Goal: Task Accomplishment & Management: Manage account settings

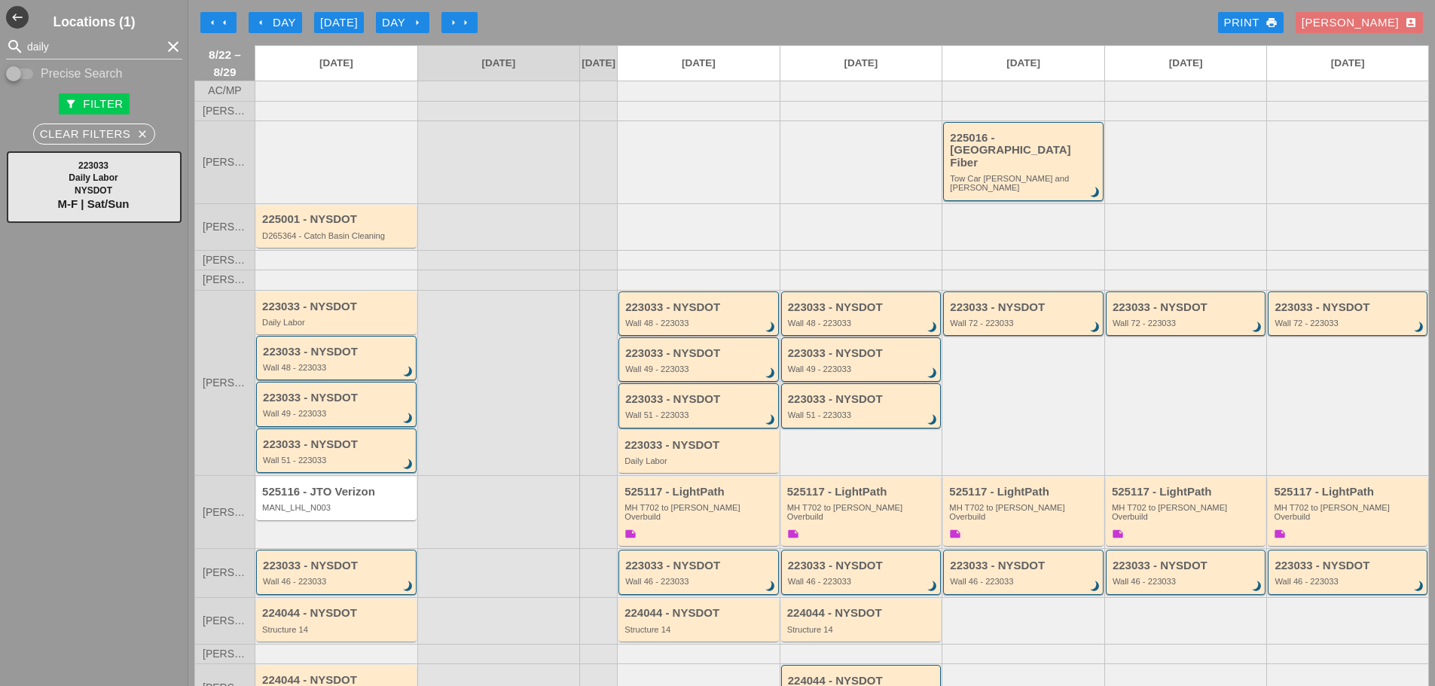
scroll to position [101, 0]
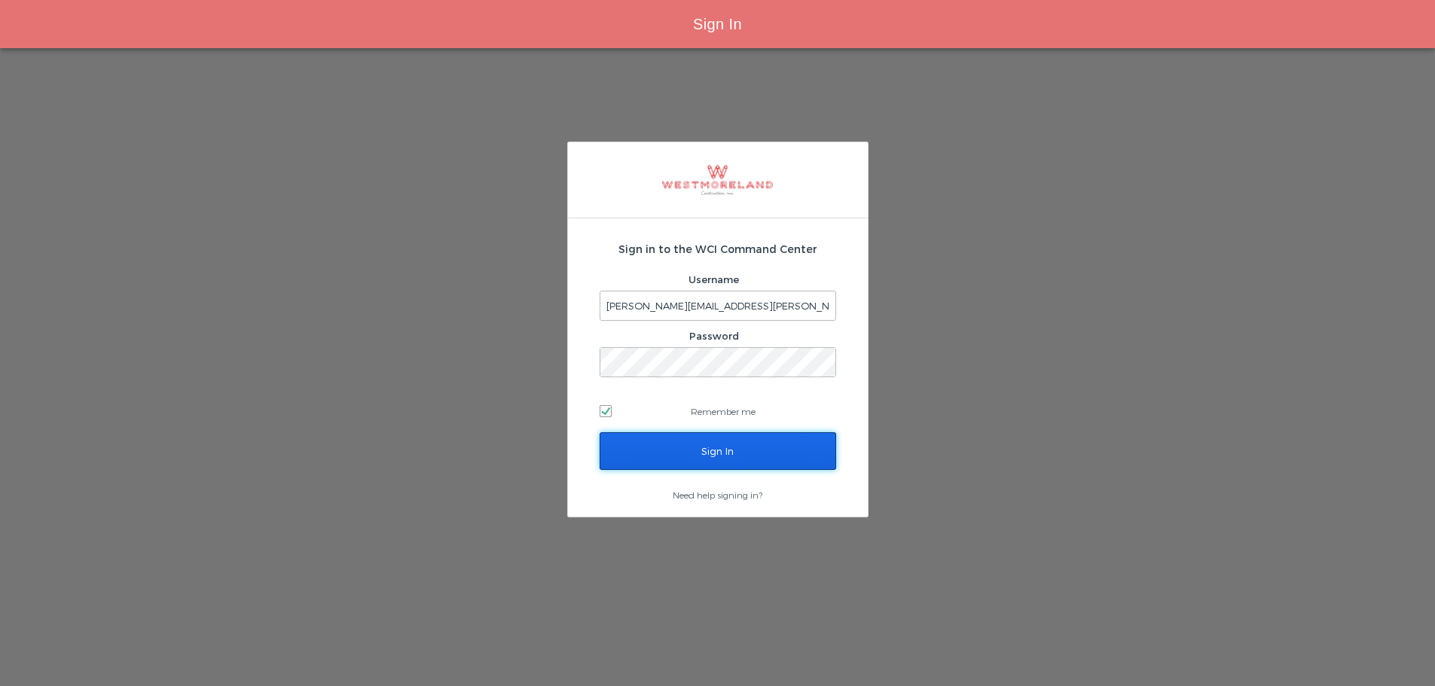
click at [741, 440] on input "Sign In" at bounding box center [718, 451] width 237 height 38
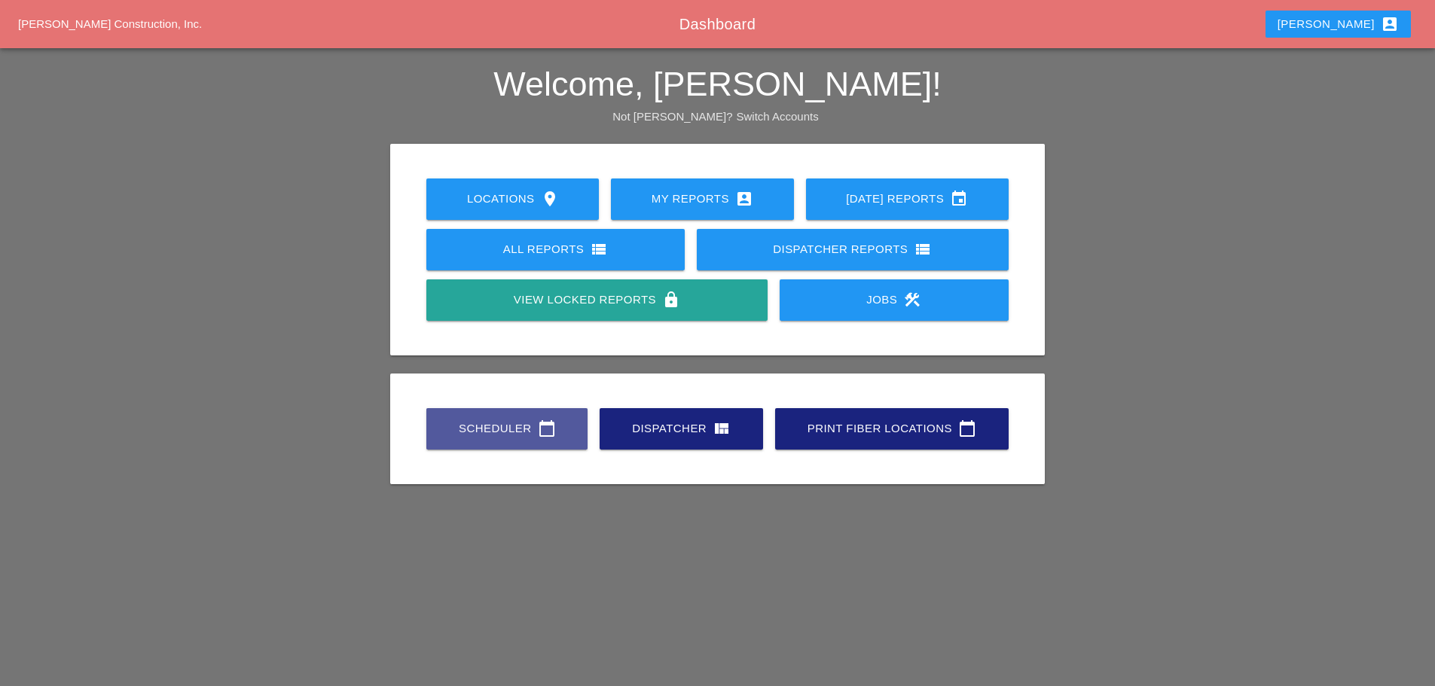
click at [541, 425] on icon "calendar_today" at bounding box center [547, 429] width 18 height 18
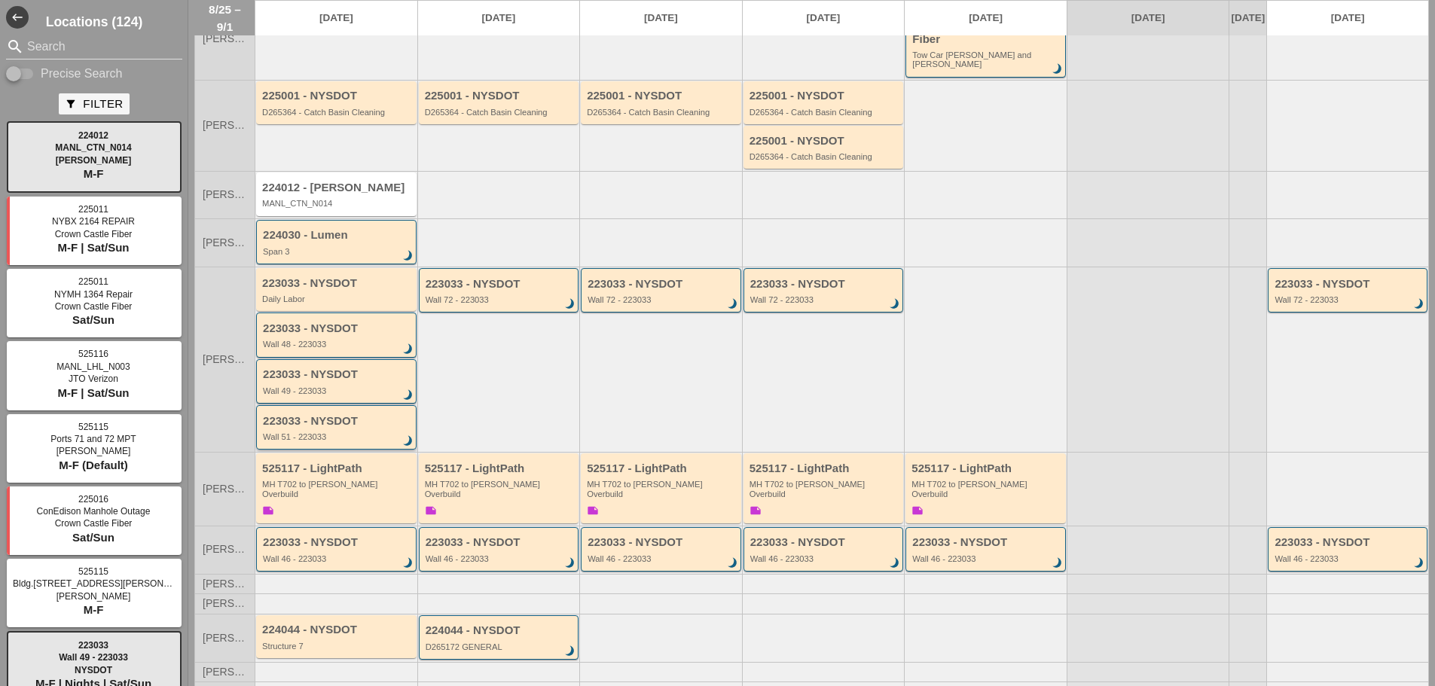
scroll to position [166, 0]
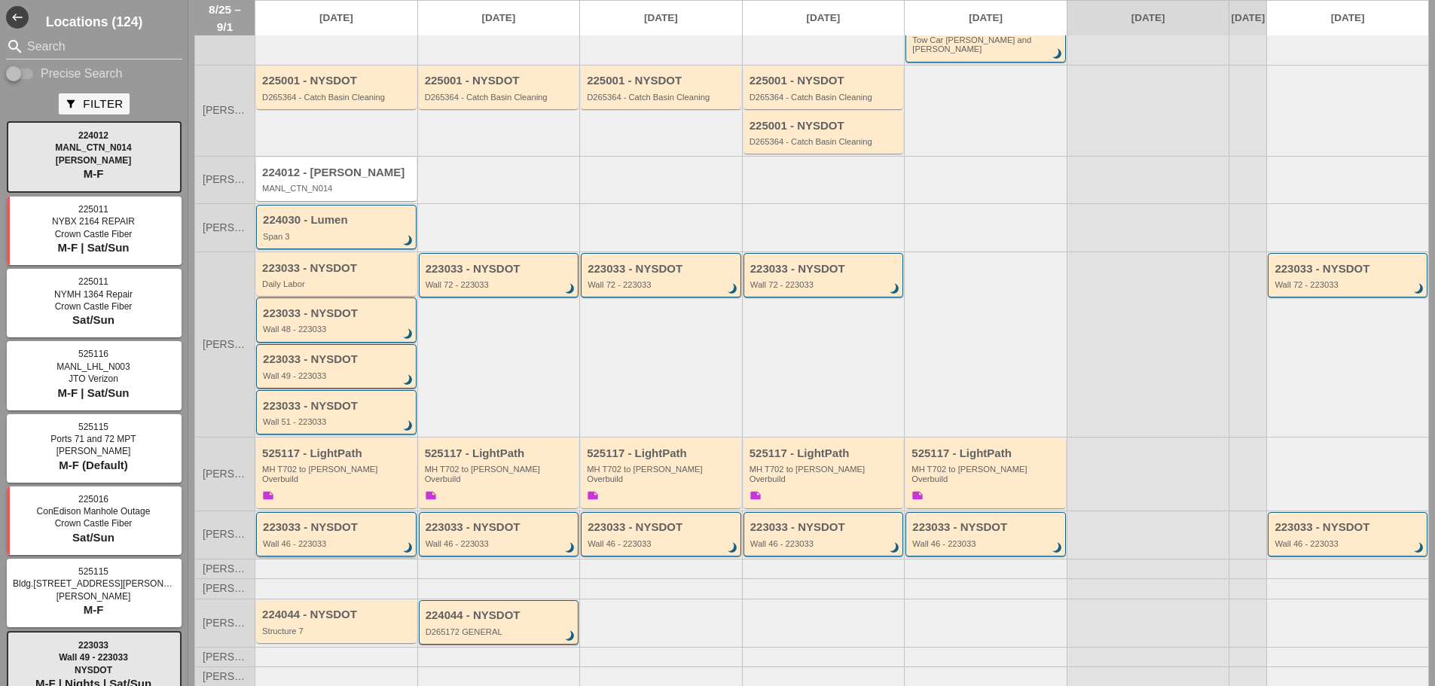
click at [331, 521] on div "223033 - NYSDOT" at bounding box center [337, 527] width 149 height 13
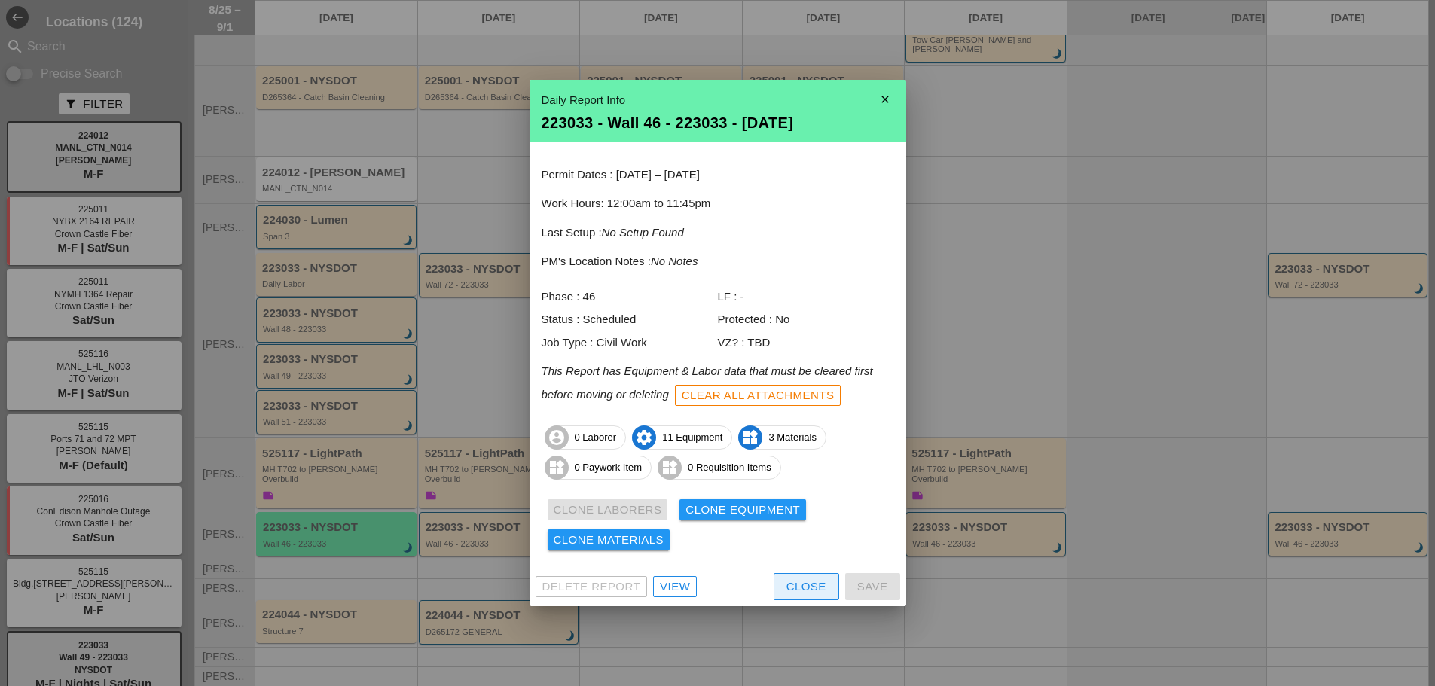
drag, startPoint x: 814, startPoint y: 587, endPoint x: 796, endPoint y: 581, distance: 19.1
click at [813, 587] on div "Close" at bounding box center [806, 586] width 40 height 17
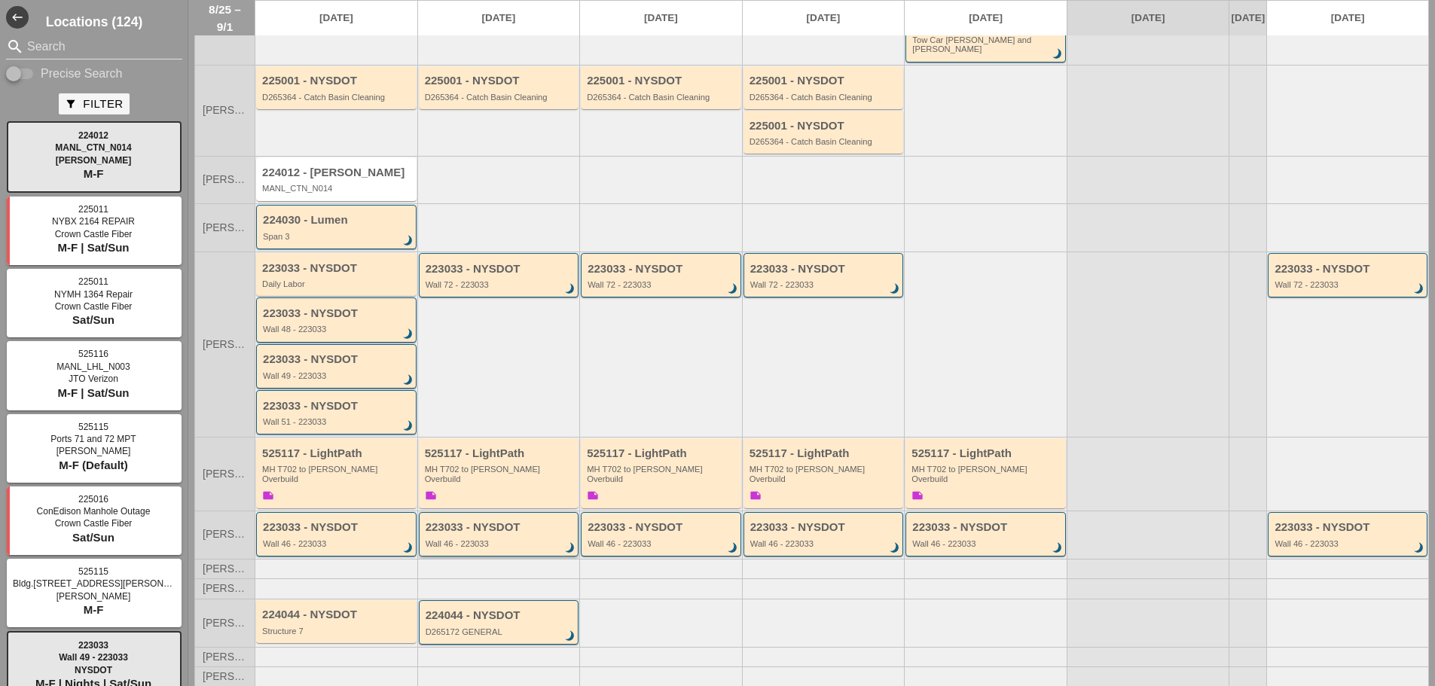
click at [450, 521] on div "223033 - NYSDOT Wall 46 - 223033 brightness_3" at bounding box center [500, 534] width 149 height 27
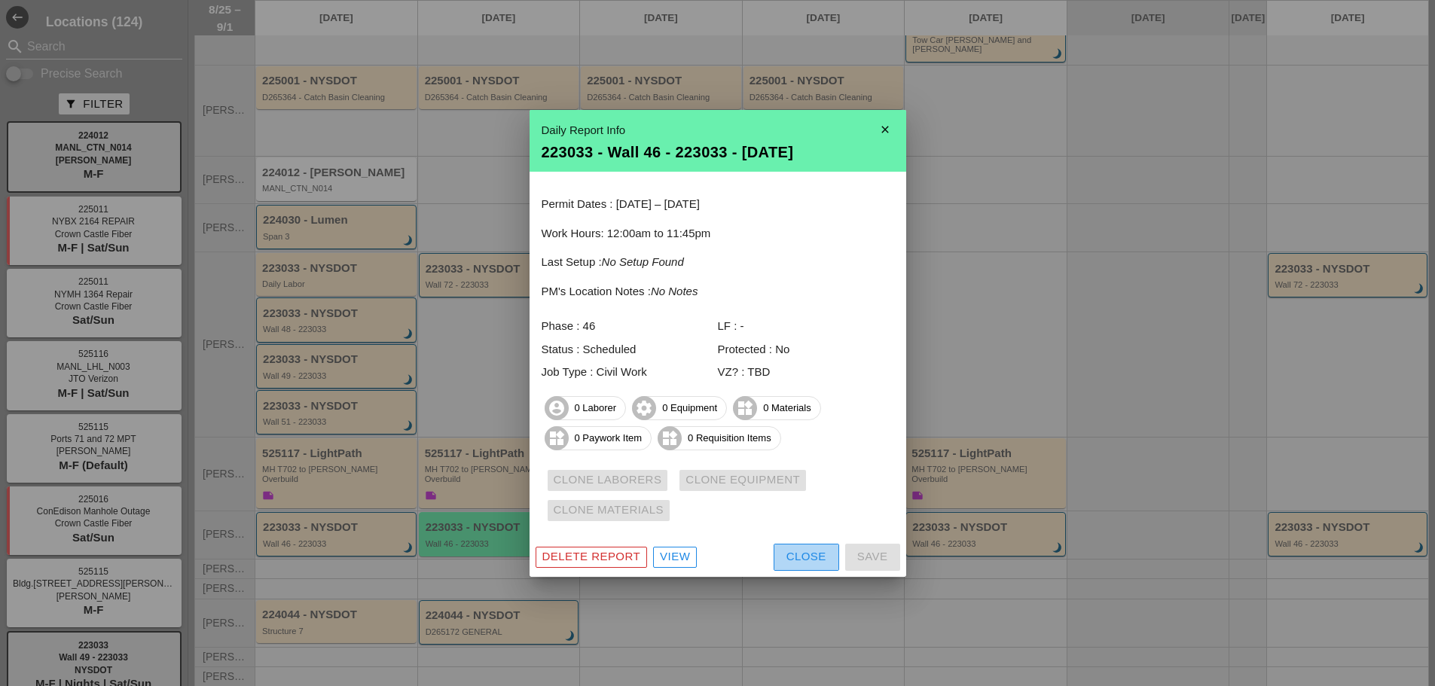
drag, startPoint x: 783, startPoint y: 557, endPoint x: 762, endPoint y: 537, distance: 29.3
click at [784, 557] on button "Close" at bounding box center [807, 557] width 66 height 27
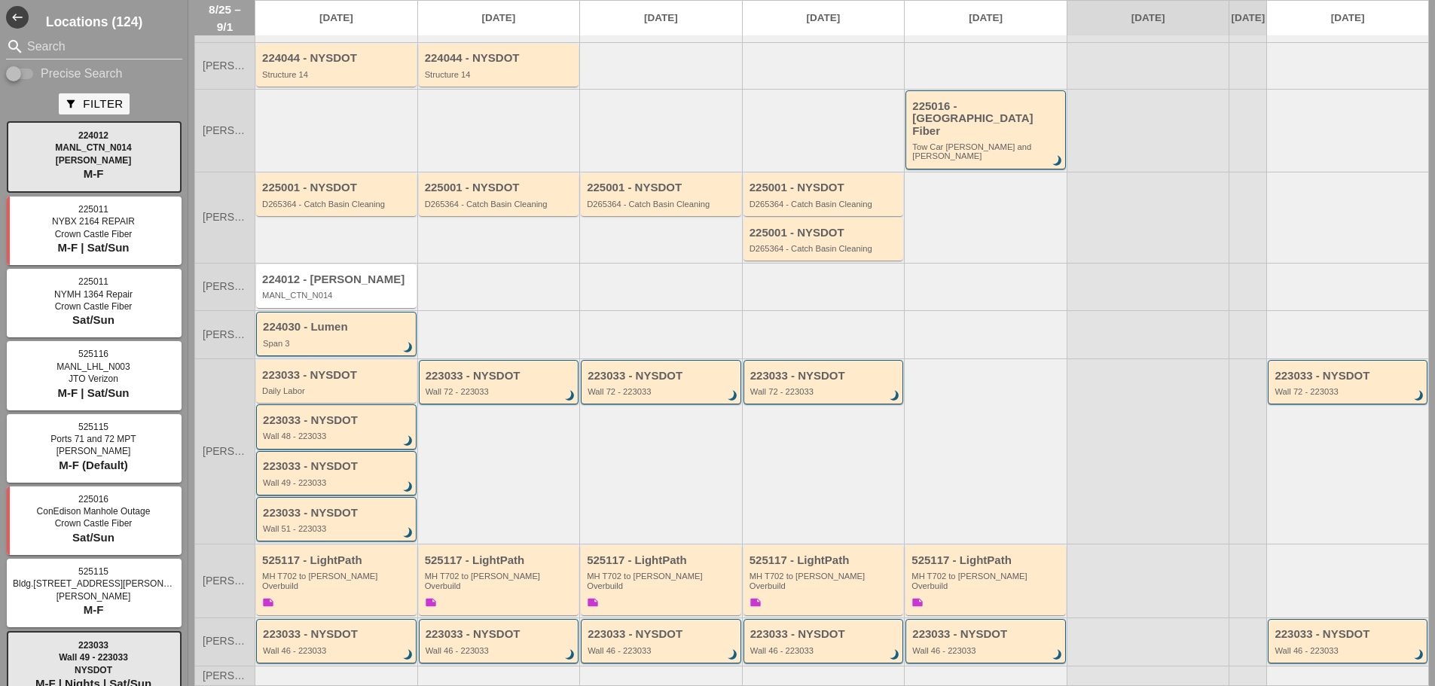
scroll to position [0, 0]
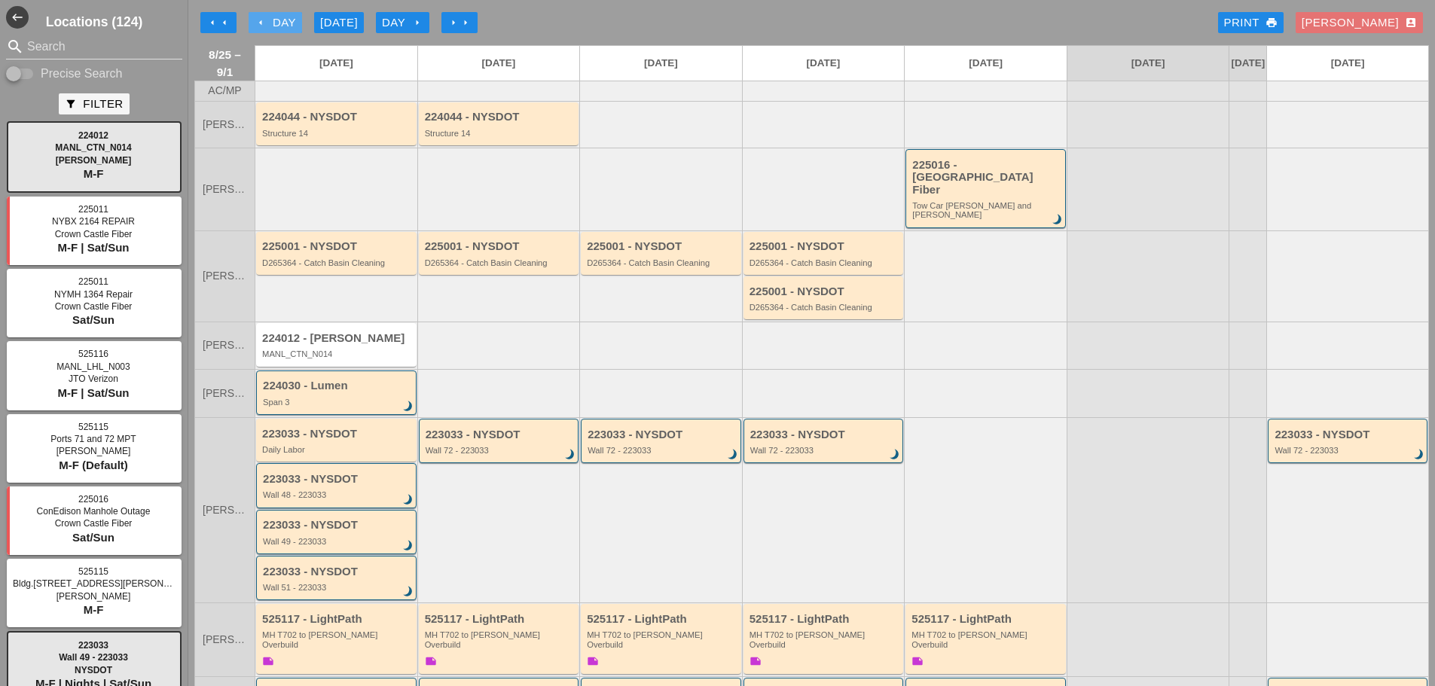
click at [276, 32] on button "arrow_left Day" at bounding box center [275, 22] width 53 height 21
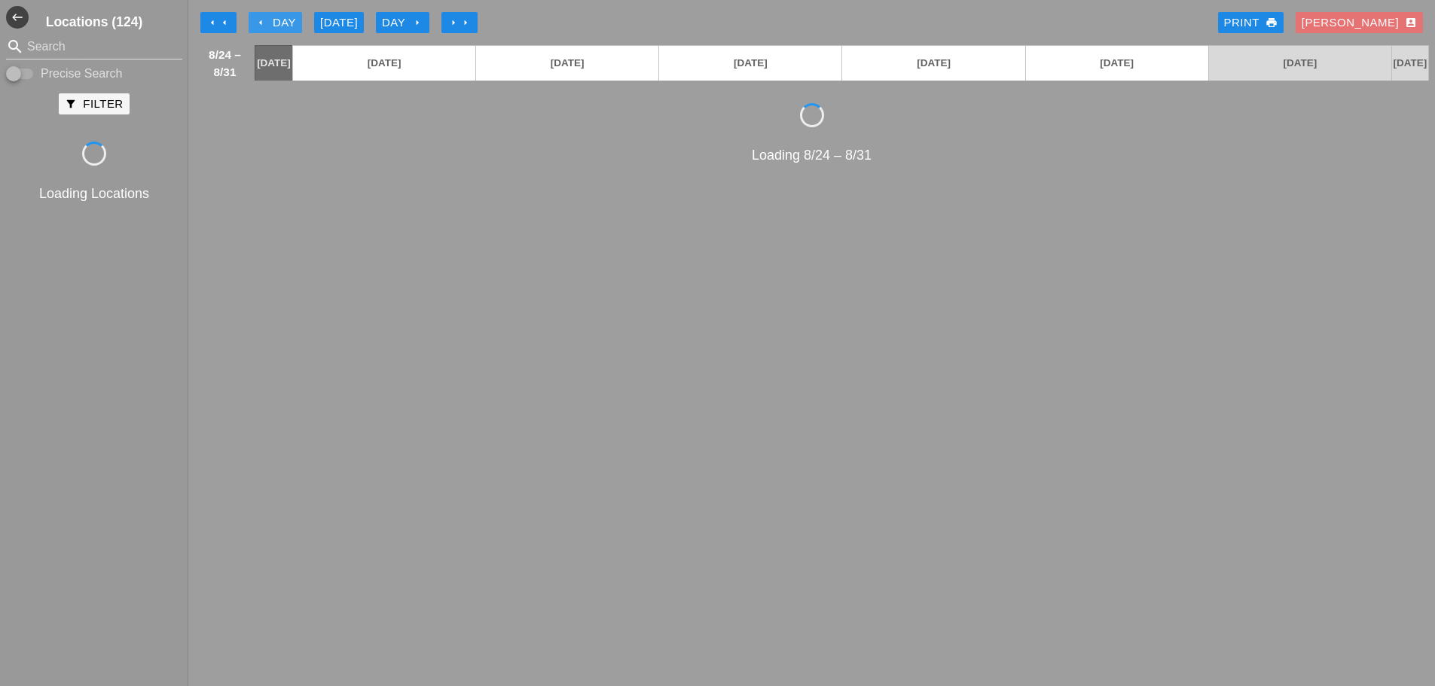
click at [276, 31] on div "arrow_left Day" at bounding box center [275, 22] width 41 height 17
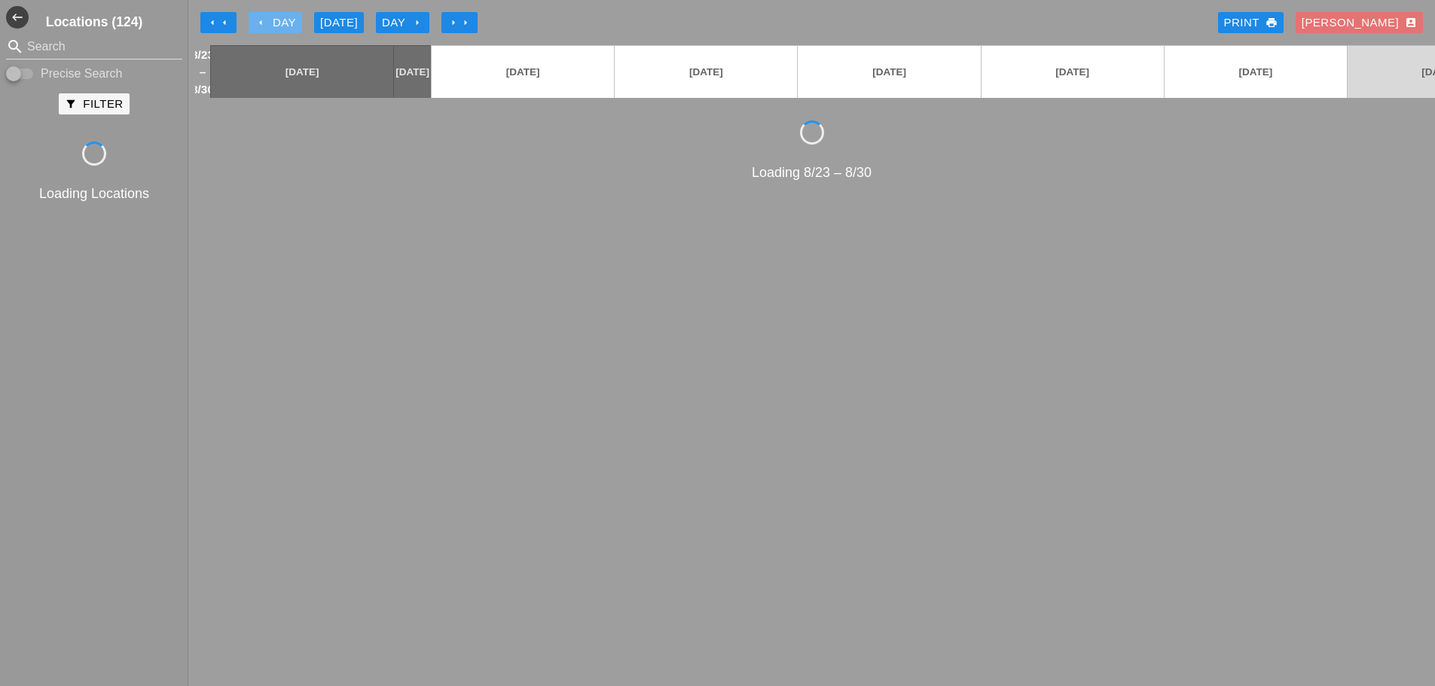
click at [276, 31] on div "arrow_left Day" at bounding box center [275, 22] width 41 height 17
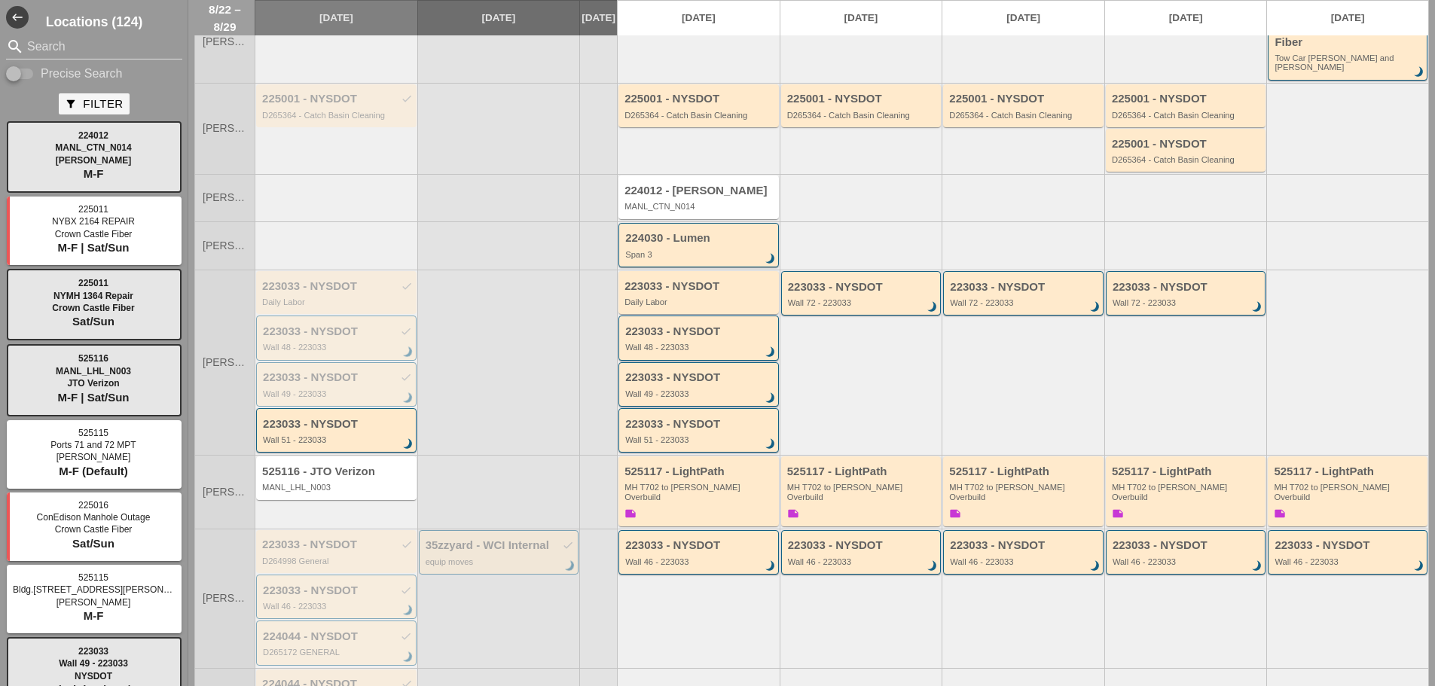
scroll to position [226, 0]
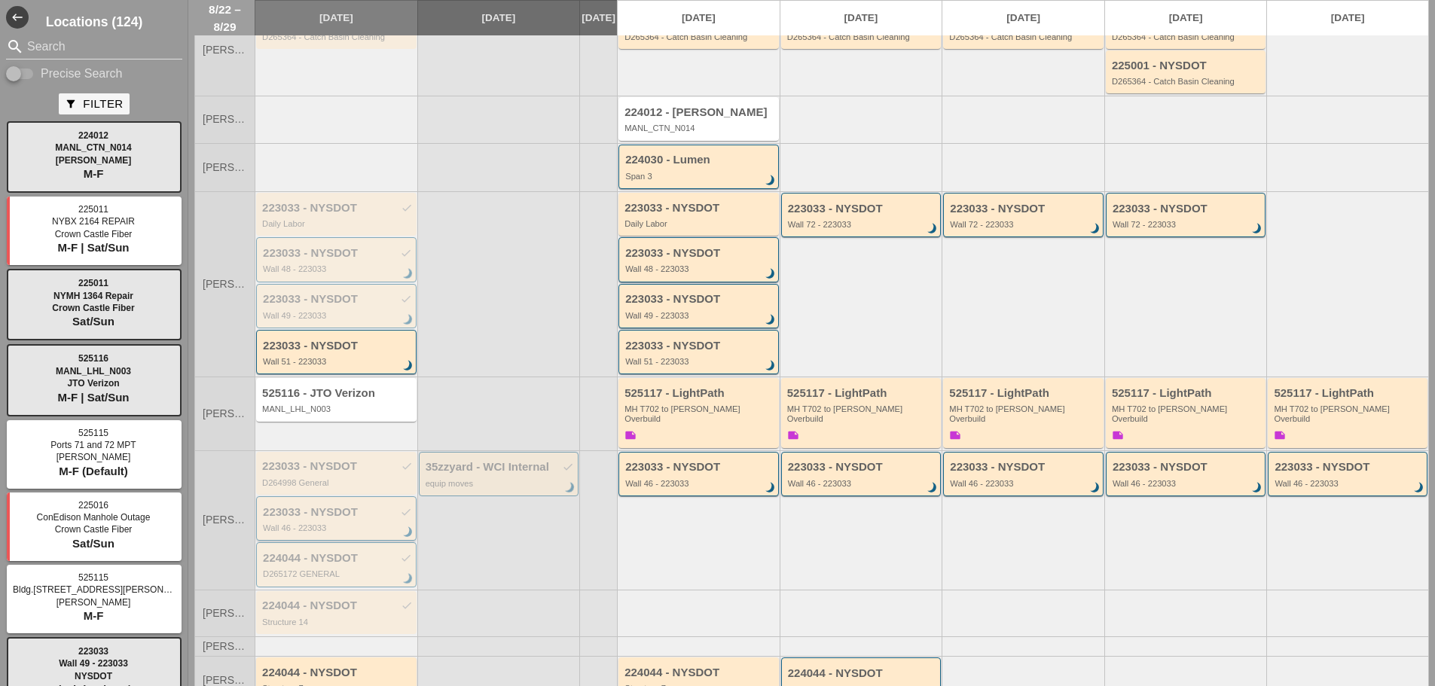
click at [338, 496] on div "223033 - NYSDOT check Wall 46 - 223033 brightness_3" at bounding box center [336, 518] width 160 height 44
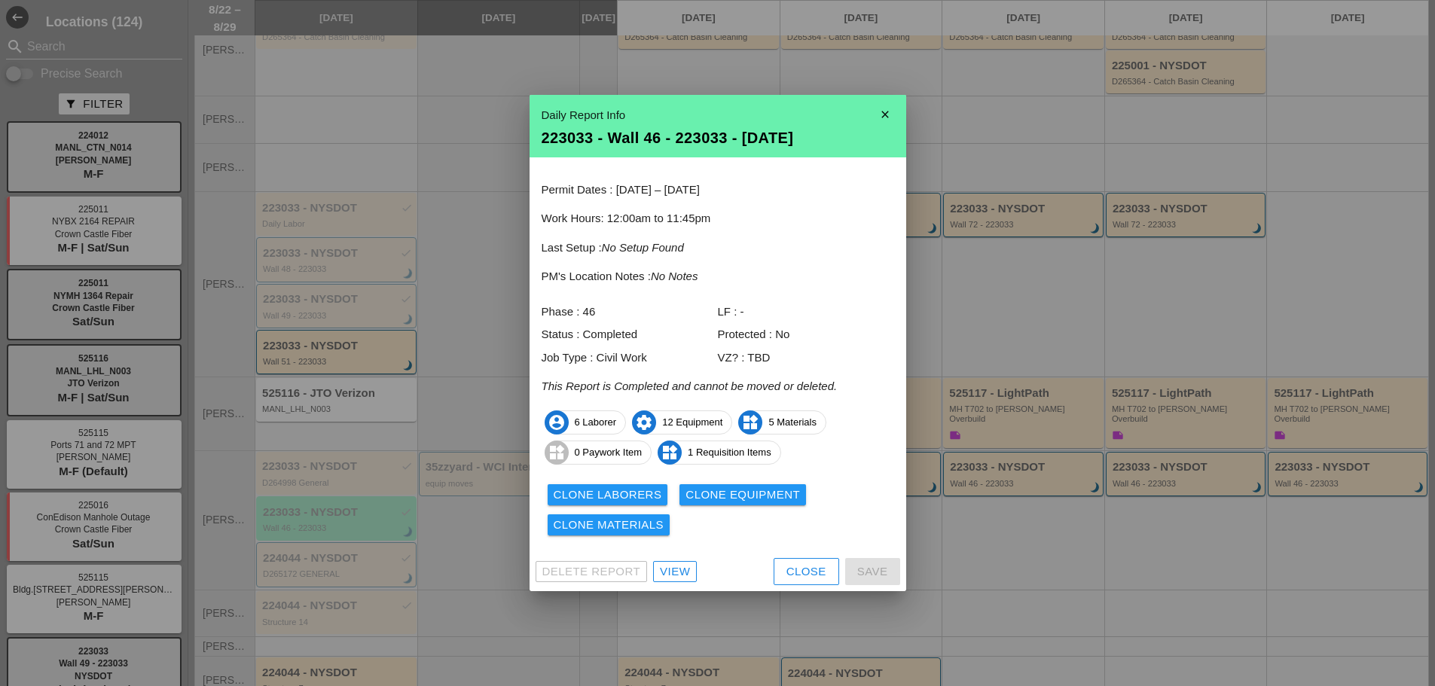
click at [603, 489] on div "Clone Laborers" at bounding box center [608, 495] width 108 height 17
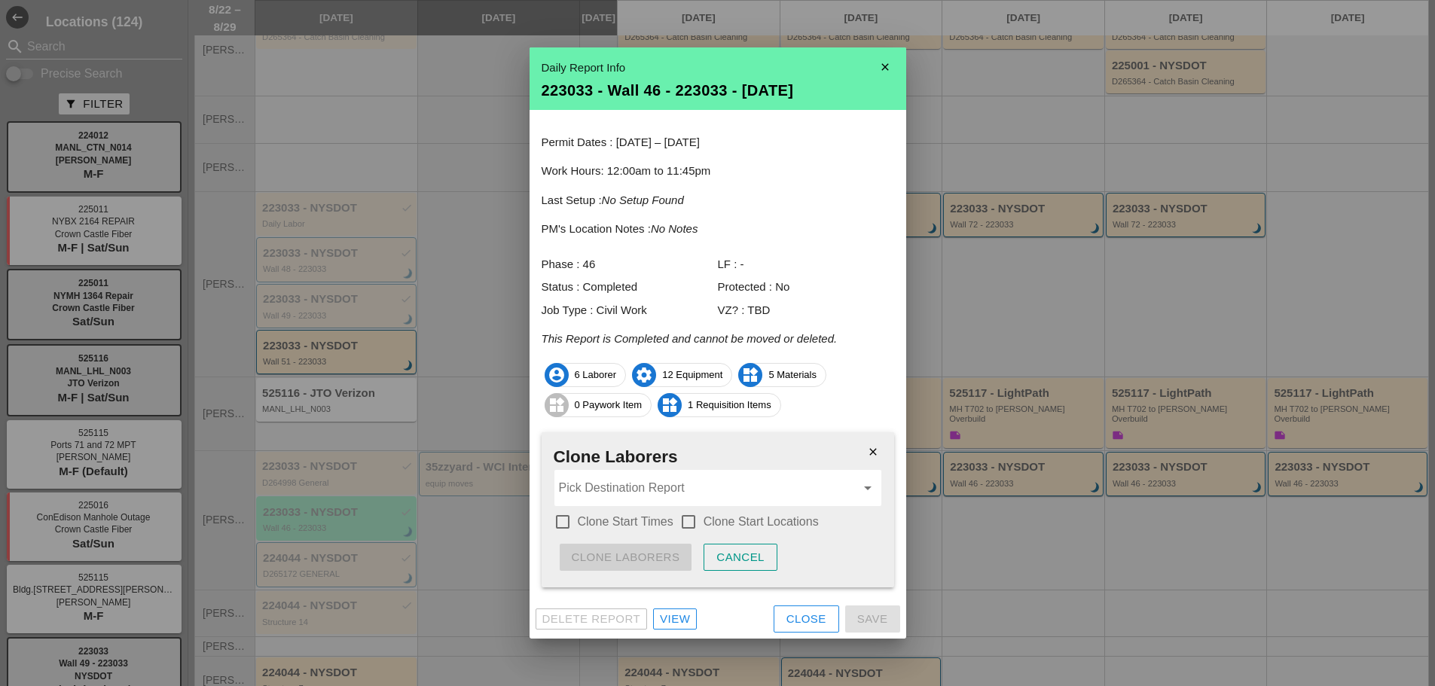
click at [629, 527] on label "Clone Start Times" at bounding box center [626, 521] width 96 height 15
checkbox input "true"
click at [699, 524] on div at bounding box center [689, 522] width 26 height 26
checkbox input "true"
click at [731, 496] on input "Pick Destination Report" at bounding box center [707, 488] width 297 height 24
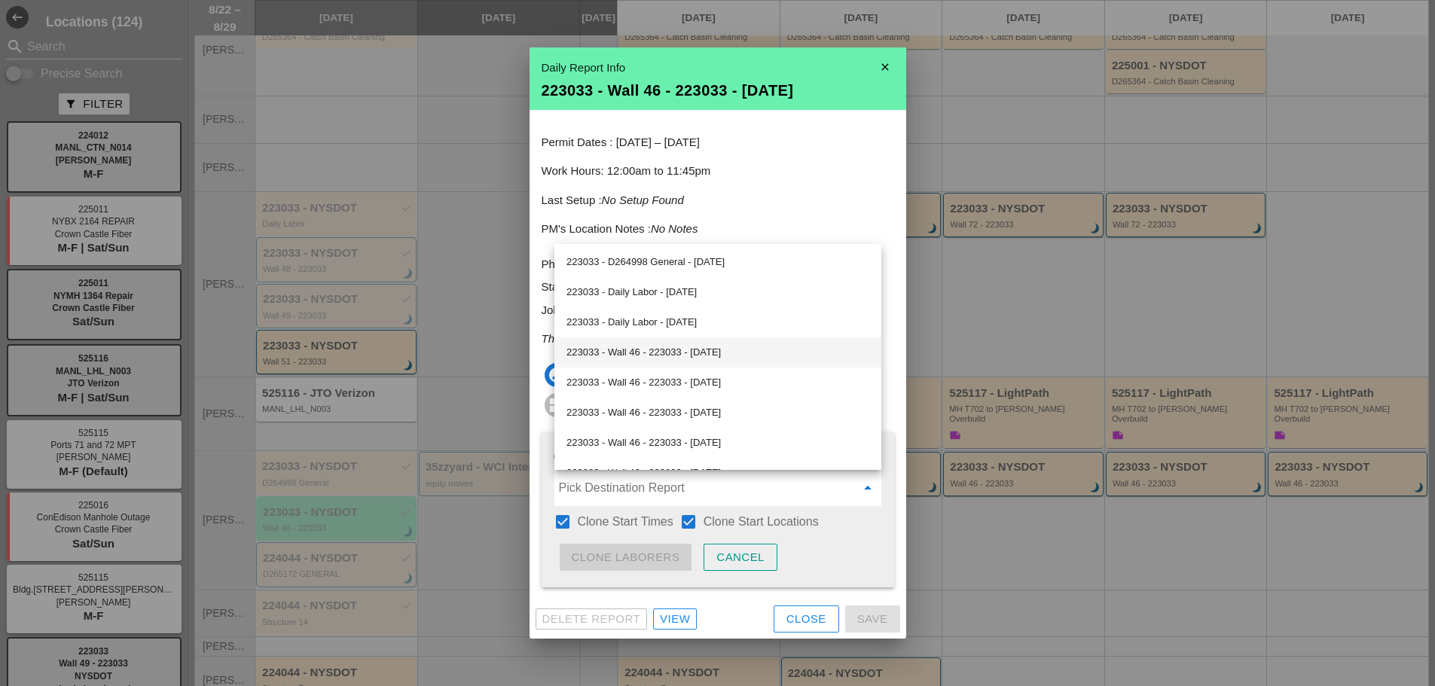
click at [729, 351] on div "223033 - Wall 46 - 223033 - 08/25/2025" at bounding box center [717, 352] width 303 height 18
type input "223033 - Wall 46 - 223033 - 08/25/2025"
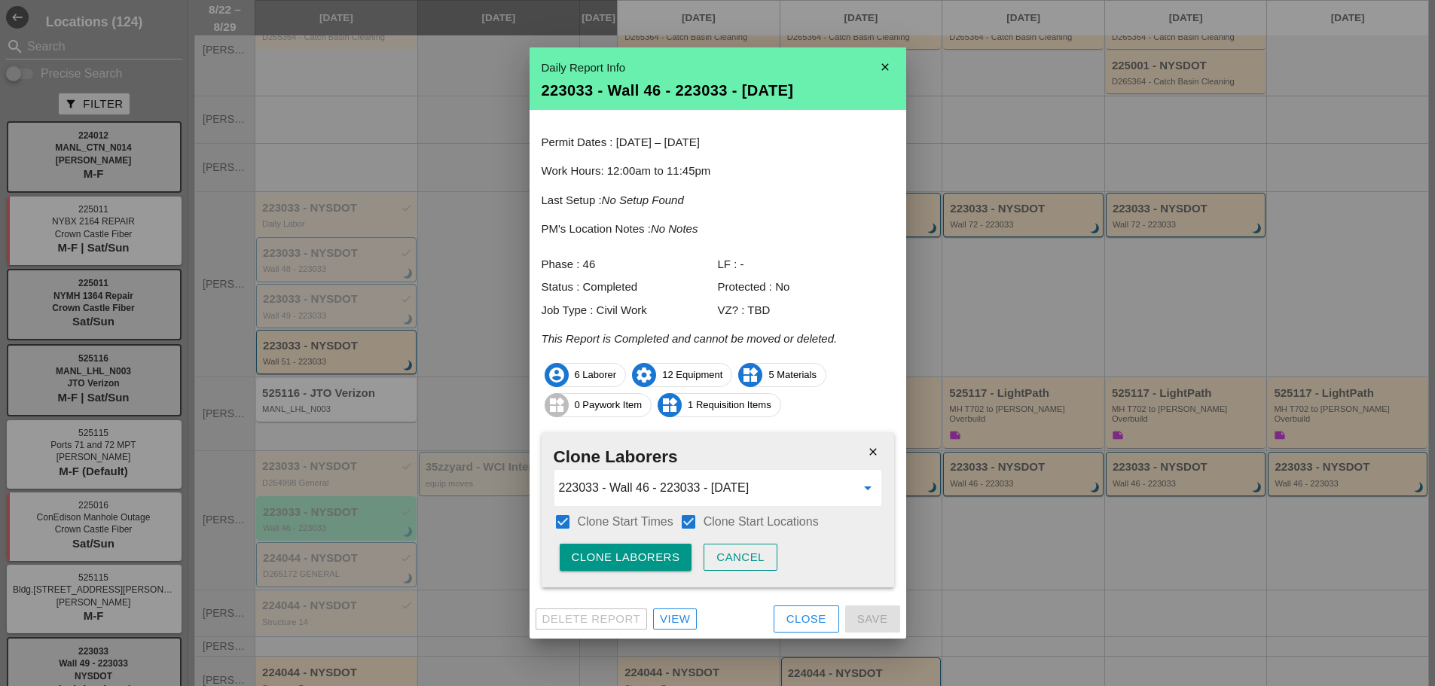
click at [597, 566] on div "Clone Laborers" at bounding box center [626, 557] width 108 height 17
click at [598, 566] on div "Are you sure?" at bounding box center [620, 557] width 96 height 17
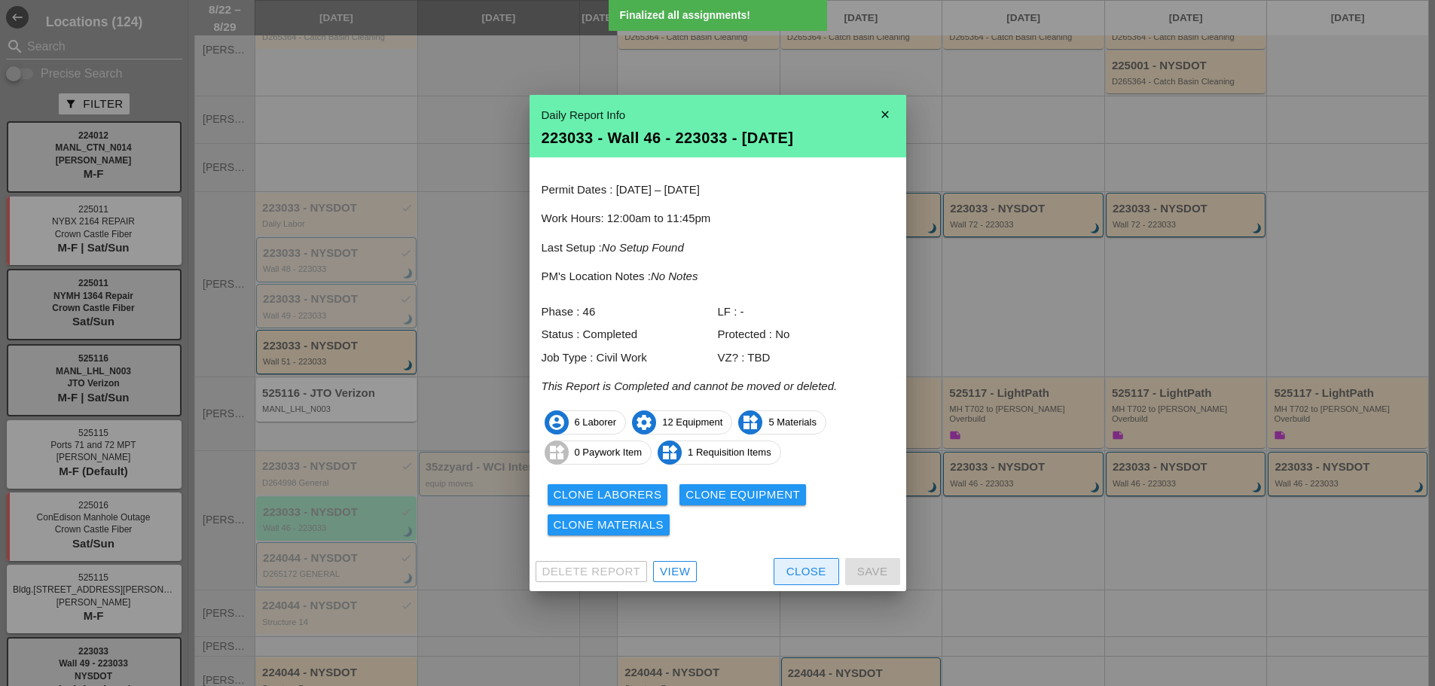
click at [801, 565] on div "Close" at bounding box center [806, 571] width 40 height 17
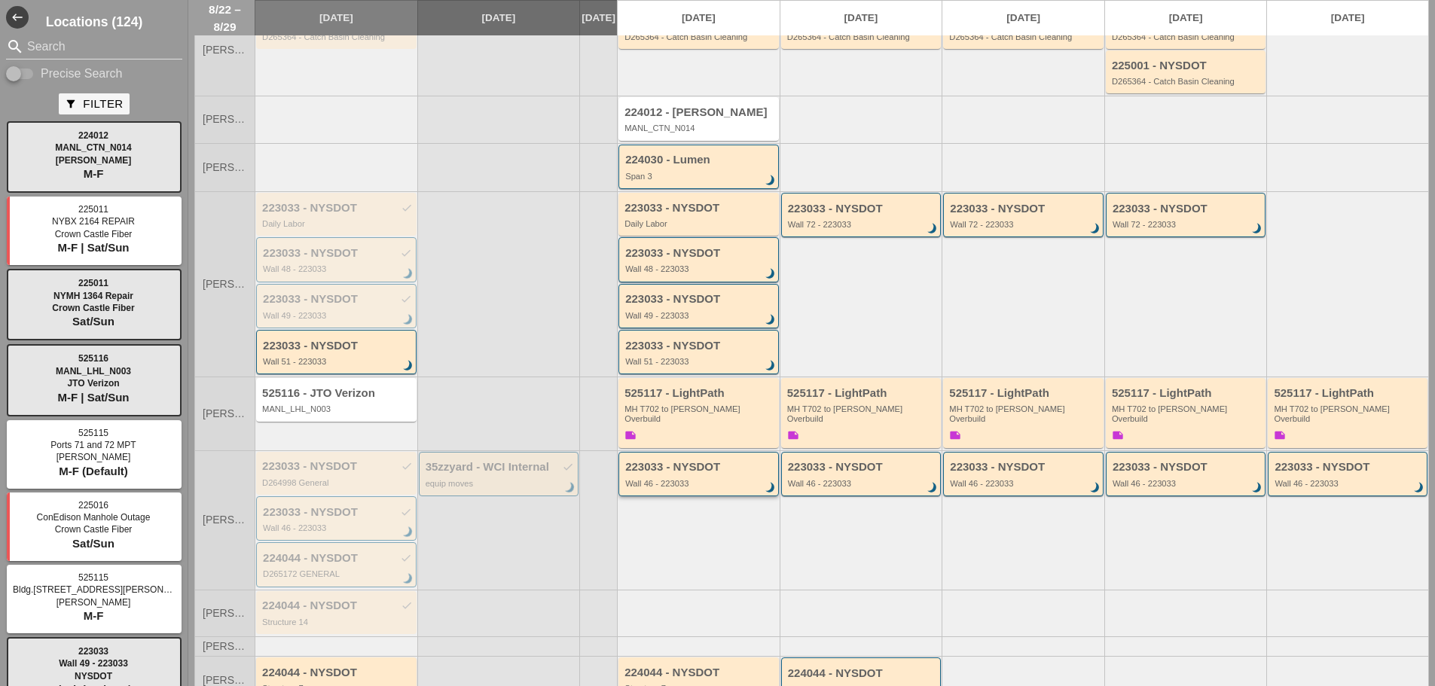
click at [737, 461] on div "223033 - NYSDOT" at bounding box center [699, 467] width 149 height 13
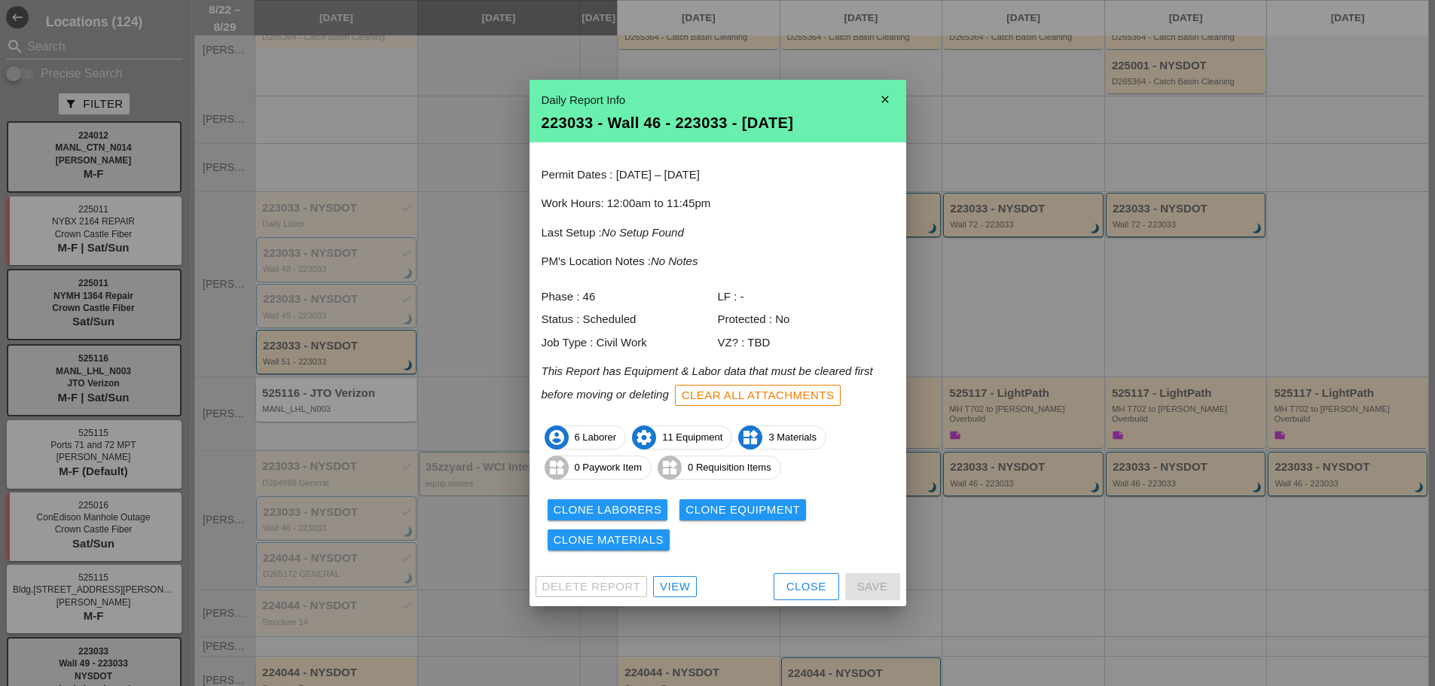
click at [609, 506] on div "Clone Laborers" at bounding box center [608, 510] width 108 height 17
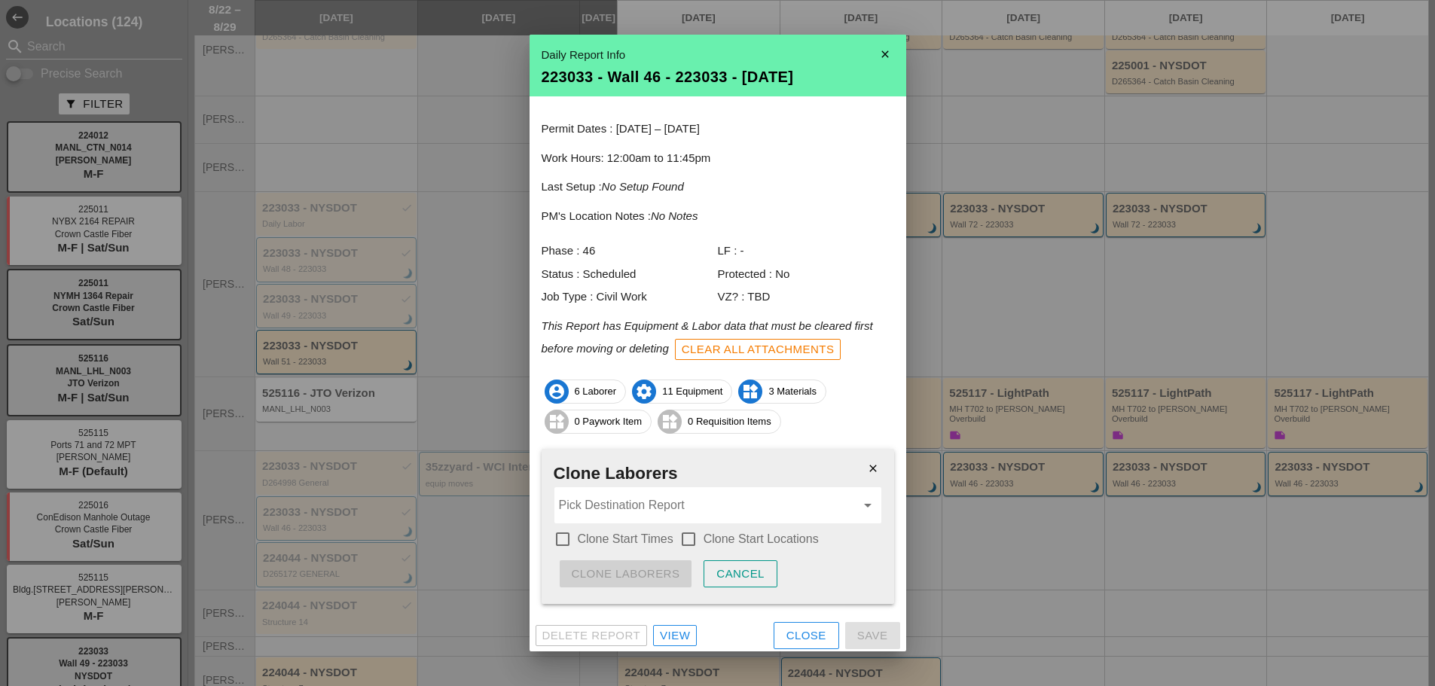
click at [633, 508] on input "Pick Destination Report" at bounding box center [707, 505] width 297 height 24
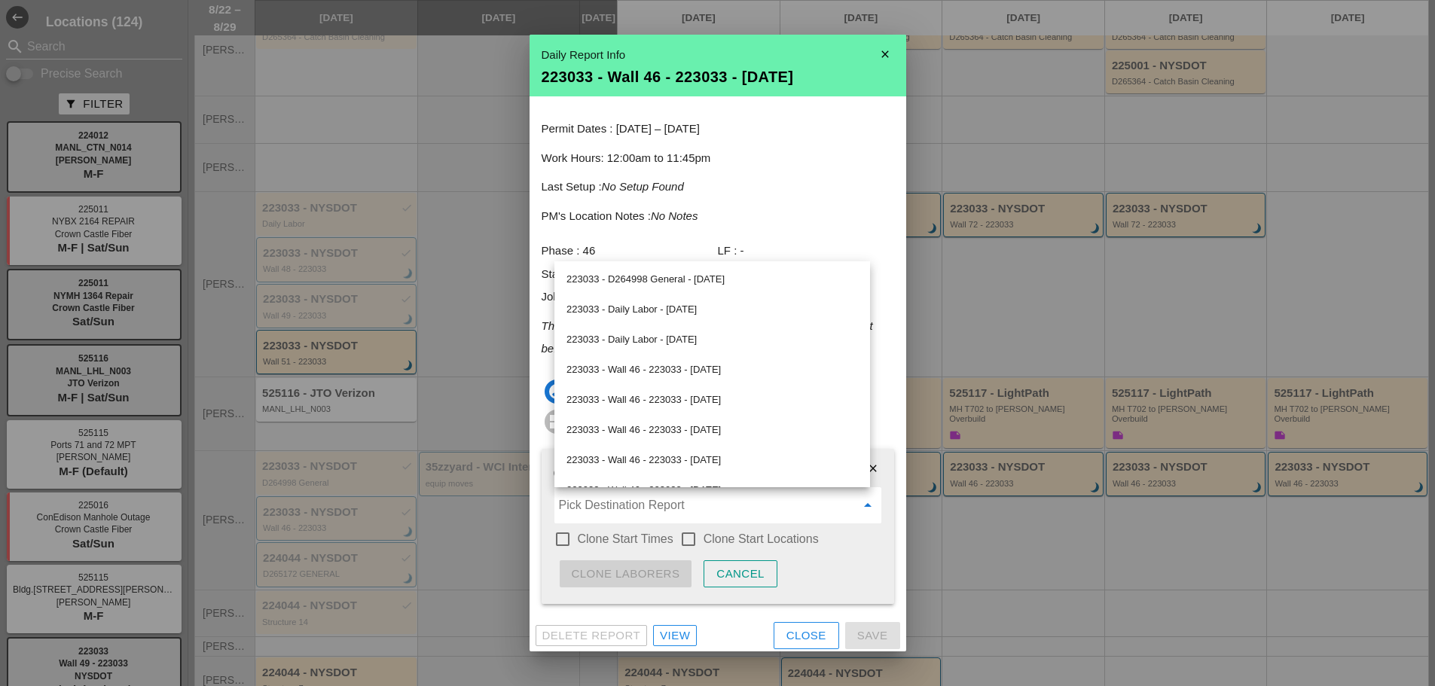
click at [668, 399] on div "223033 - Wall 46 - 223033 - 08/26/2025" at bounding box center [711, 400] width 291 height 18
type input "223033 - Wall 46 - 223033 - 08/26/2025"
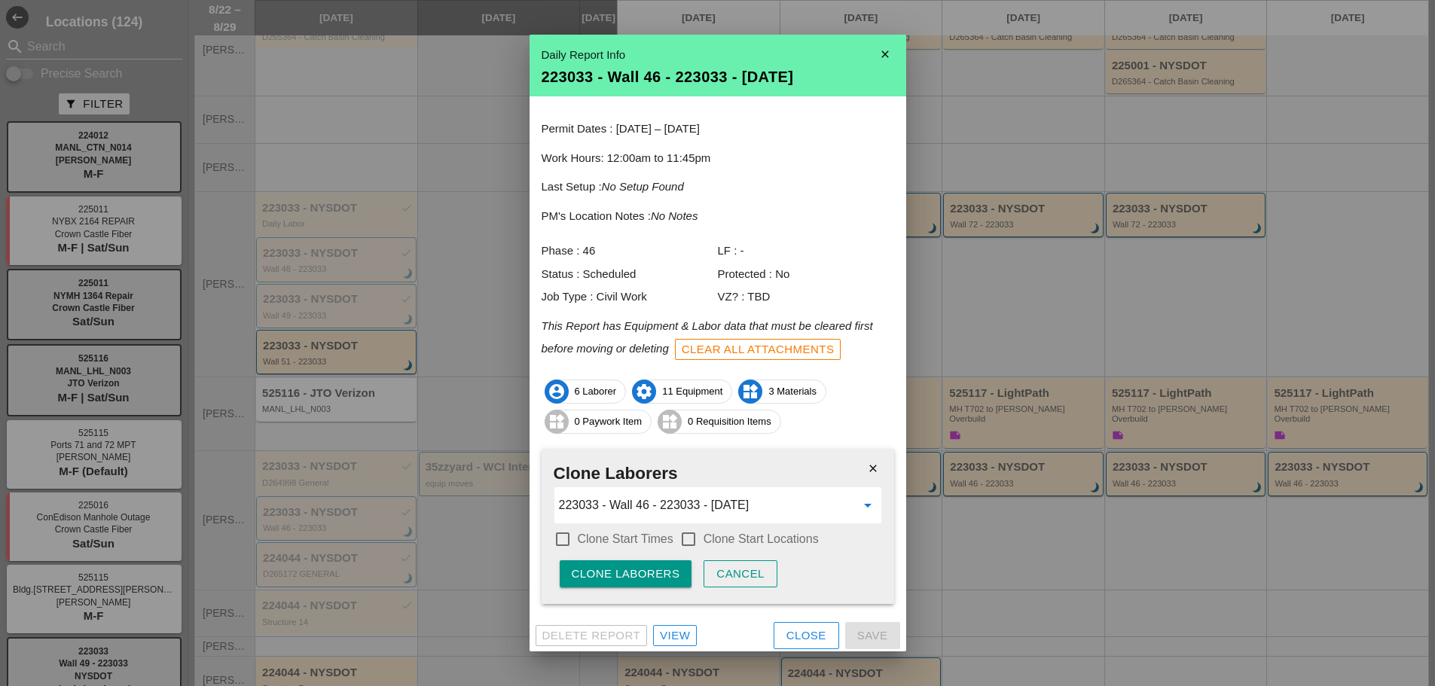
click at [584, 547] on div "check_box_outline_blank Clone Start Times" at bounding box center [614, 539] width 120 height 18
click at [649, 542] on label "Clone Start Times" at bounding box center [626, 539] width 96 height 15
click at [672, 539] on label "Clone Start Times" at bounding box center [626, 539] width 96 height 15
checkbox input "false"
click at [684, 542] on div at bounding box center [689, 540] width 26 height 26
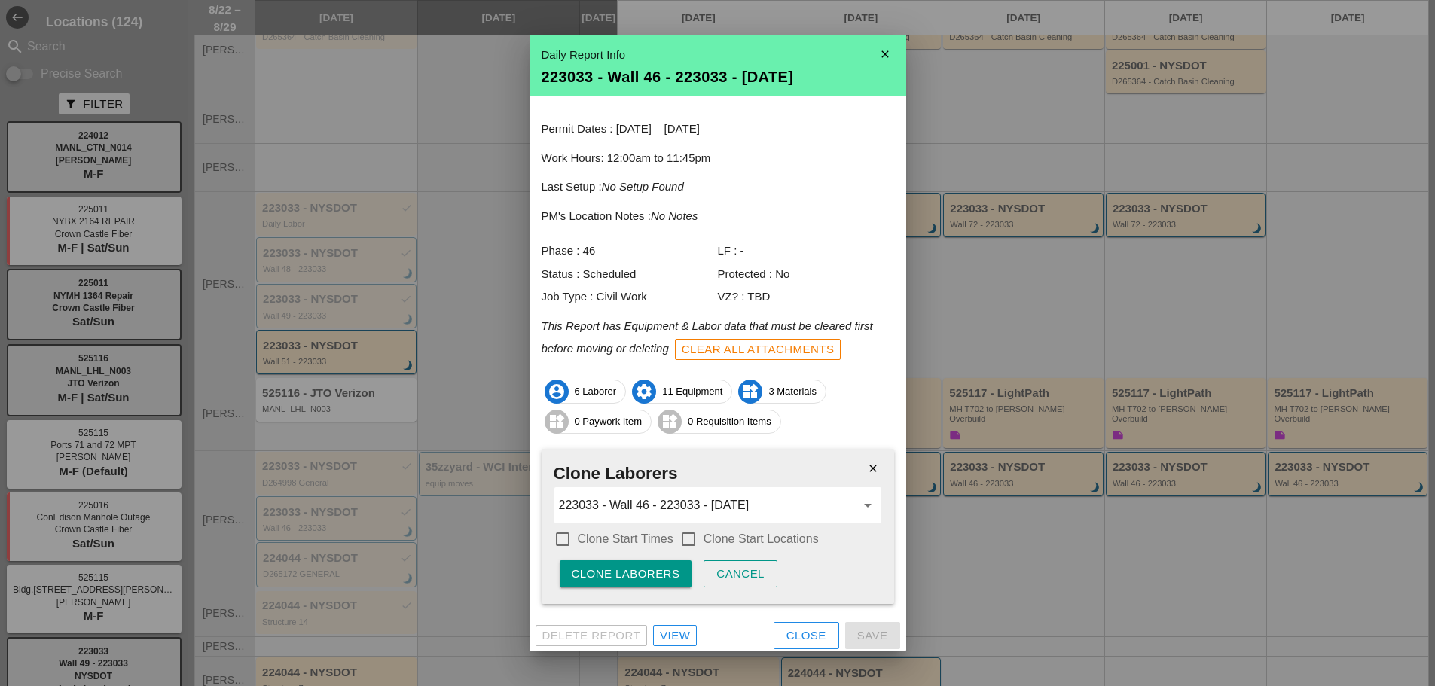
checkbox input "true"
click at [608, 532] on label "Clone Start Times" at bounding box center [626, 539] width 96 height 15
checkbox input "true"
click at [617, 566] on div "Clone Laborers" at bounding box center [626, 574] width 108 height 17
click at [617, 567] on div "Clone Laborers" at bounding box center [626, 574] width 108 height 17
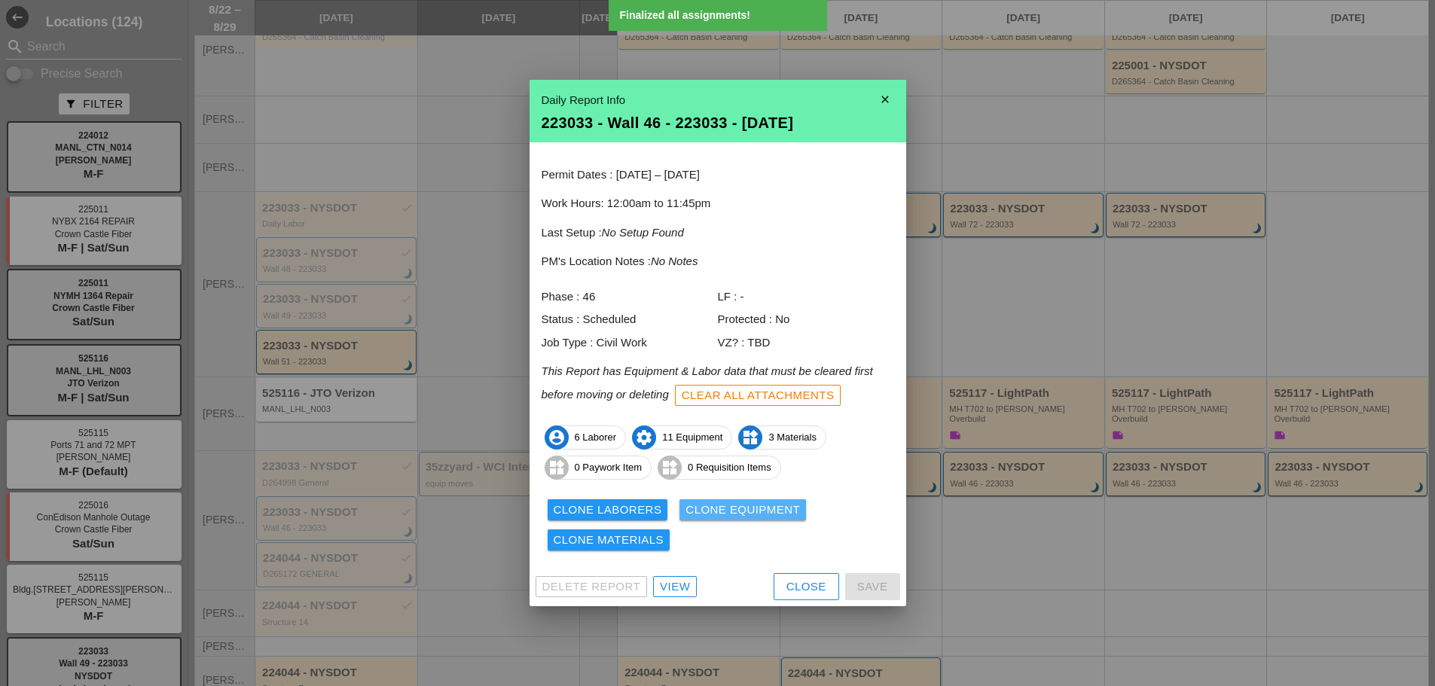
click at [748, 502] on div "Clone Equipment" at bounding box center [742, 510] width 114 height 17
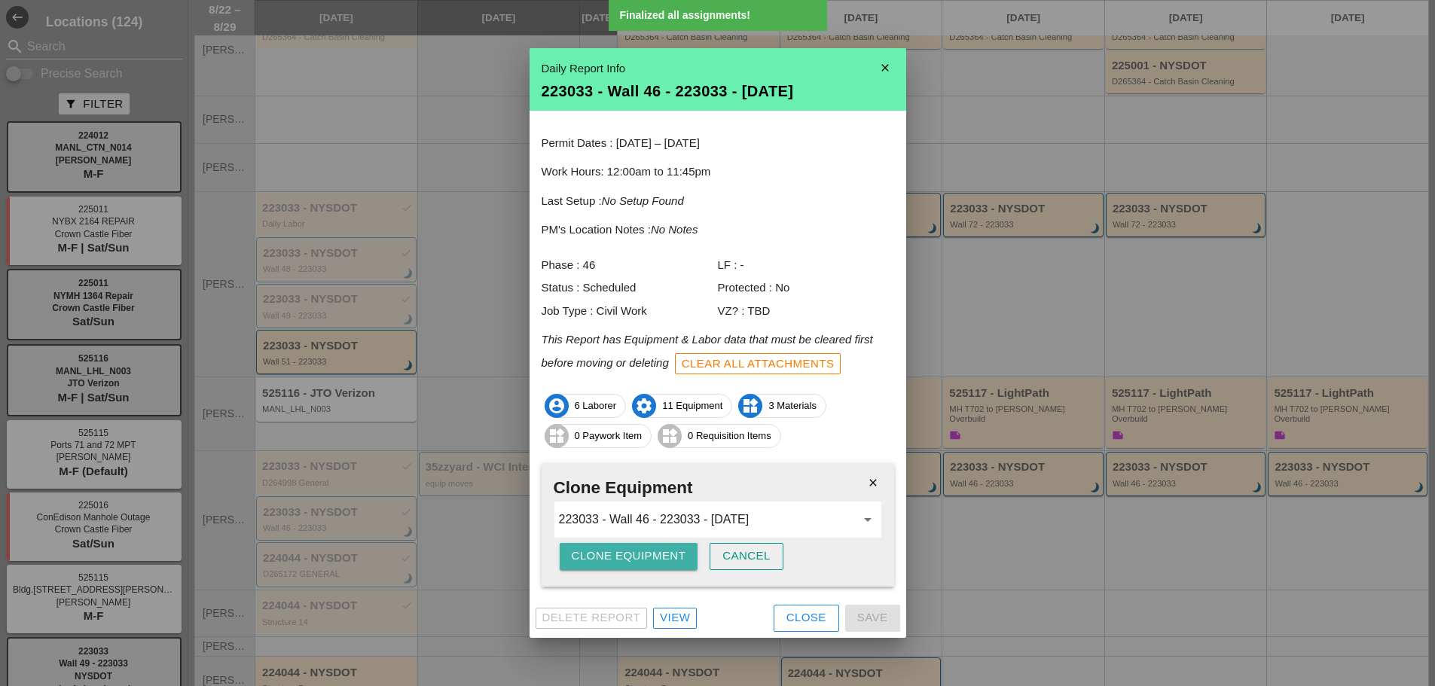
click at [639, 561] on div "Clone Equipment" at bounding box center [629, 556] width 114 height 17
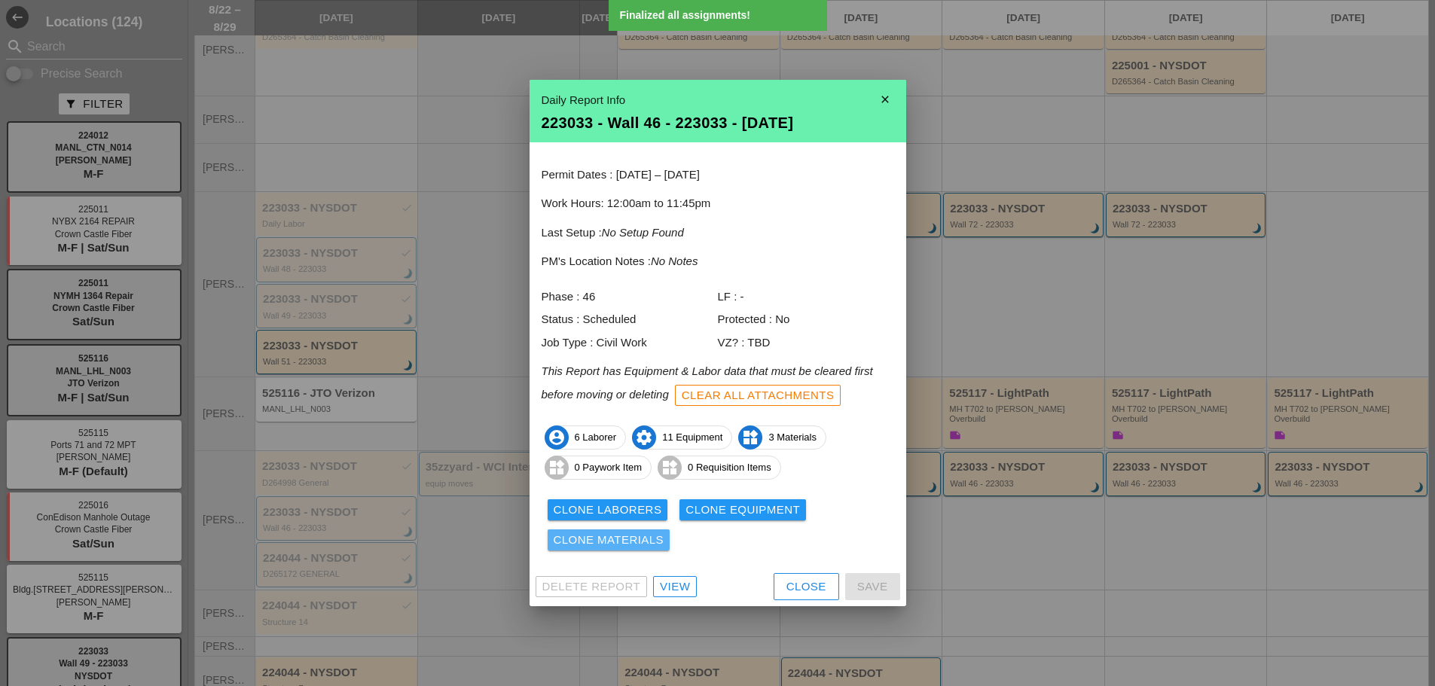
click at [602, 548] on div "Clone Materials" at bounding box center [609, 540] width 111 height 17
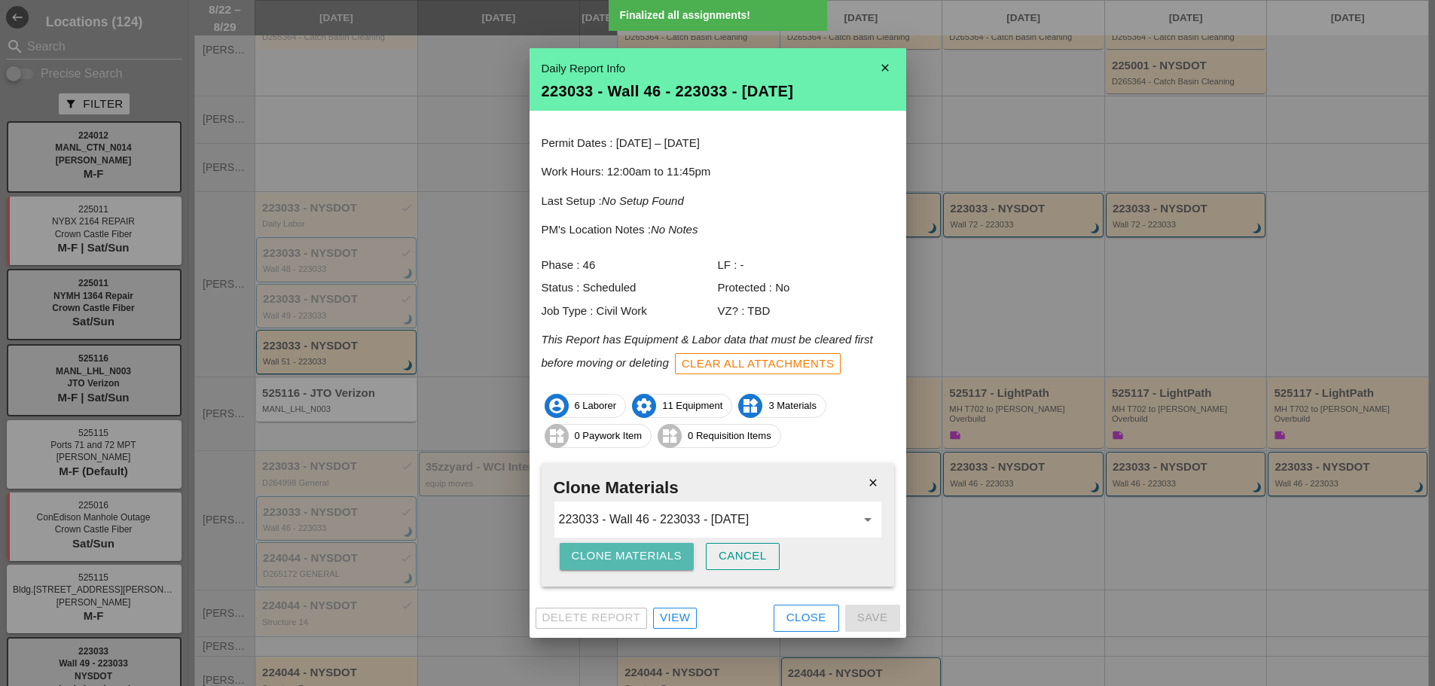
click at [602, 548] on div "Clone Materials" at bounding box center [627, 556] width 111 height 17
click at [602, 547] on button "Are you sure?" at bounding box center [620, 556] width 120 height 27
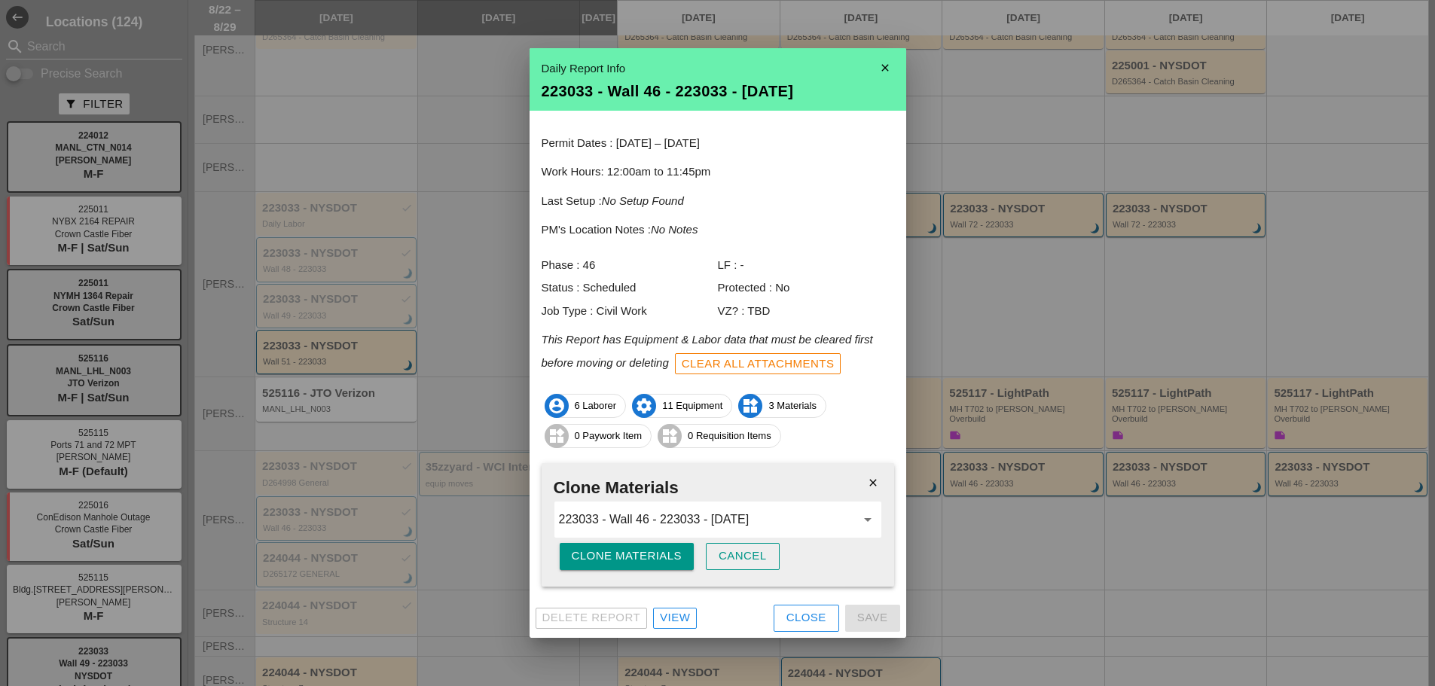
click at [873, 487] on icon "close" at bounding box center [873, 483] width 30 height 30
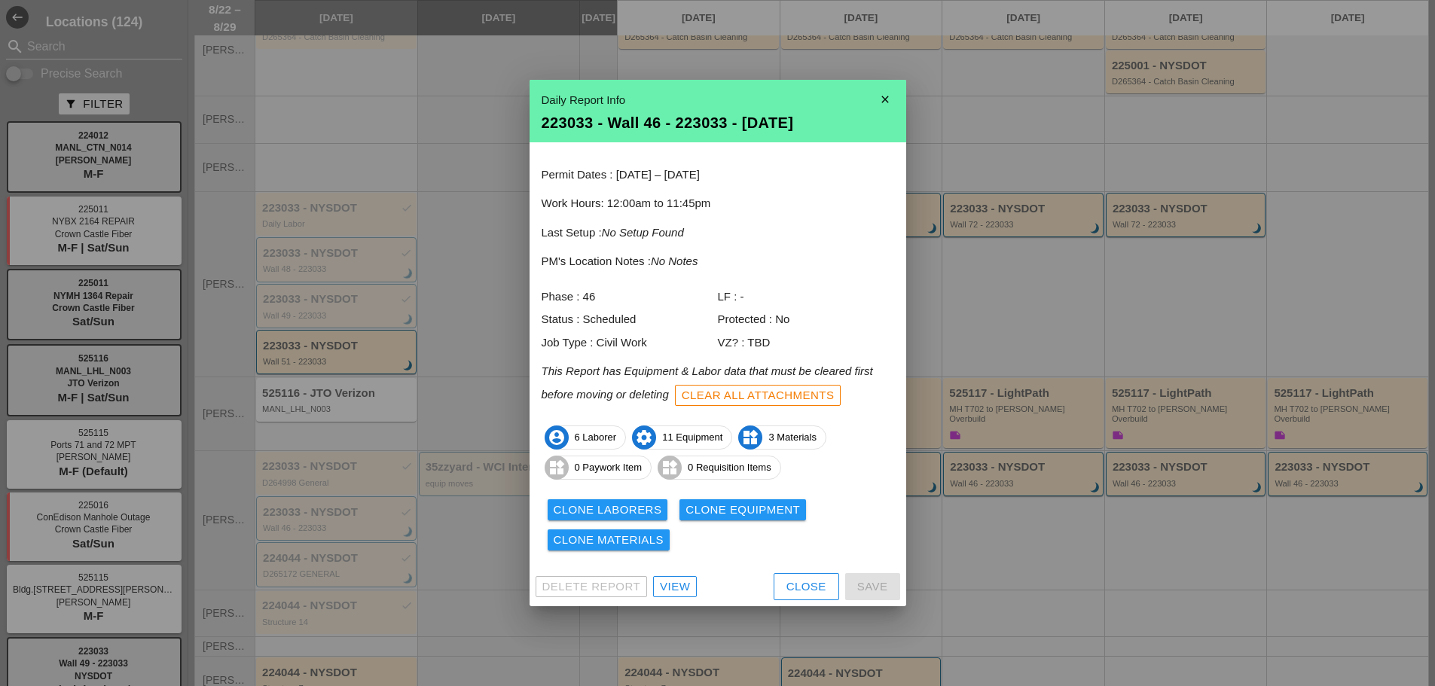
click at [790, 588] on div "Close" at bounding box center [806, 586] width 40 height 17
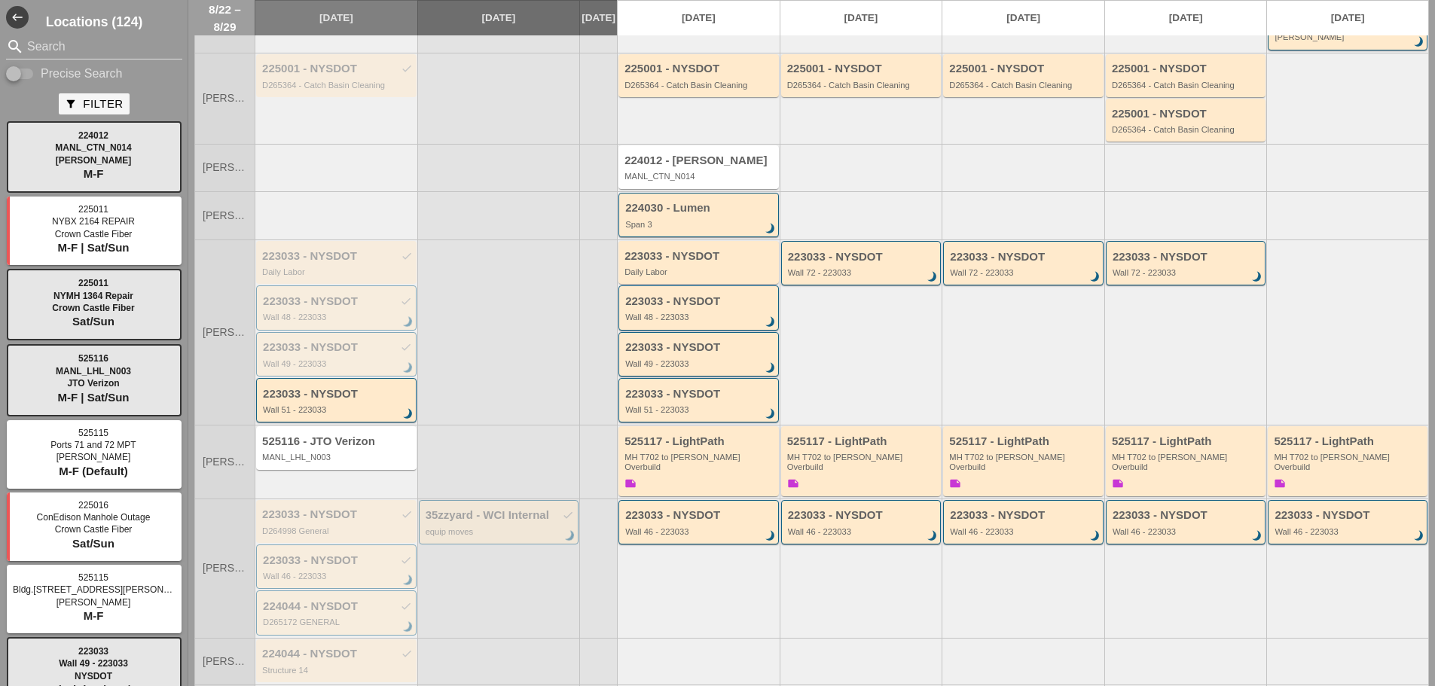
scroll to position [151, 0]
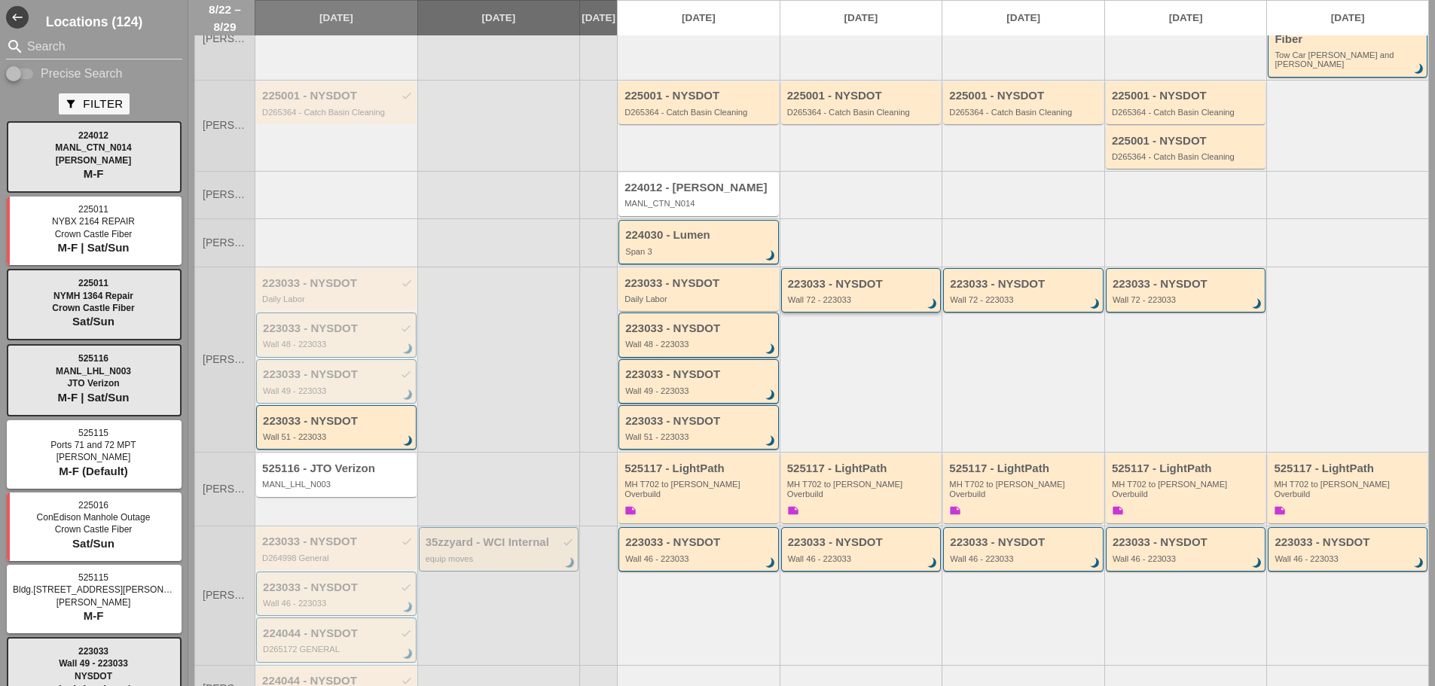
click at [835, 278] on div "223033 - NYSDOT" at bounding box center [862, 284] width 149 height 13
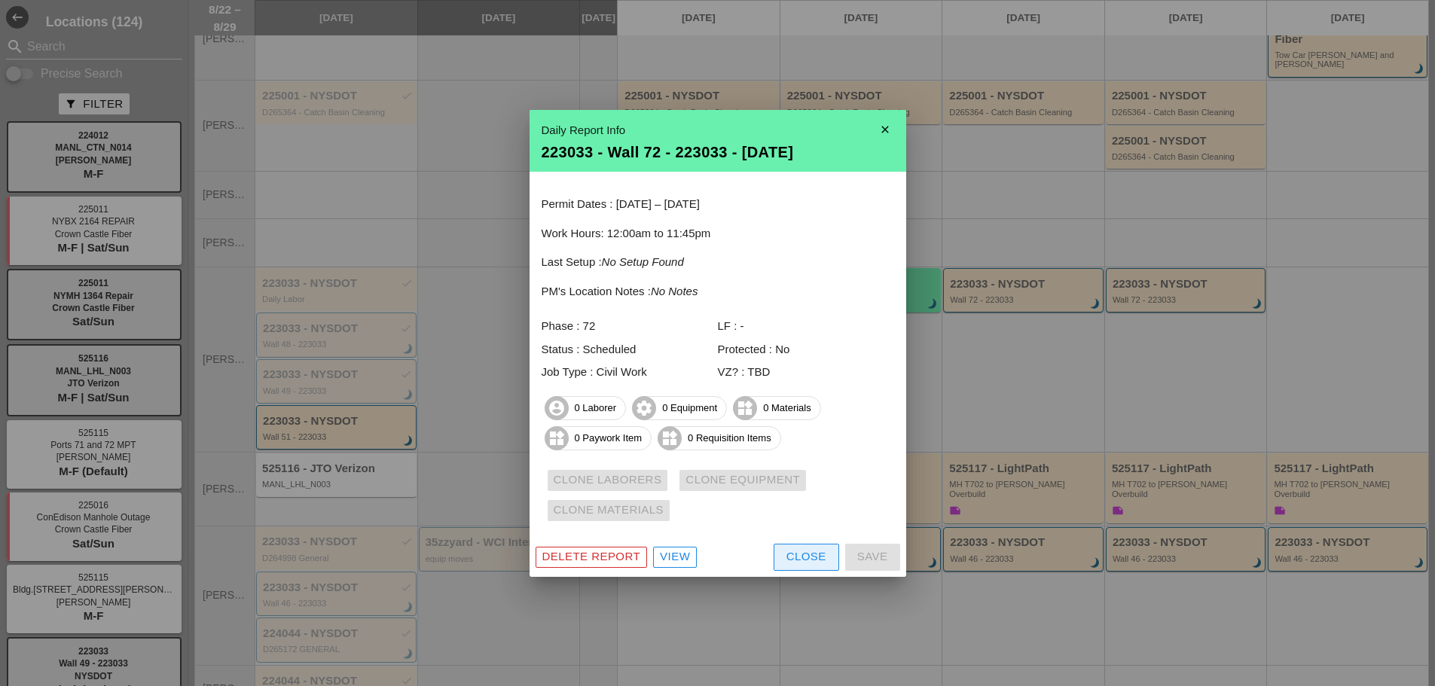
click at [790, 566] on button "Close" at bounding box center [807, 557] width 66 height 27
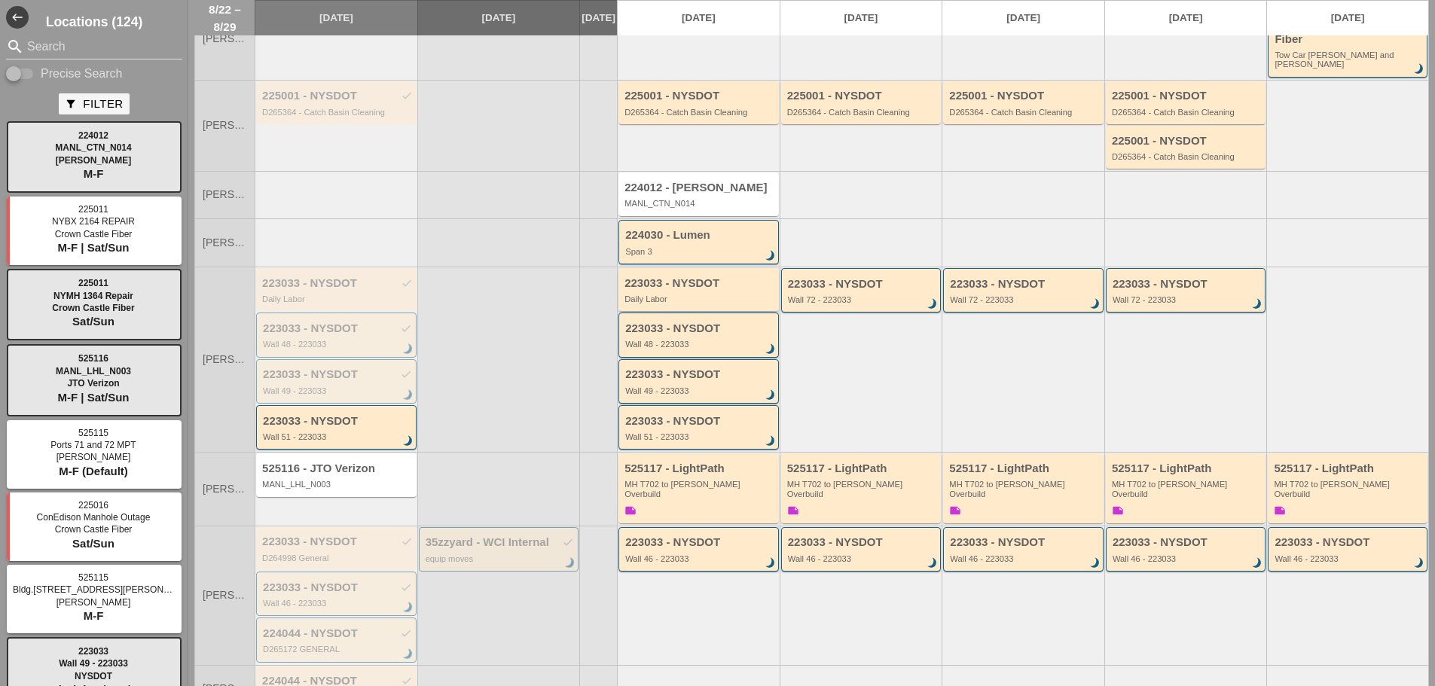
click at [673, 279] on div "223033 - NYSDOT Daily Labor" at bounding box center [699, 290] width 151 height 27
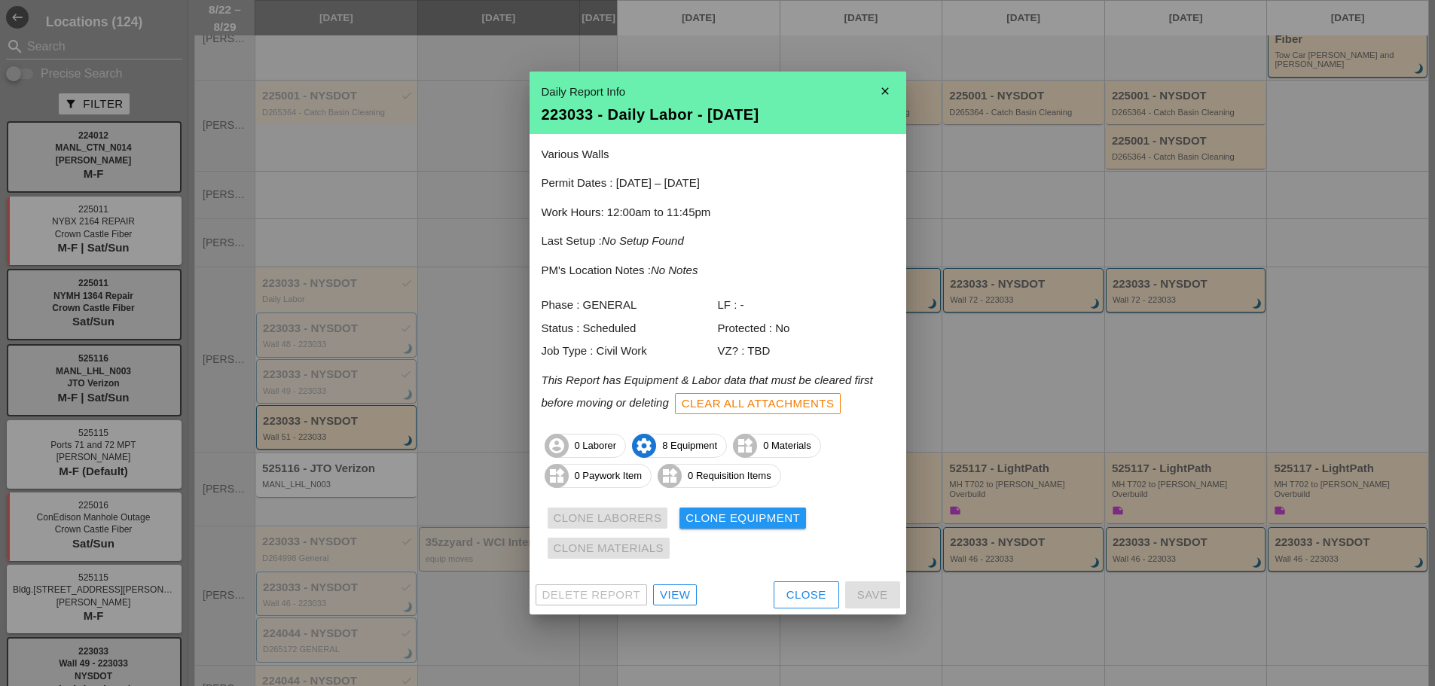
click at [781, 594] on button "Close" at bounding box center [807, 594] width 66 height 27
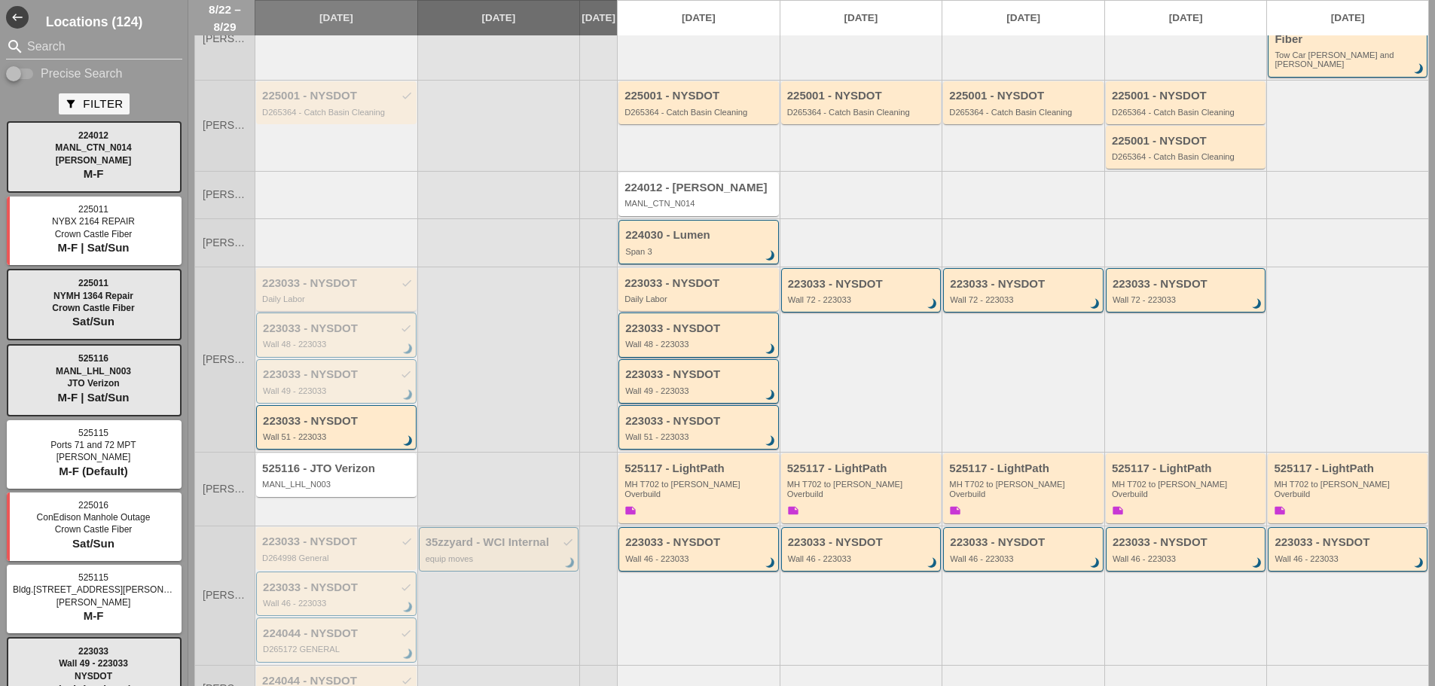
click at [319, 277] on div "223033 - NYSDOT check" at bounding box center [337, 283] width 151 height 13
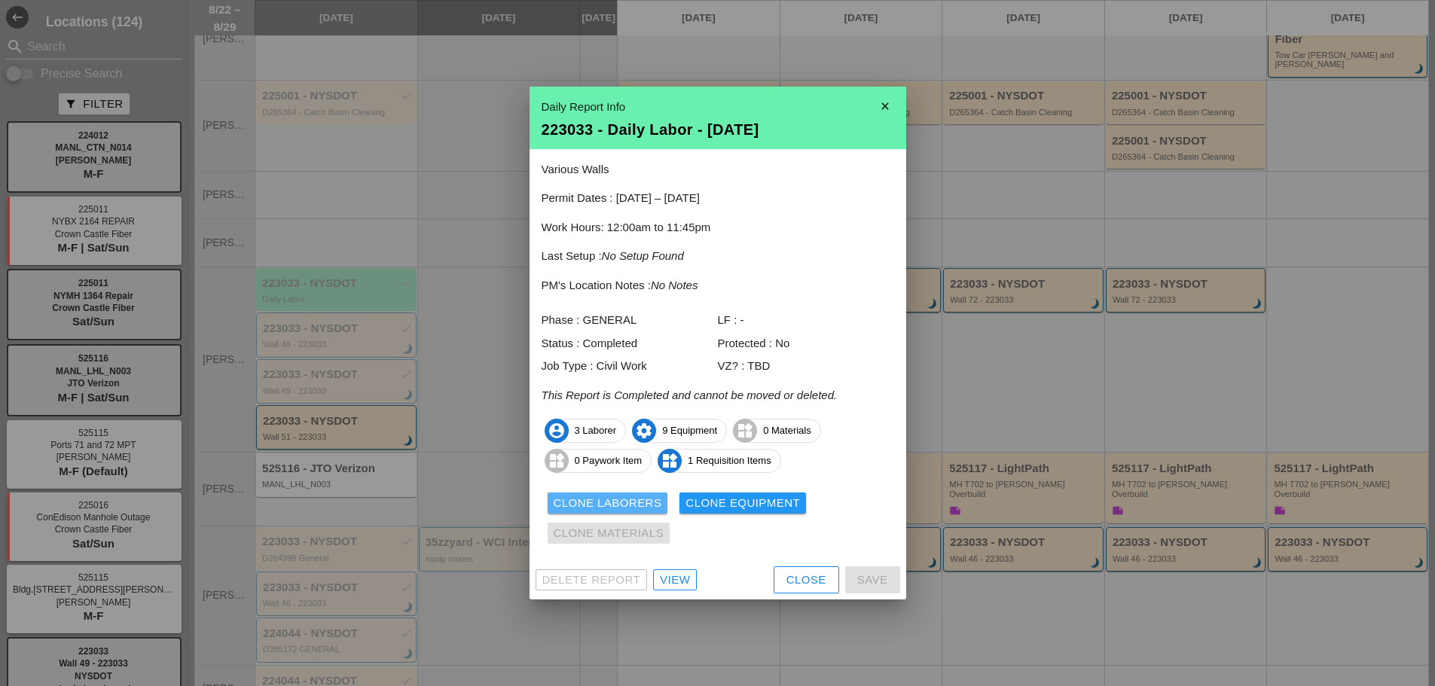
click at [614, 499] on div "Clone Laborers" at bounding box center [608, 503] width 108 height 17
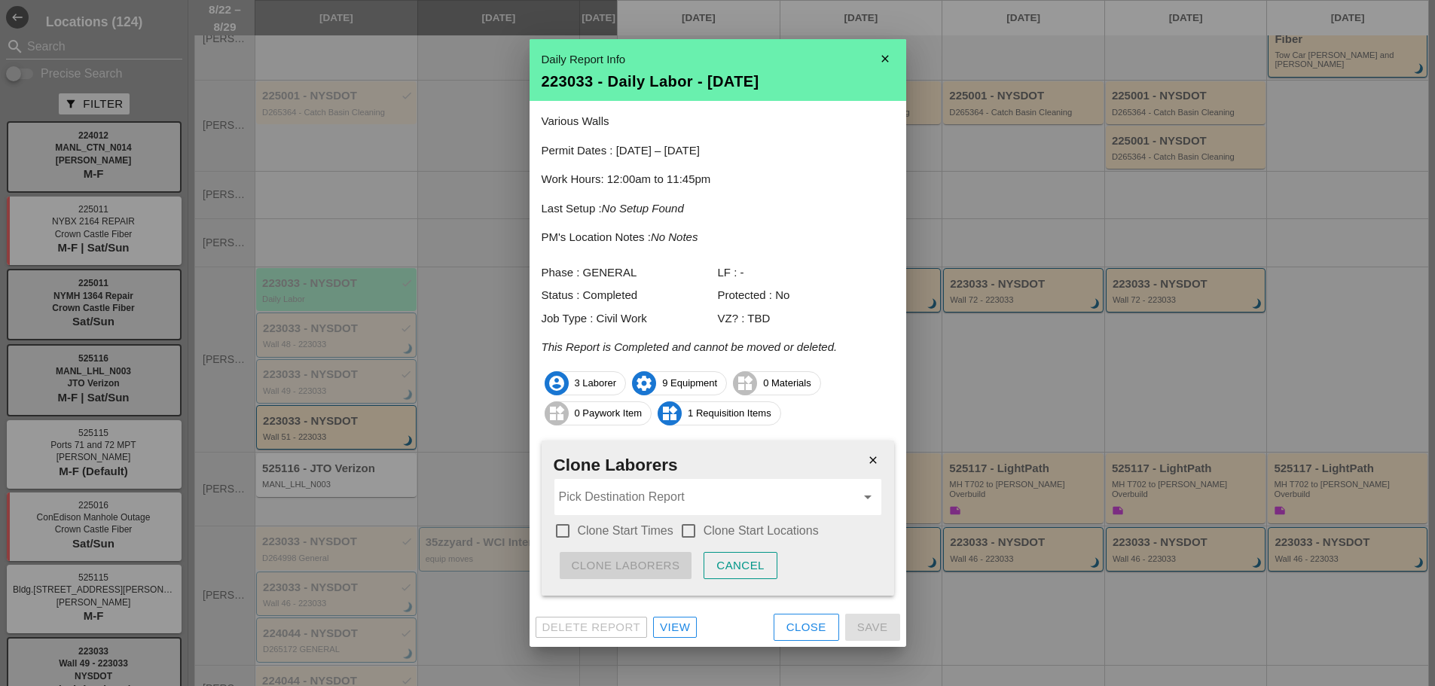
click at [646, 529] on label "Clone Start Times" at bounding box center [626, 530] width 96 height 15
checkbox input "true"
click at [714, 541] on div "check_box Clone Start Times check_box_outline_blank Clone Start Locations" at bounding box center [718, 532] width 328 height 26
click at [710, 533] on label "Clone Start Locations" at bounding box center [761, 530] width 115 height 15
checkbox input "true"
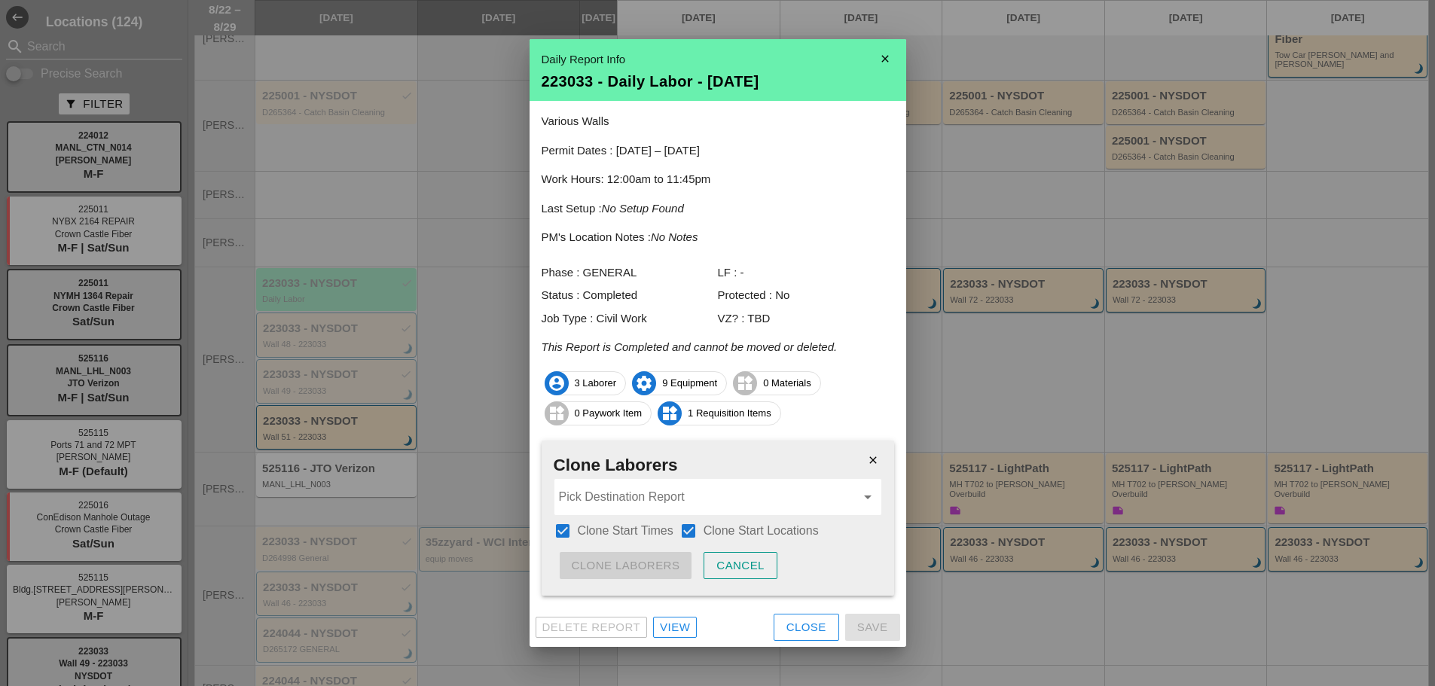
click at [731, 488] on input "Pick Destination Report" at bounding box center [707, 497] width 297 height 24
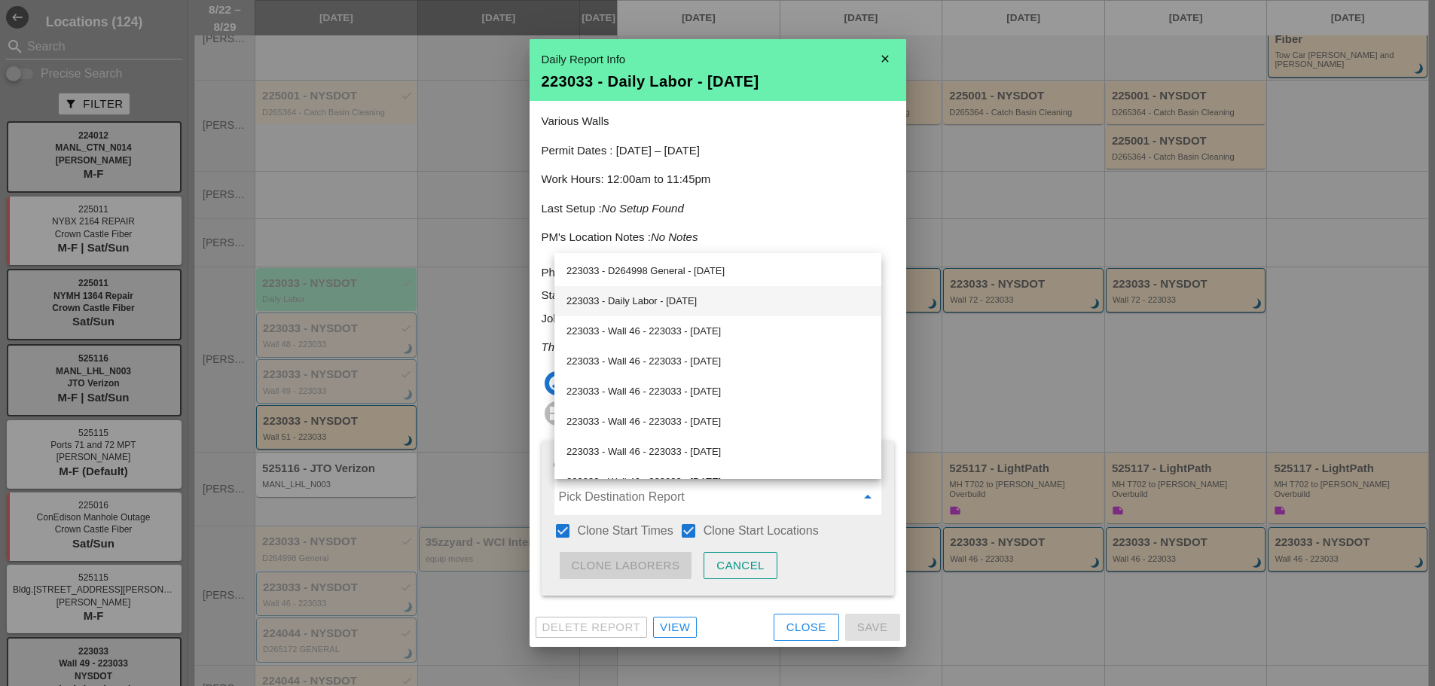
click at [694, 304] on div "223033 - Daily Labor - 08/25/2025" at bounding box center [717, 301] width 303 height 18
type input "223033 - Daily Labor - 08/25/2025"
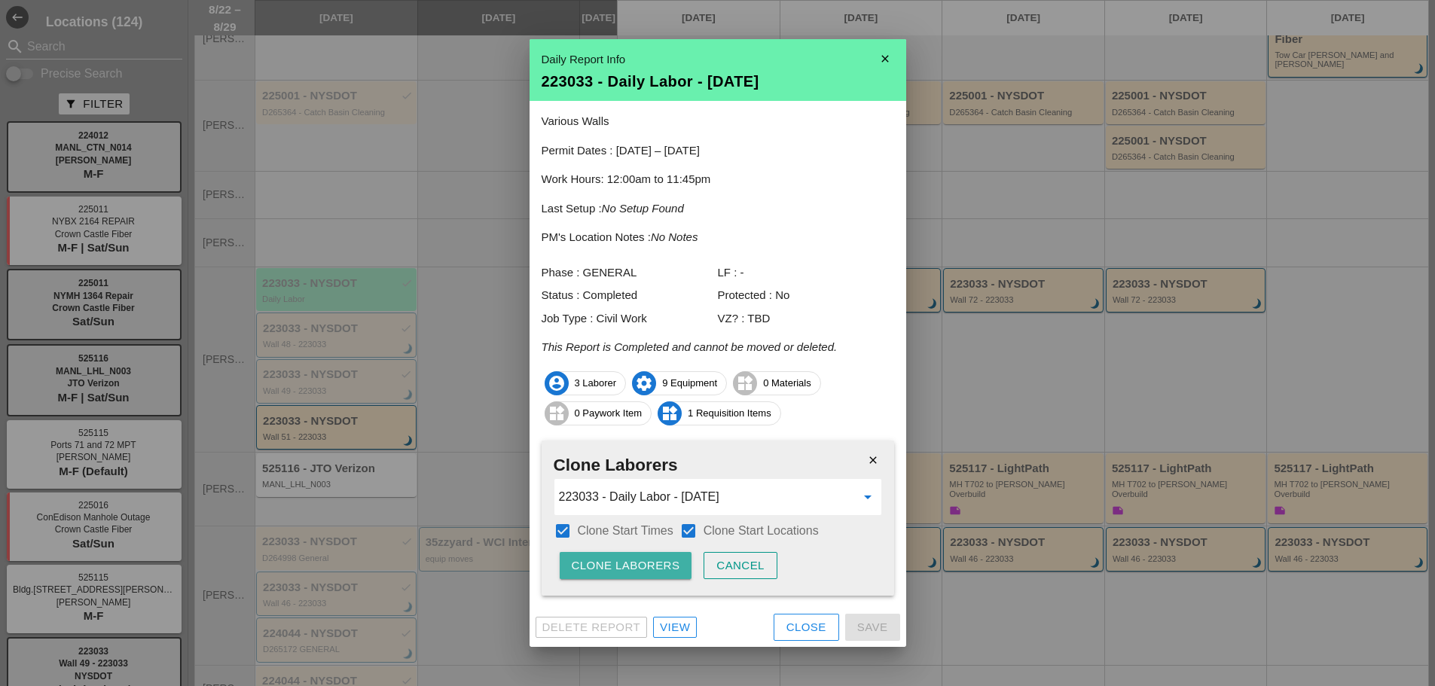
click at [638, 569] on div "Clone Laborers" at bounding box center [626, 565] width 108 height 17
click at [795, 629] on div "Close" at bounding box center [806, 627] width 40 height 17
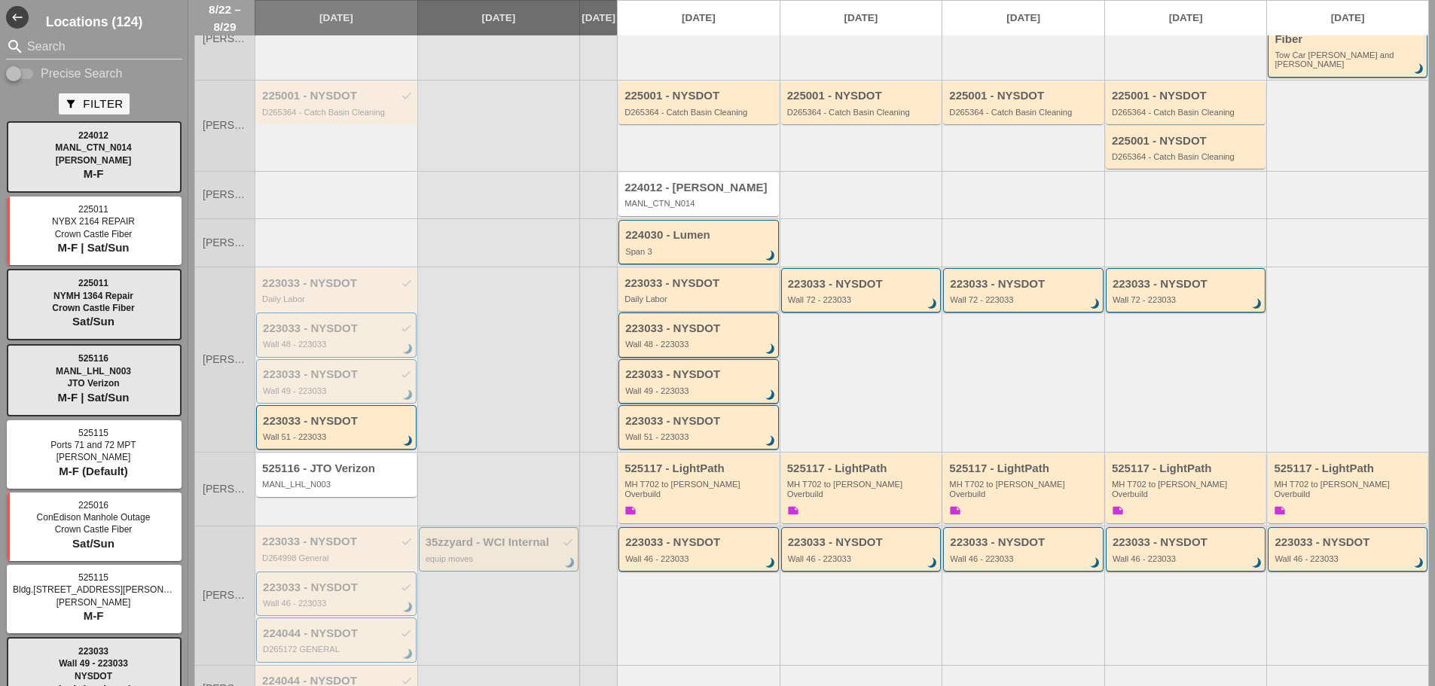
click at [740, 295] on div "Daily Labor" at bounding box center [699, 299] width 151 height 9
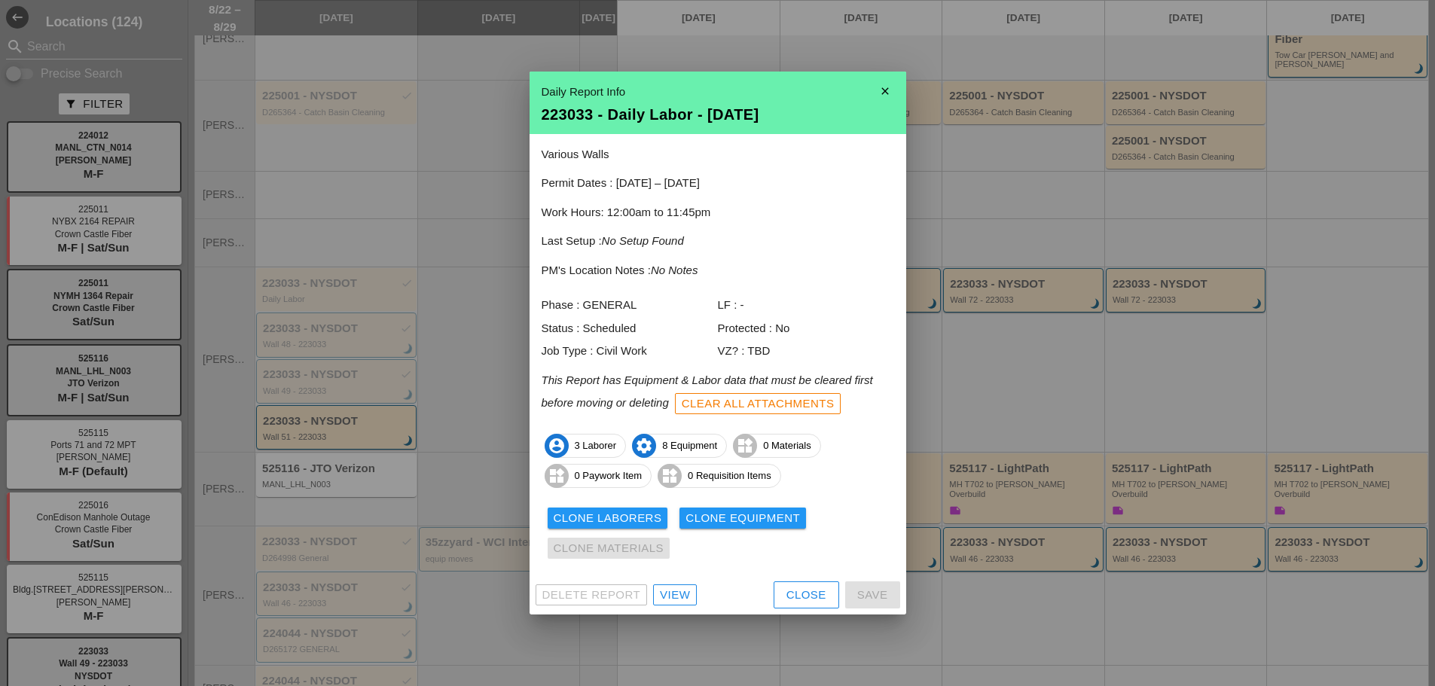
click at [794, 583] on button "Close" at bounding box center [807, 594] width 66 height 27
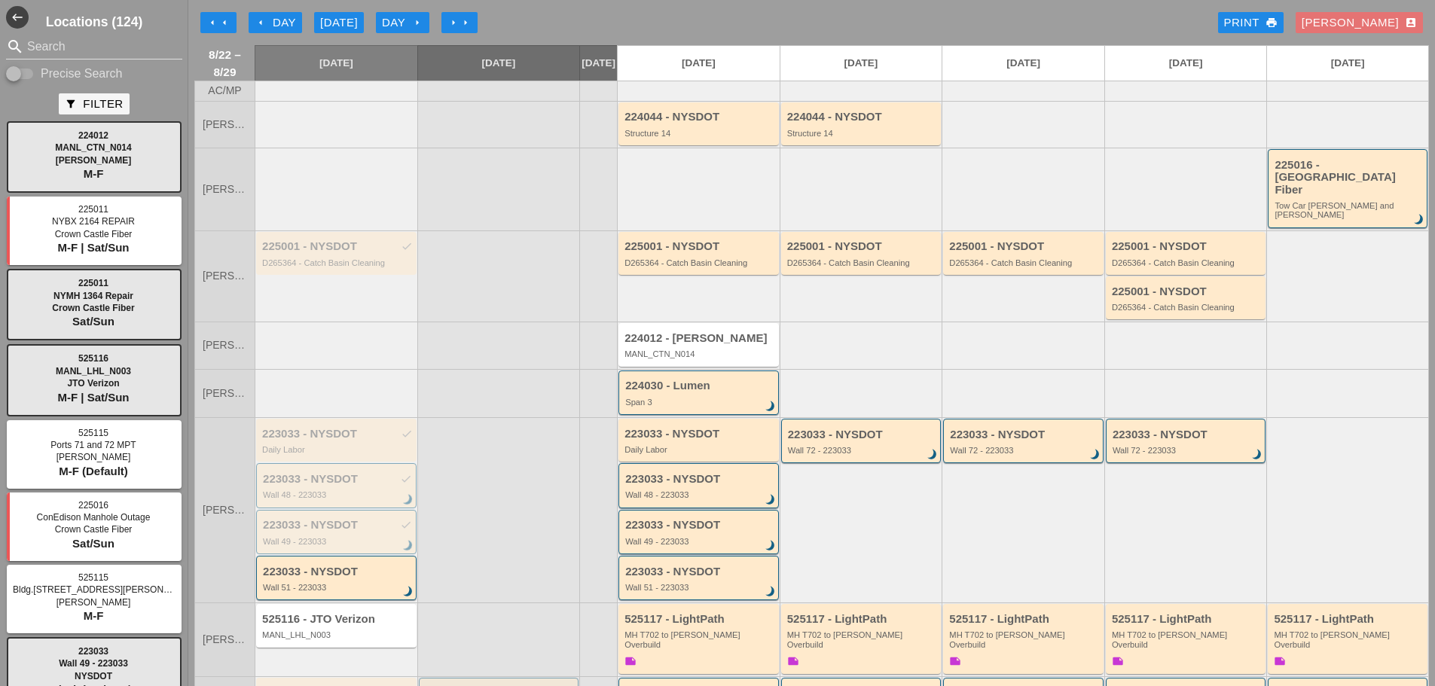
scroll to position [75, 0]
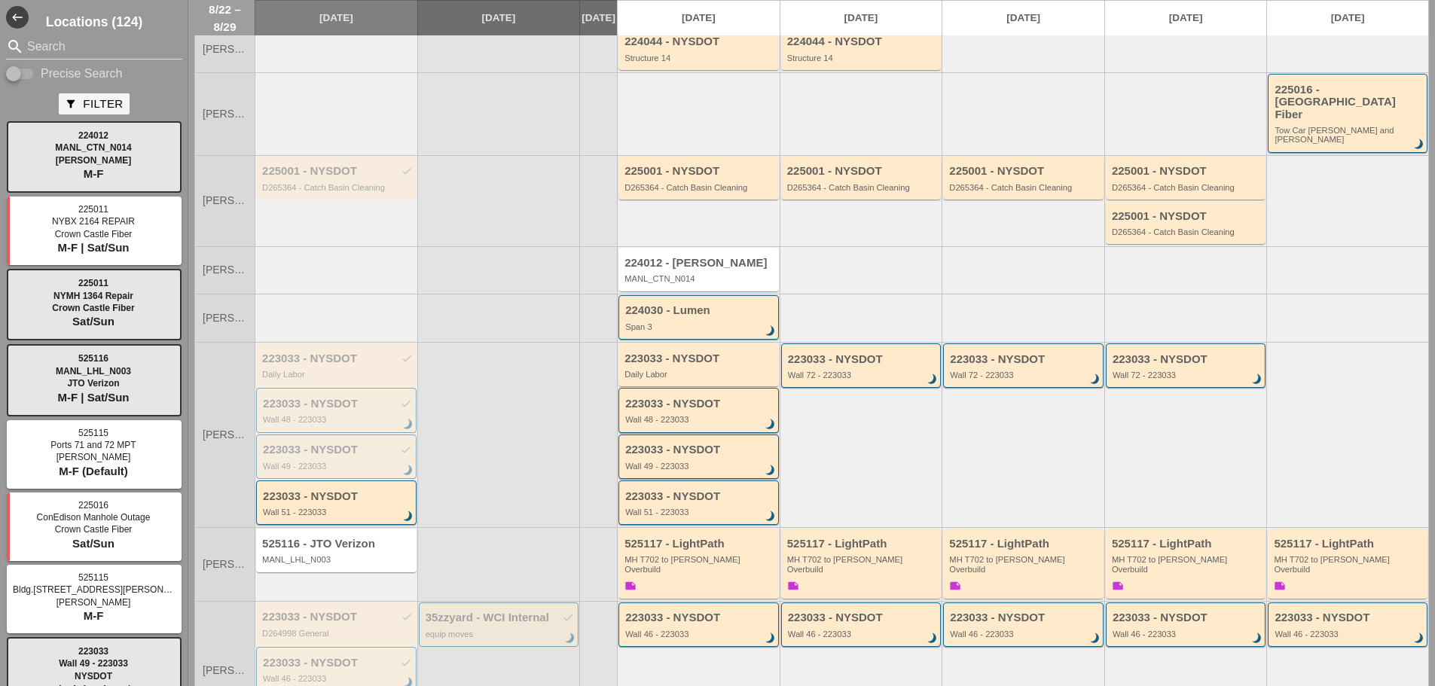
click at [888, 425] on div "223033 - NYSDOT Wall 72 - 223033 brightness_3" at bounding box center [861, 434] width 163 height 185
click at [817, 612] on div "223033 - NYSDOT" at bounding box center [862, 618] width 149 height 13
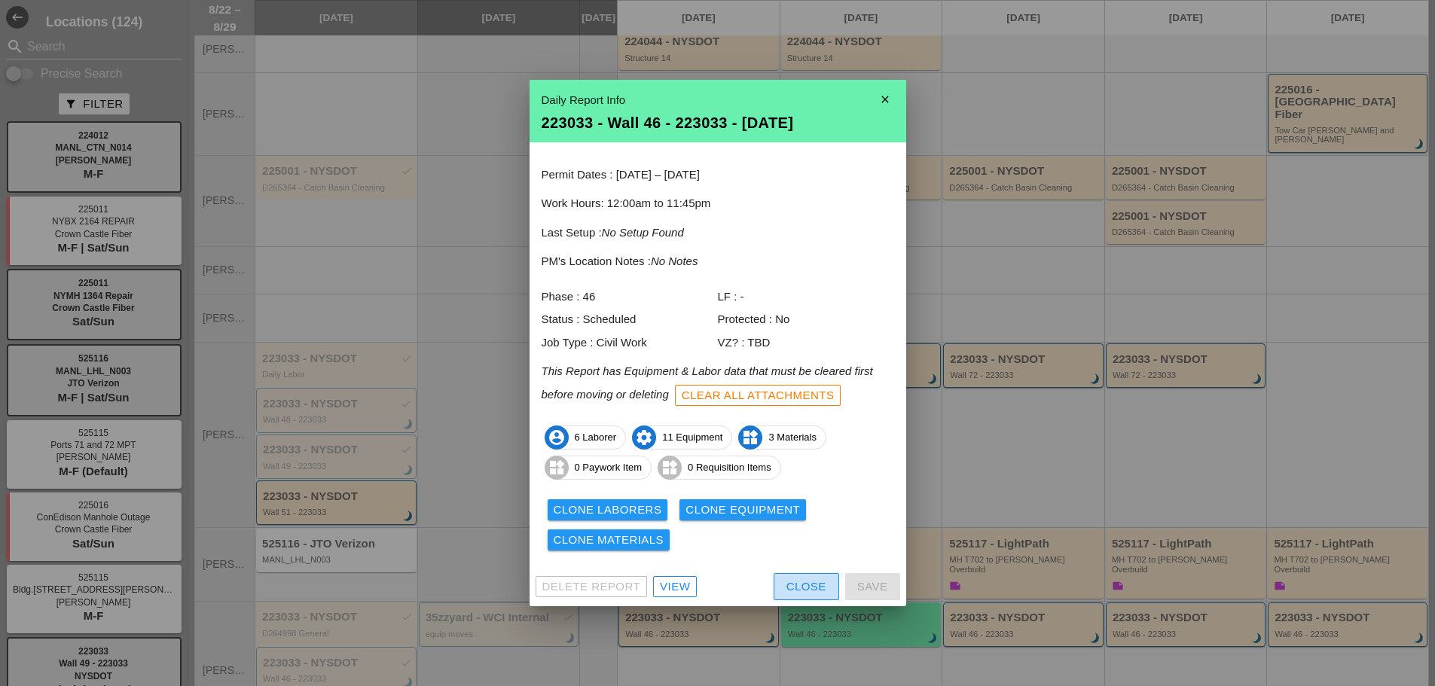
click at [788, 591] on div "Close" at bounding box center [806, 586] width 40 height 17
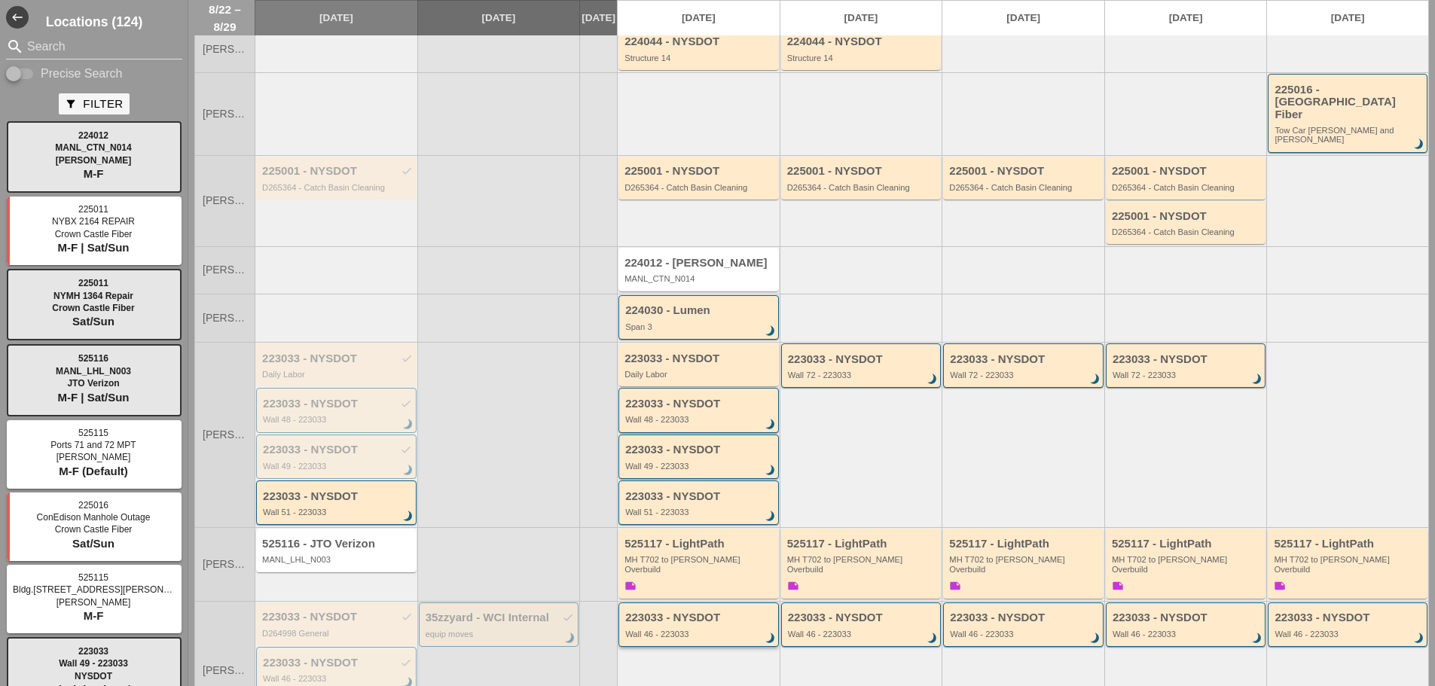
click at [727, 630] on div "Wall 46 - 223033" at bounding box center [699, 634] width 149 height 9
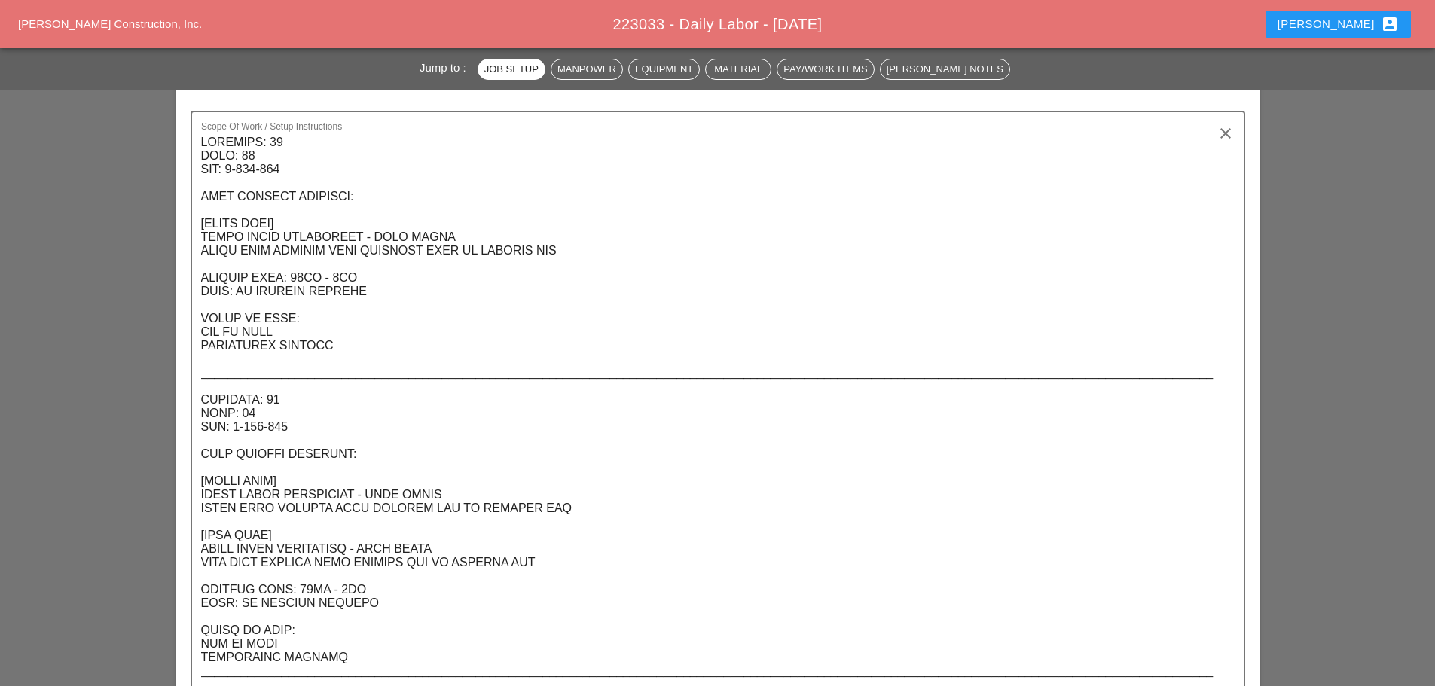
scroll to position [151, 0]
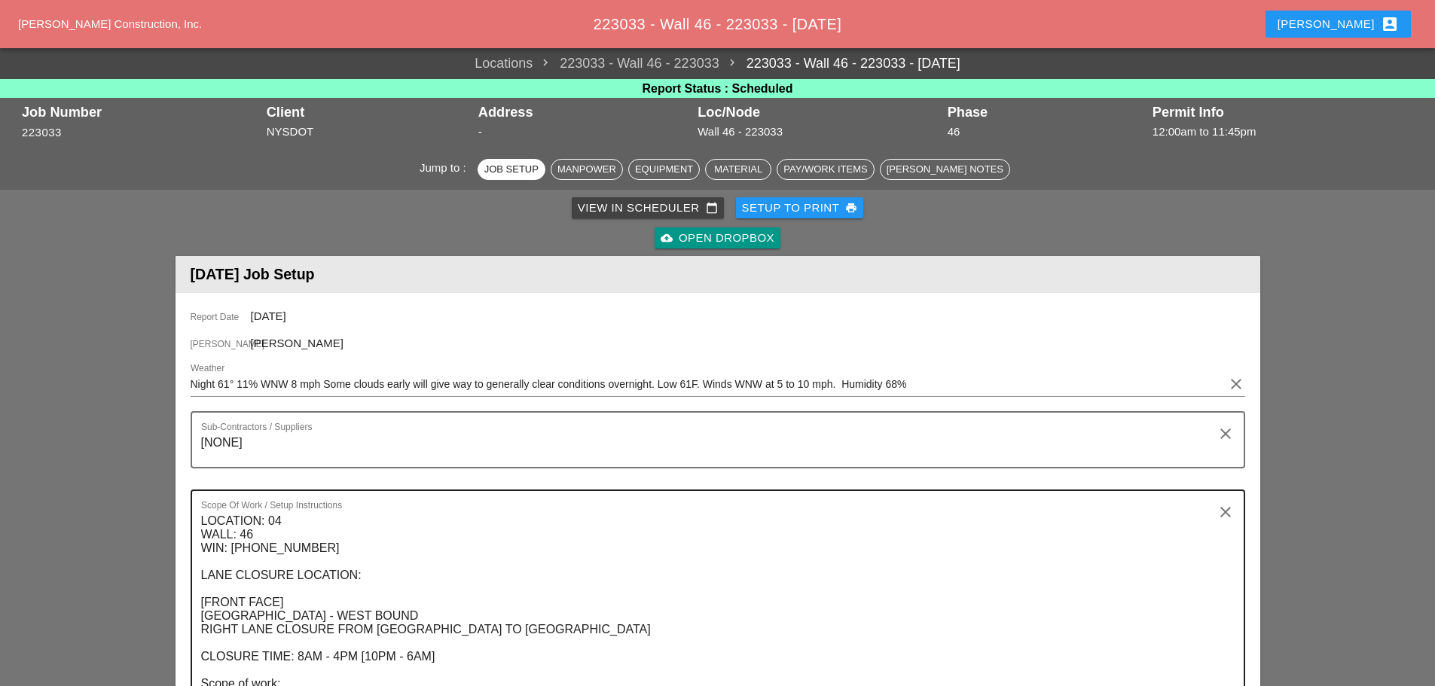
click at [286, 527] on textarea "LOCATION: 04 WALL: 46 WIN: [PHONE_NUMBER] LANE CLOSURE LOCATION: [FRONT FACE] […" at bounding box center [711, 616] width 1021 height 215
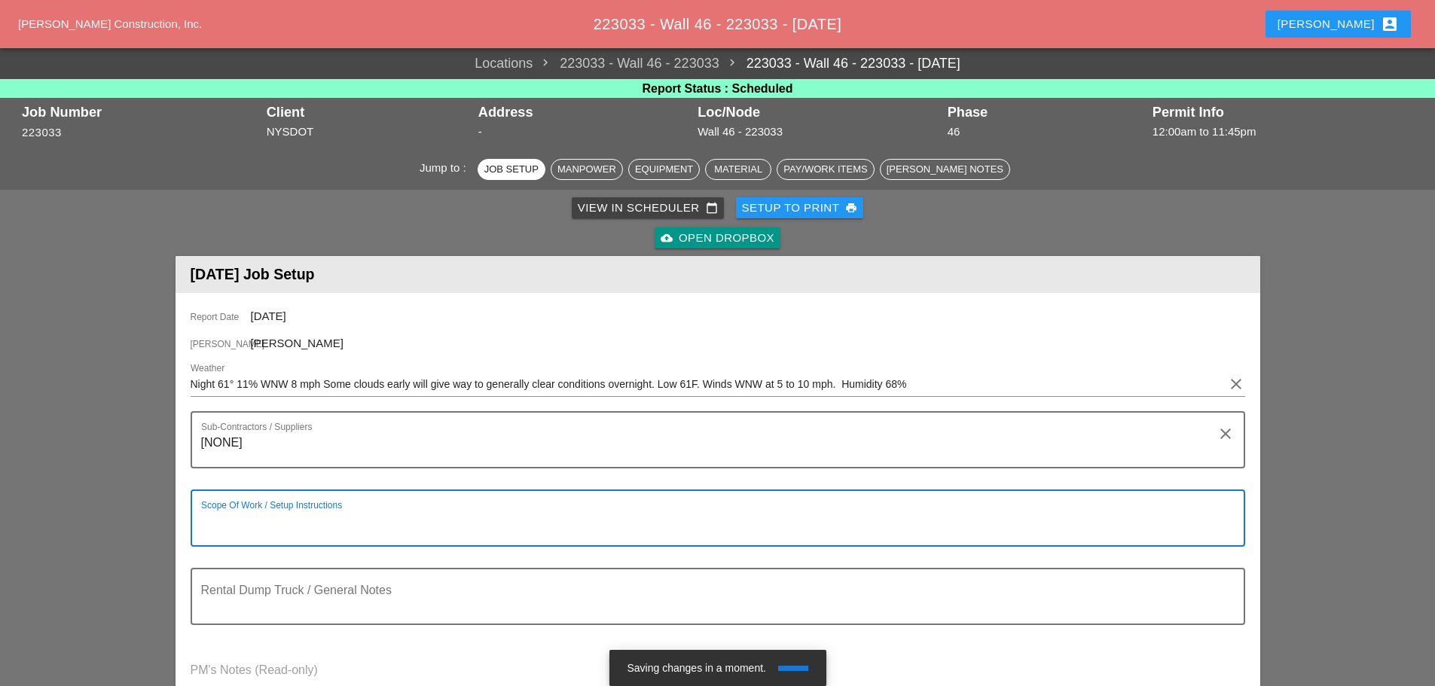
paste textarea "LOCATION: 04 WALL: 46 WIN: [PHONE_NUMBER] LANE CLOSURE LOCATION: [FRONT FACE] […"
type textarea "LOCATION: 04 WALL: 46 WIN: [PHONE_NUMBER] LANE CLOSURE LOCATION: [FRONT FACE] […"
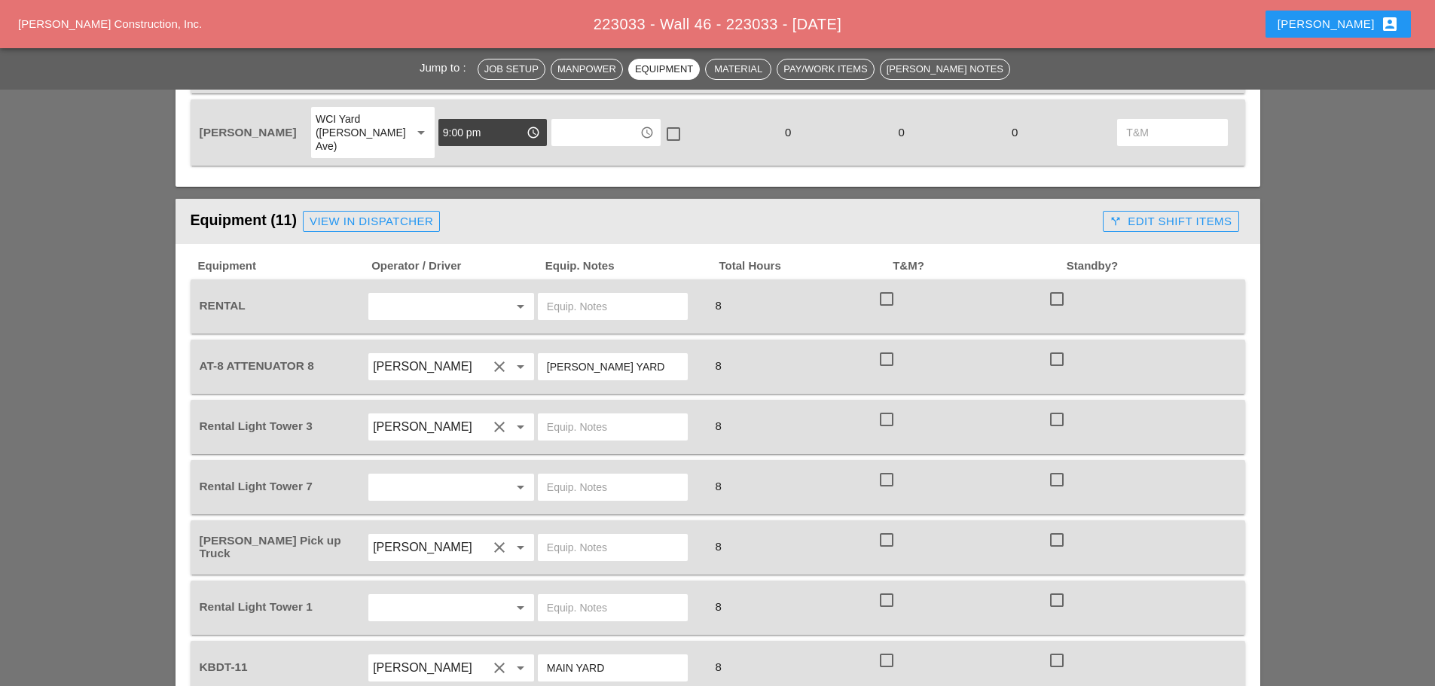
scroll to position [1236, 0]
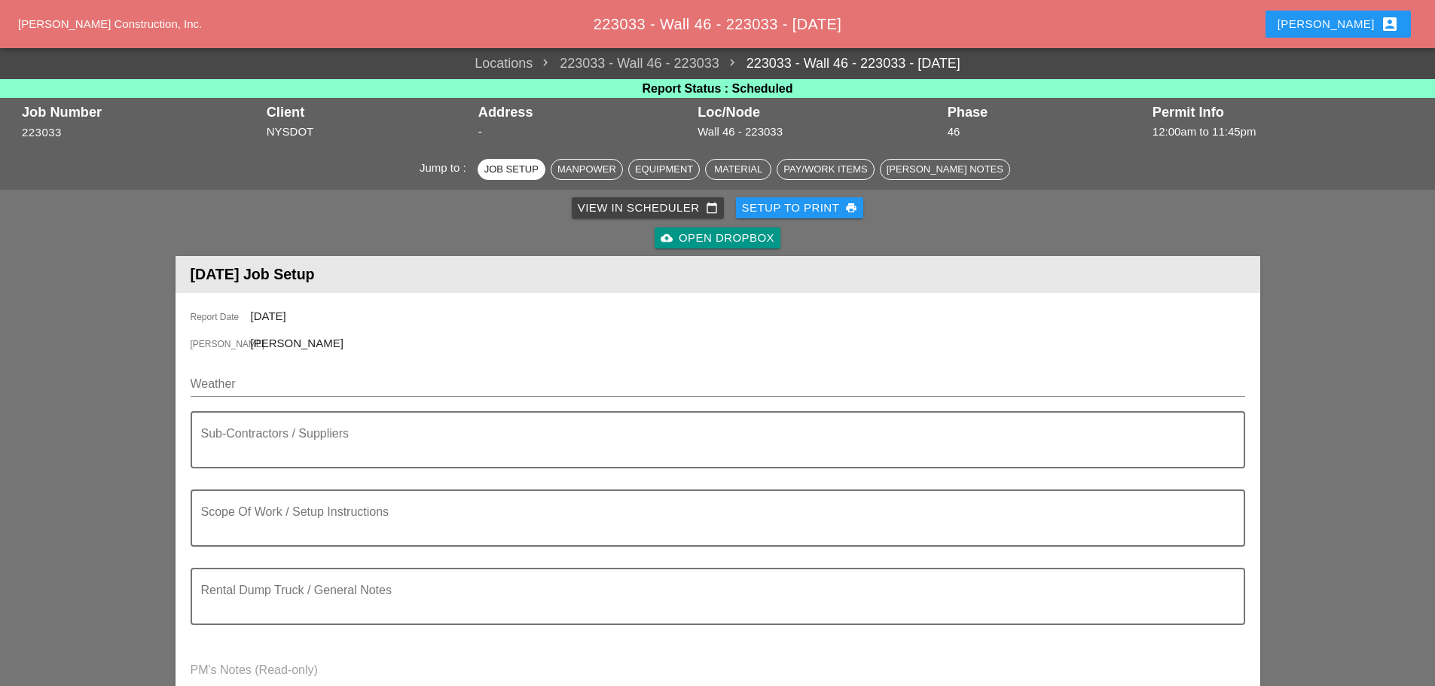
scroll to position [151, 0]
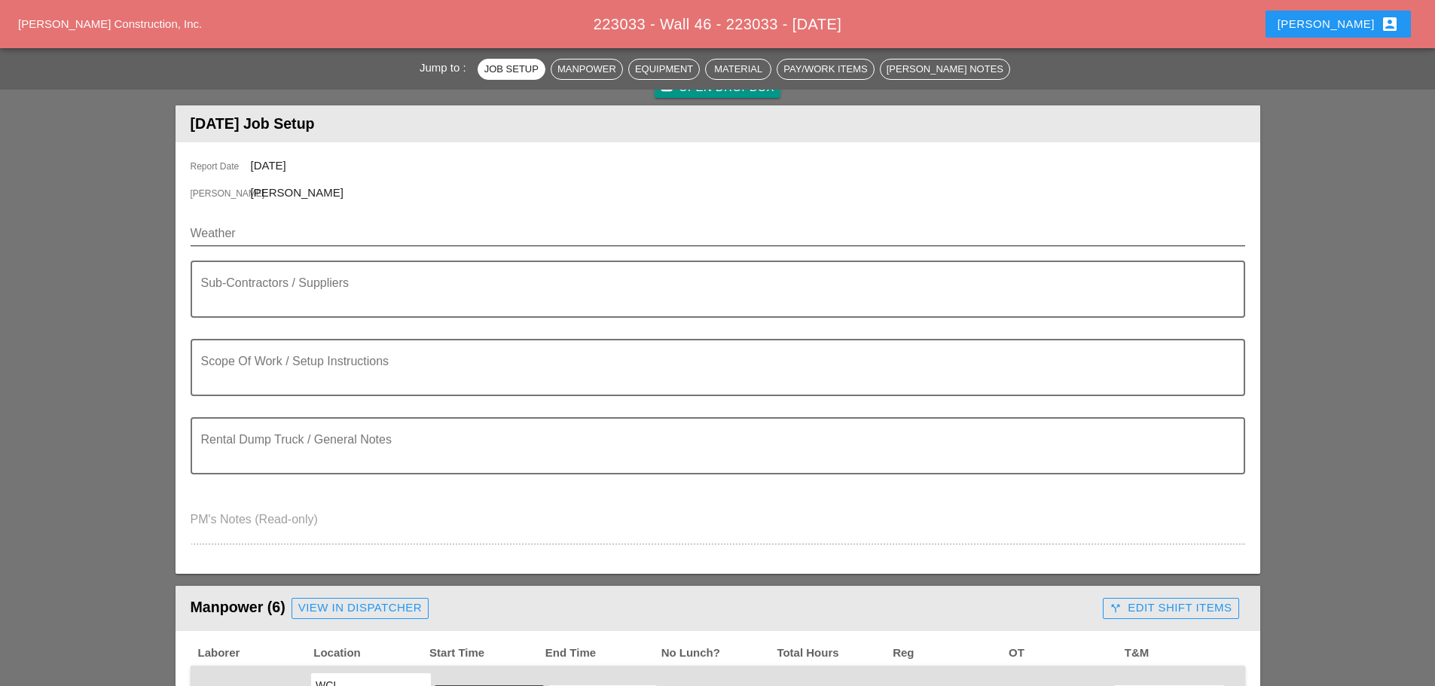
click at [308, 244] on input "Weather" at bounding box center [707, 233] width 1033 height 24
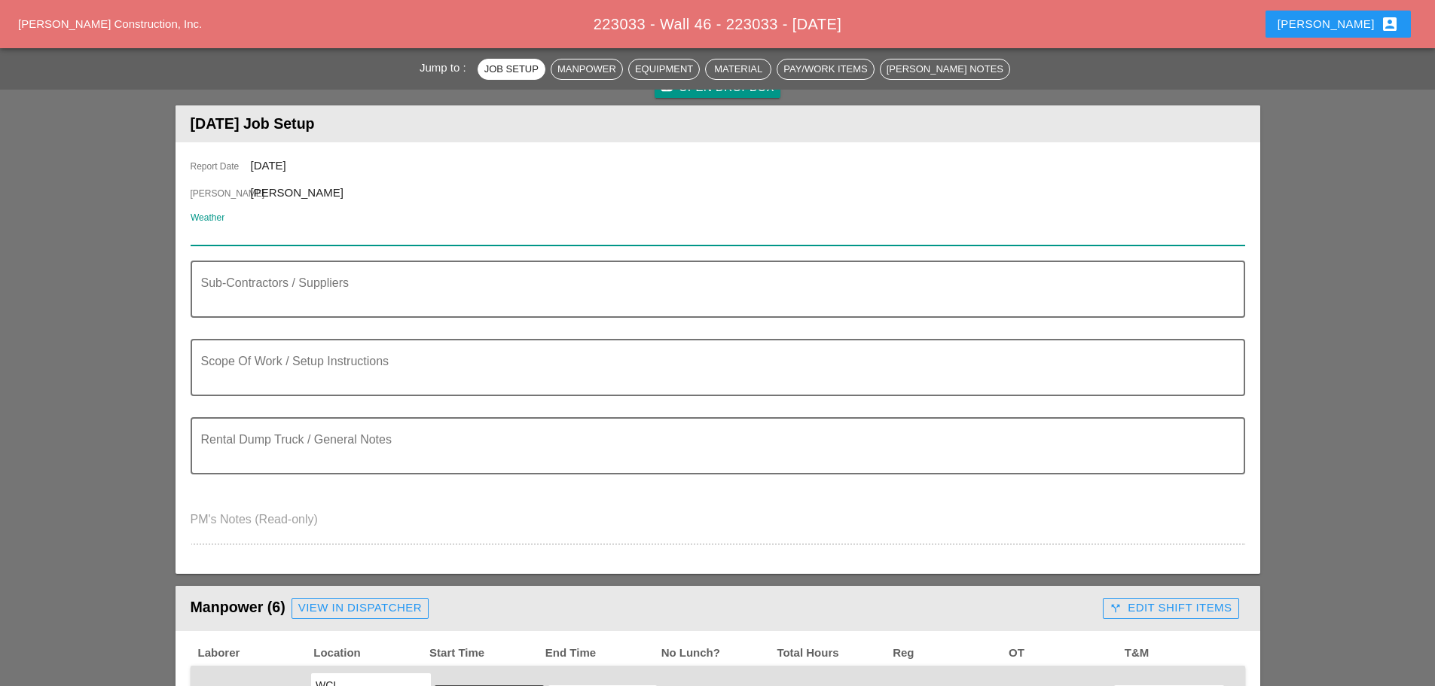
paste input "Night 60° 3% WNW 11 mph Clear skies. Low around 60F. Winds WNW at 10 to 15 mph.…"
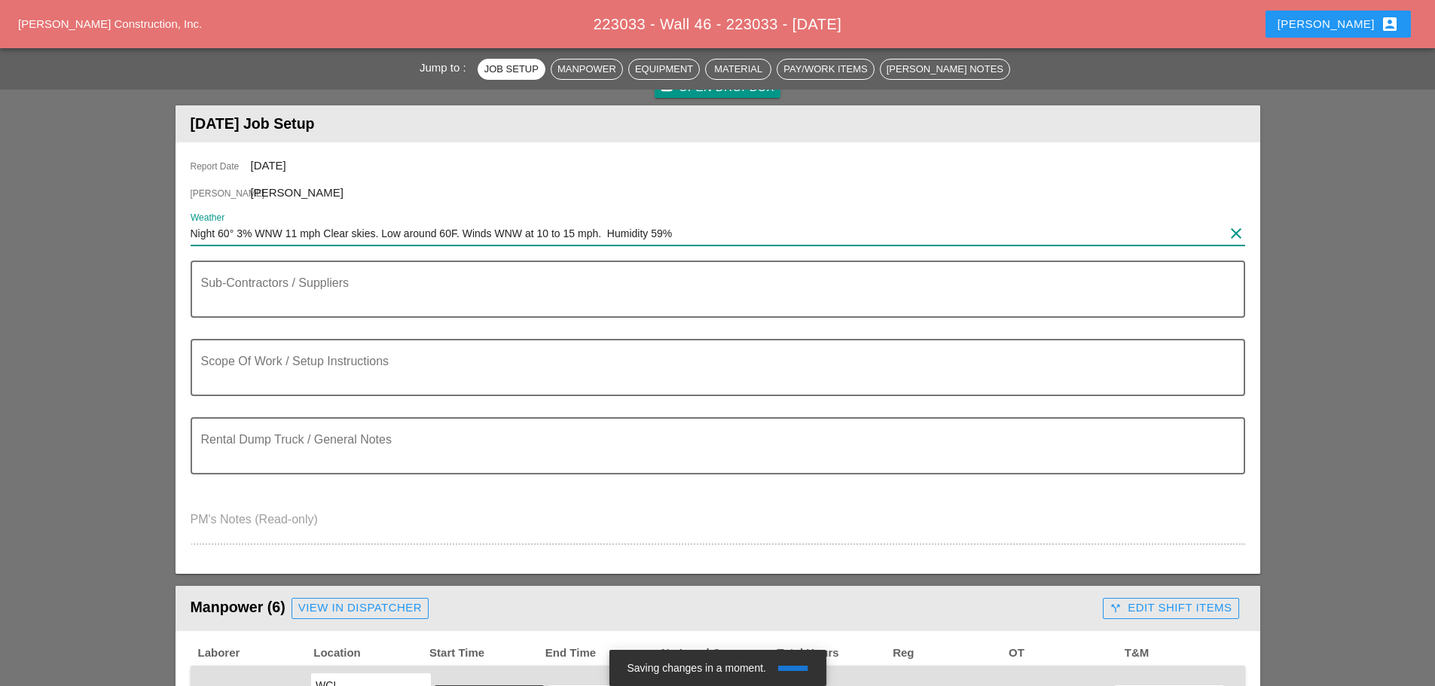
type input "Night 60° 3% WNW 11 mph Clear skies. Low around 60F. Winds WNW at 10 to 15 mph.…"
click at [306, 350] on div "Scope Of Work / Setup Instructions" at bounding box center [711, 367] width 1021 height 54
paste textarea "LOCATION: 04 WALL: 46 WIN: 1-095-048 LANE CLOSURE LOCATION: [FRONT FACE] CROSS …"
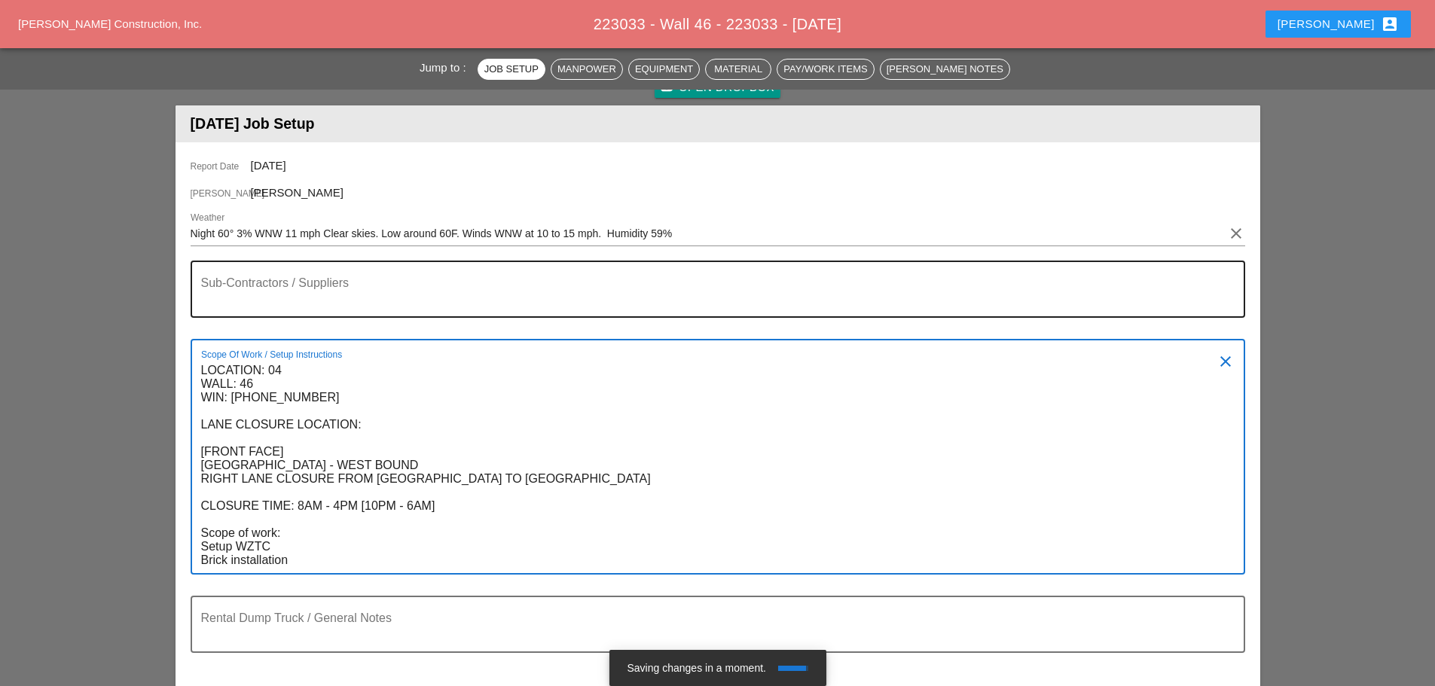
type textarea "LOCATION: 04 WALL: 46 WIN: 1-095-048 LANE CLOSURE LOCATION: [FRONT FACE] CROSS …"
click at [305, 293] on textarea "Sub-Contractors / Suppliers" at bounding box center [711, 298] width 1021 height 36
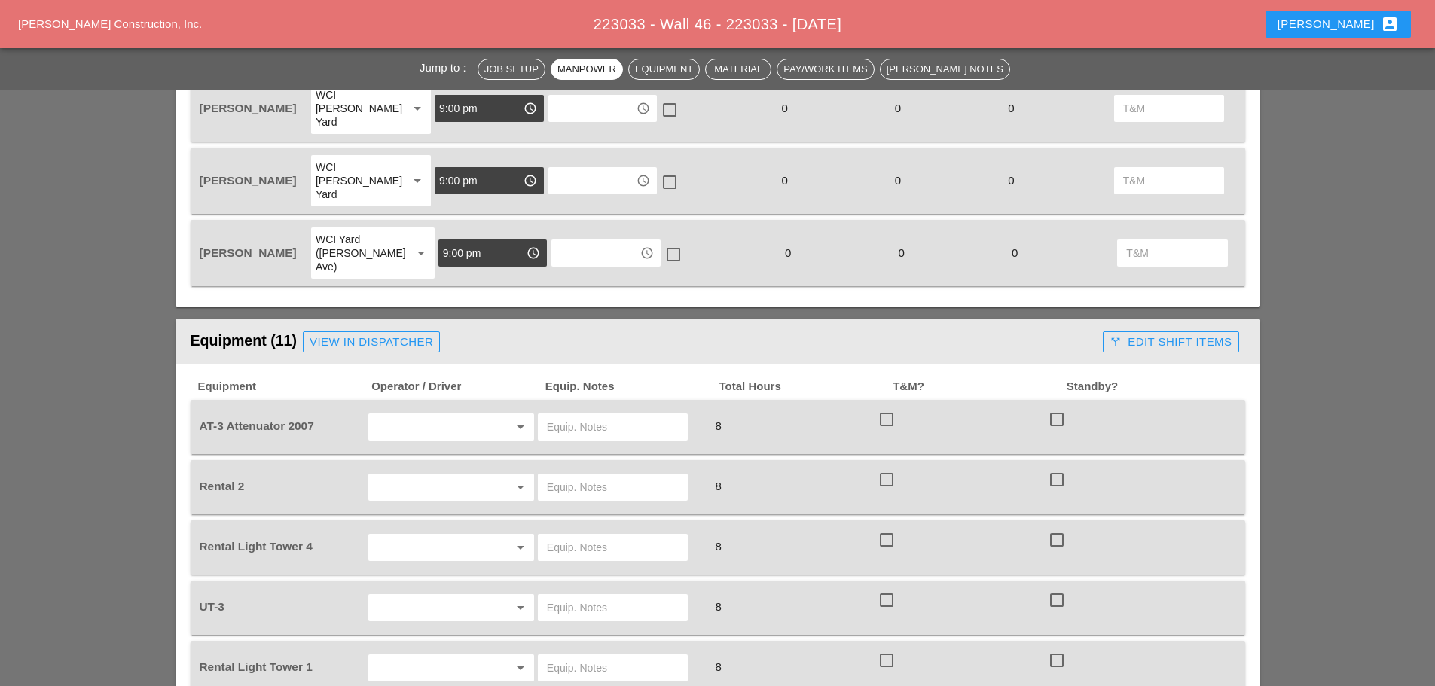
scroll to position [1130, 0]
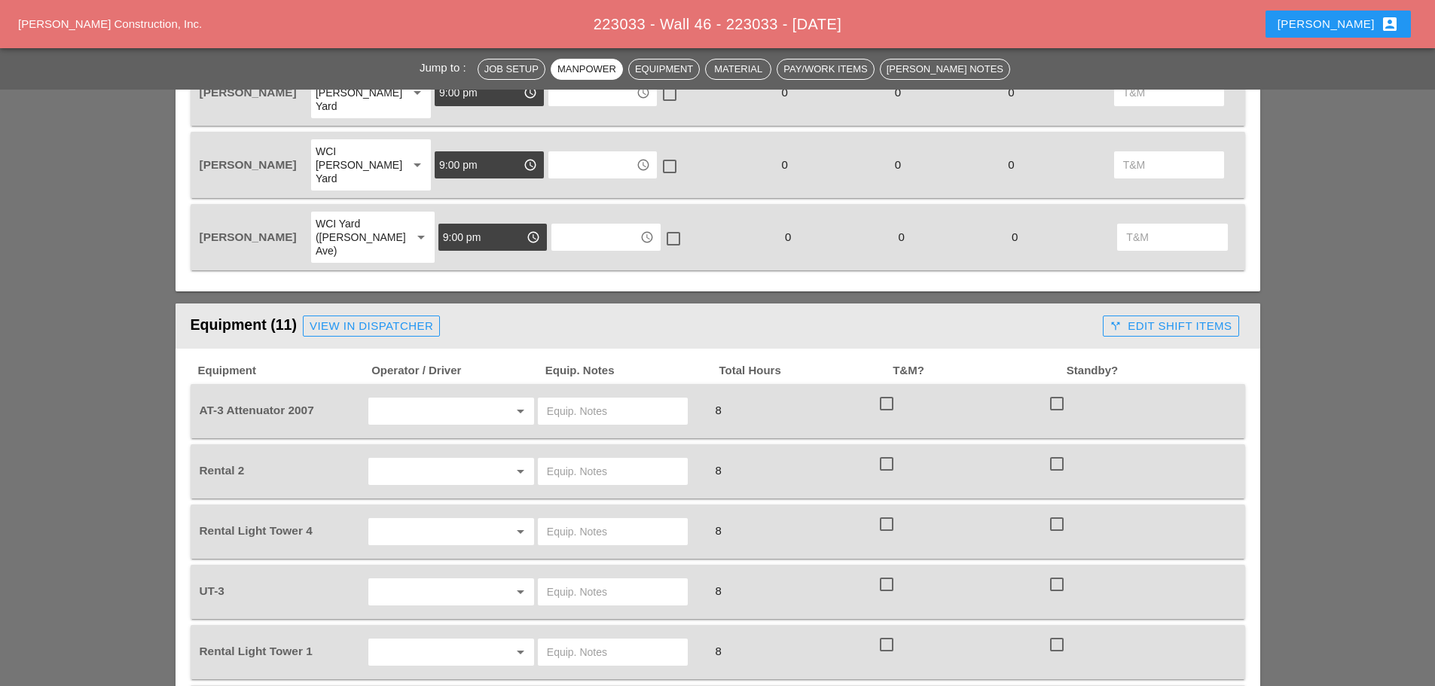
type textarea "[NONE]"
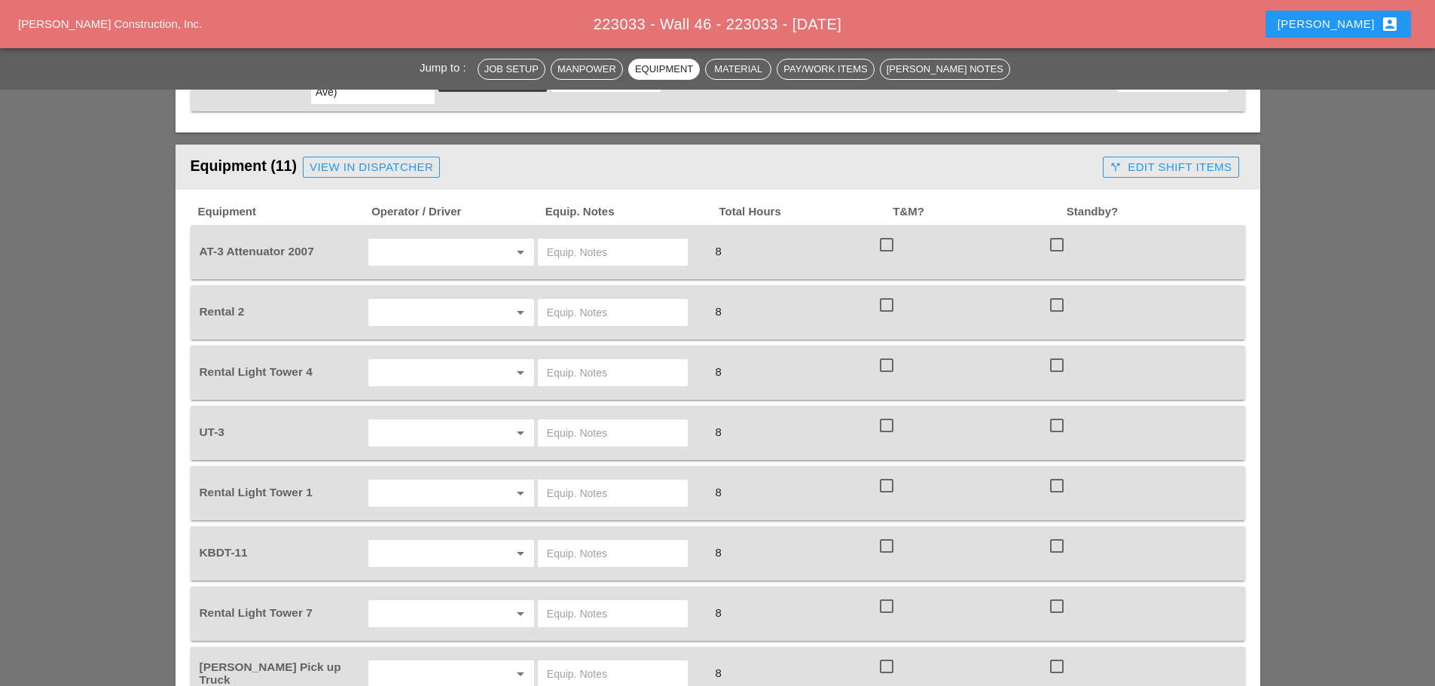
scroll to position [1431, 0]
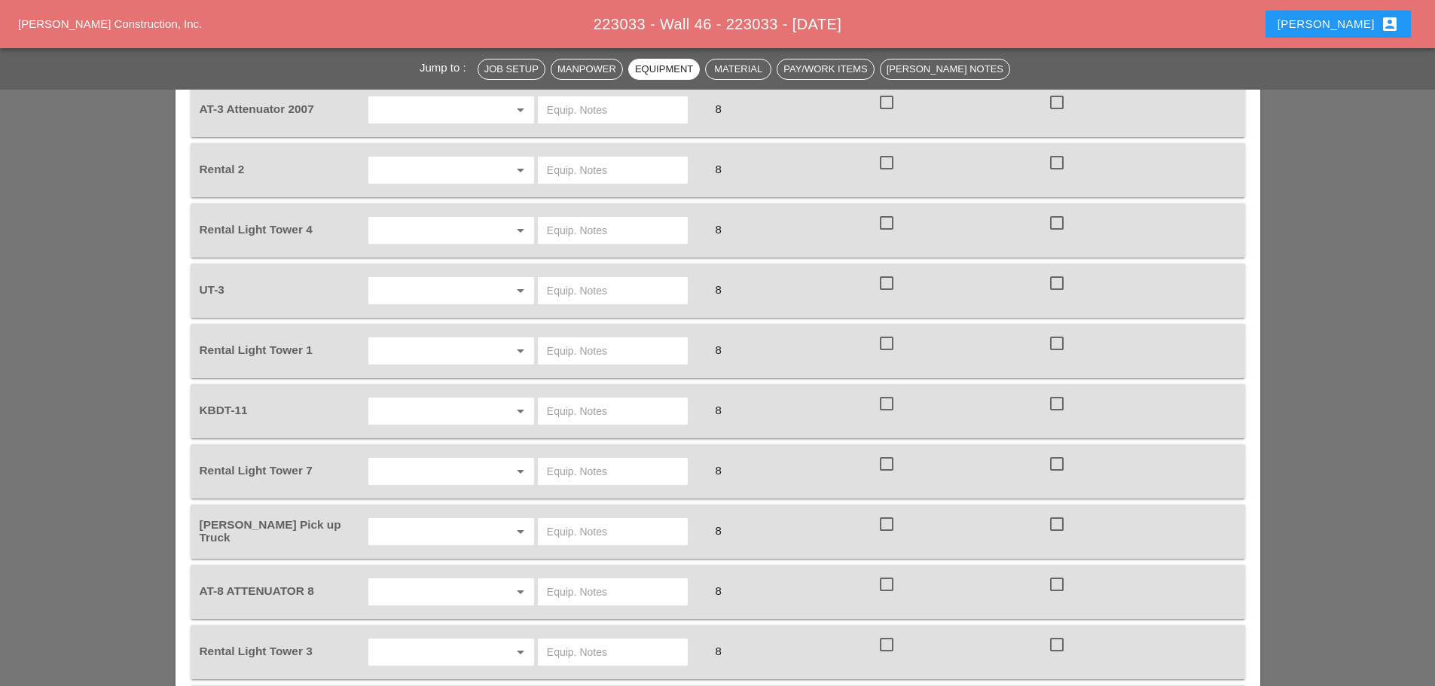
click at [427, 580] on input "text" at bounding box center [430, 592] width 114 height 24
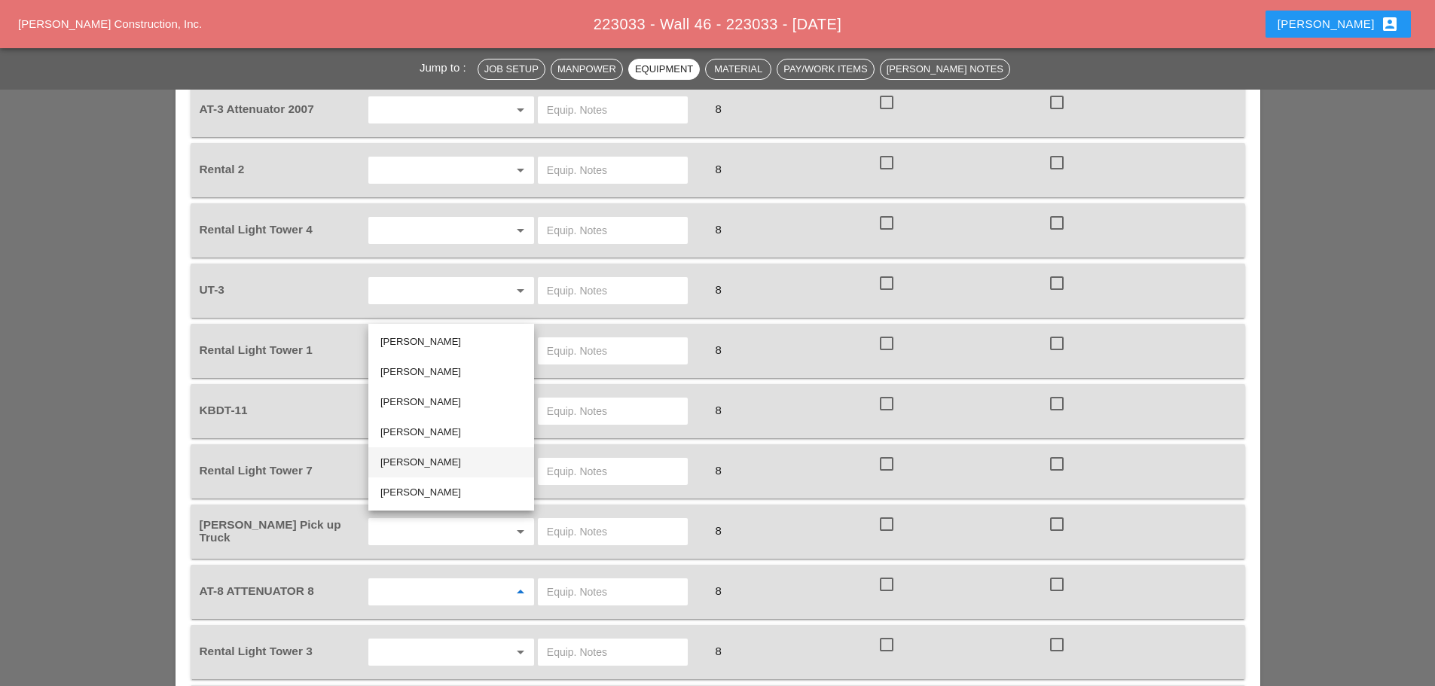
click at [415, 463] on div "Octavio Grosso" at bounding box center [451, 462] width 142 height 18
type input "Octavio Grosso"
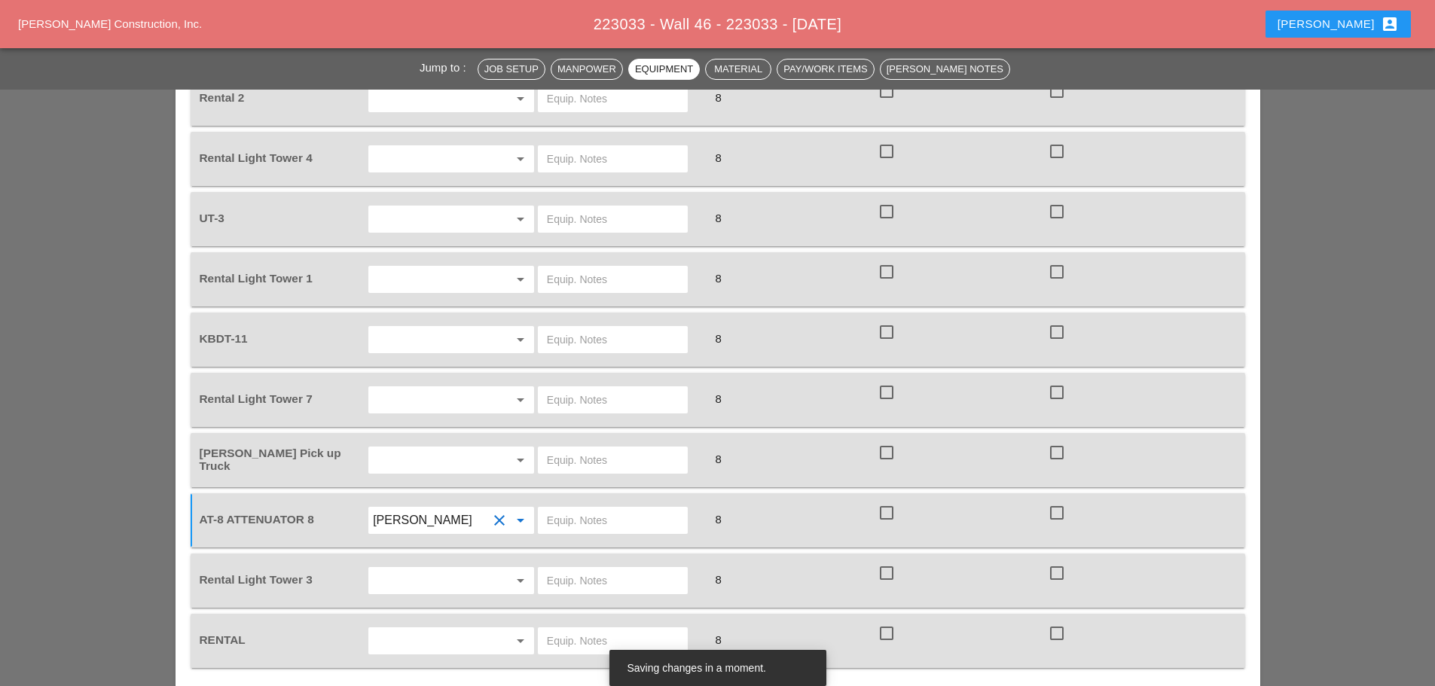
scroll to position [1582, 0]
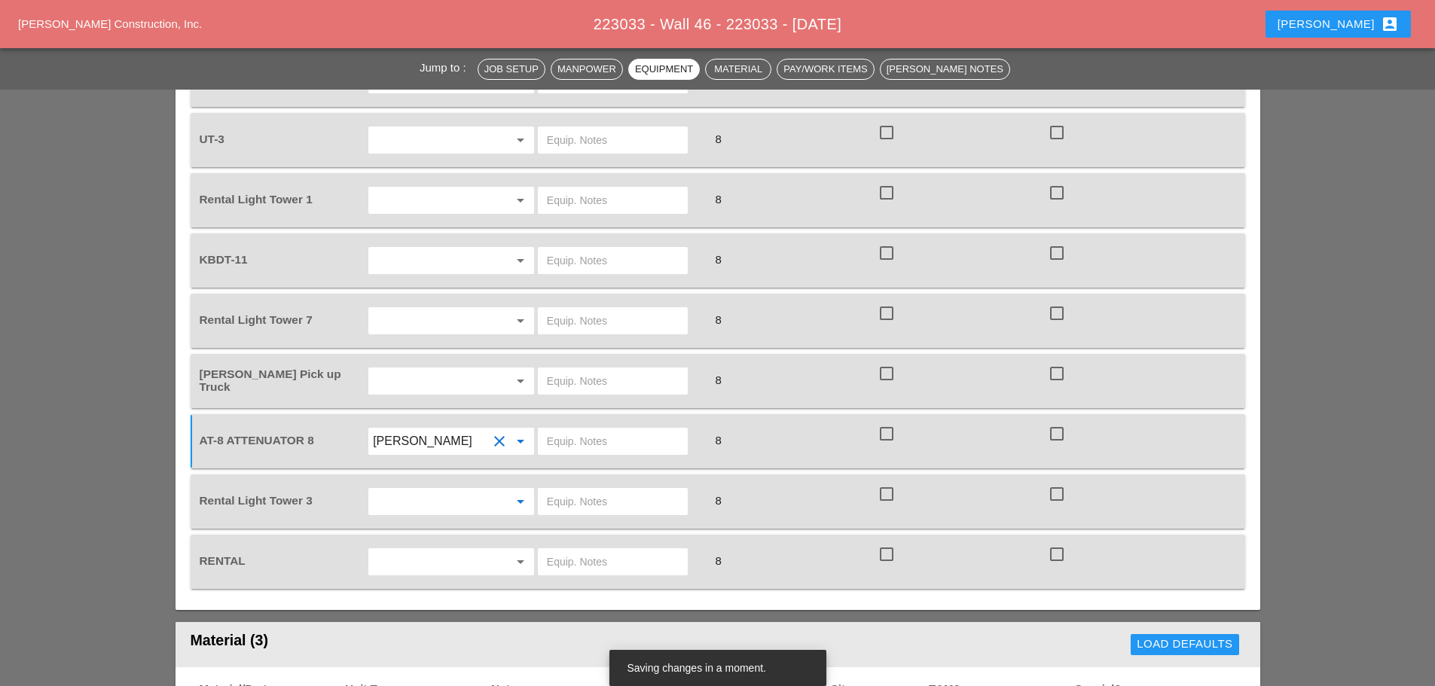
click at [401, 490] on input "text" at bounding box center [430, 502] width 114 height 24
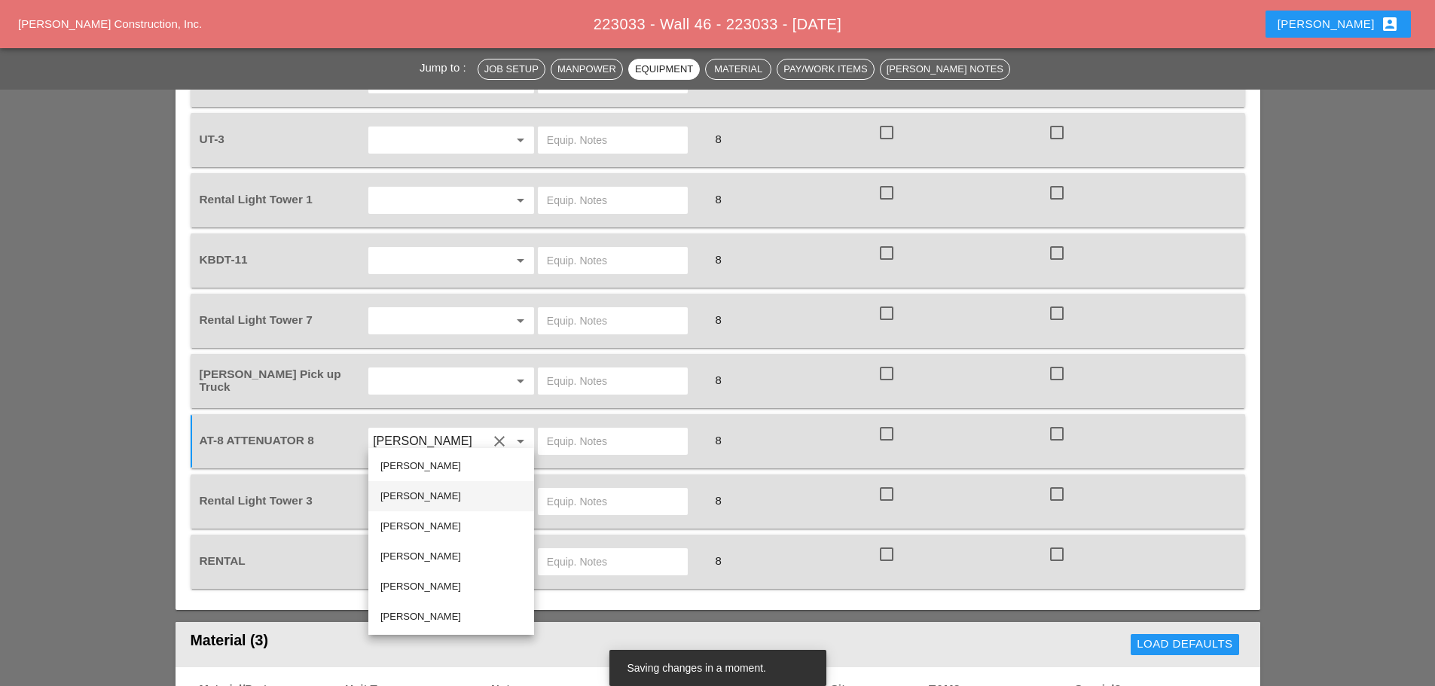
click at [394, 495] on div "Iwan Belfor" at bounding box center [451, 496] width 142 height 18
type input "Iwan Belfor"
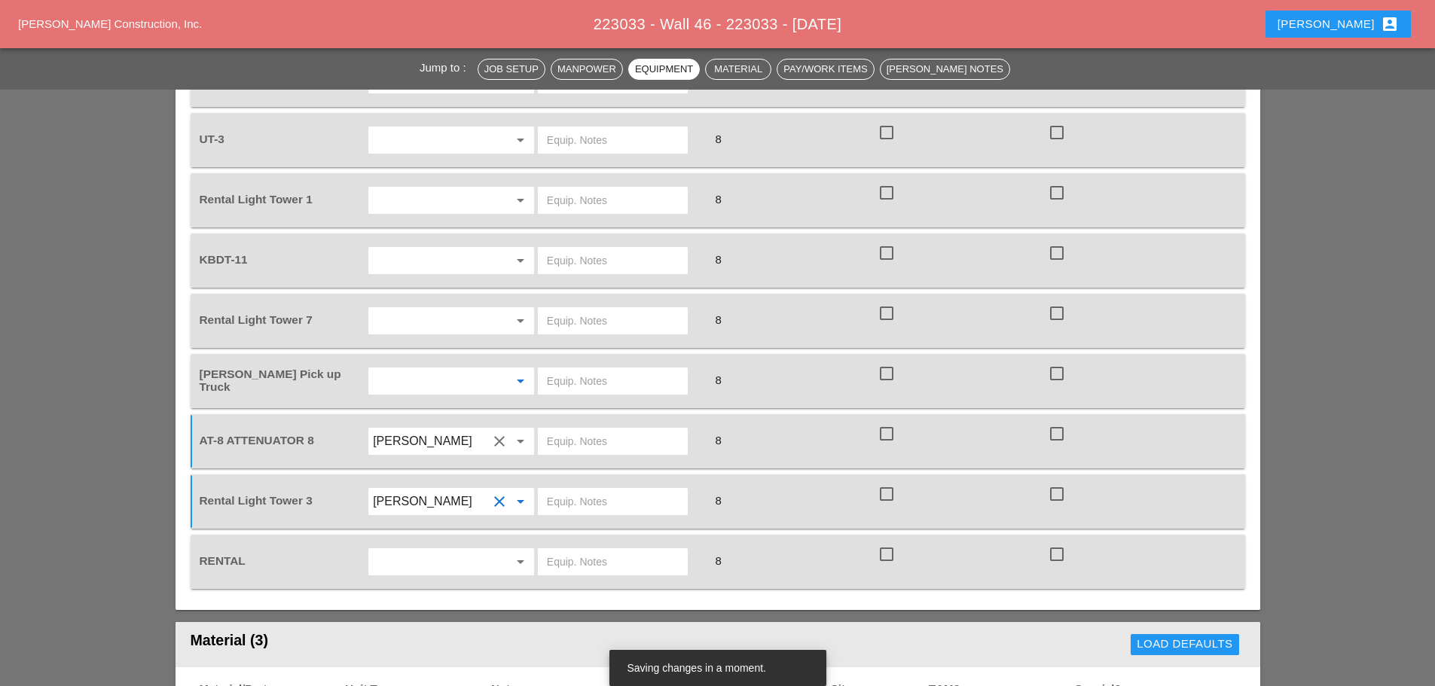
click at [426, 369] on input "text" at bounding box center [430, 381] width 114 height 24
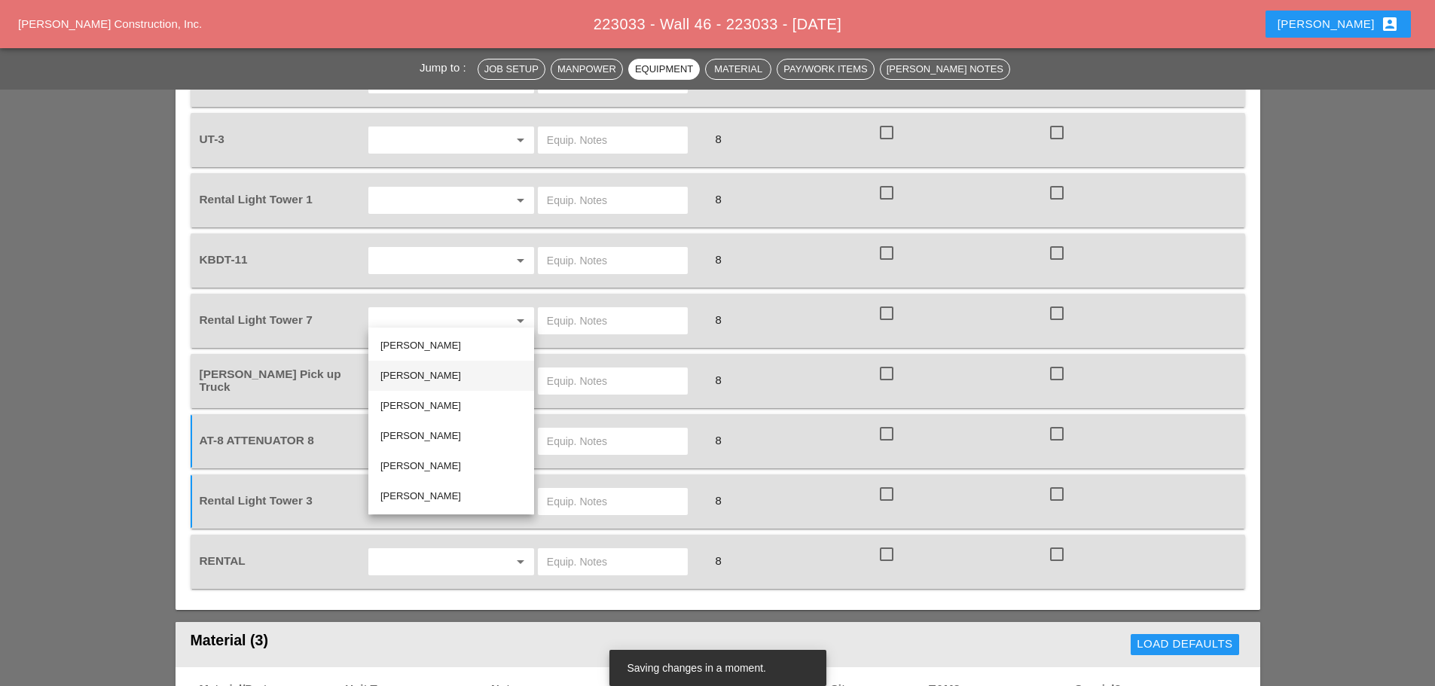
click at [406, 380] on div "Iwan Belfor" at bounding box center [451, 376] width 142 height 18
type input "Iwan Belfor"
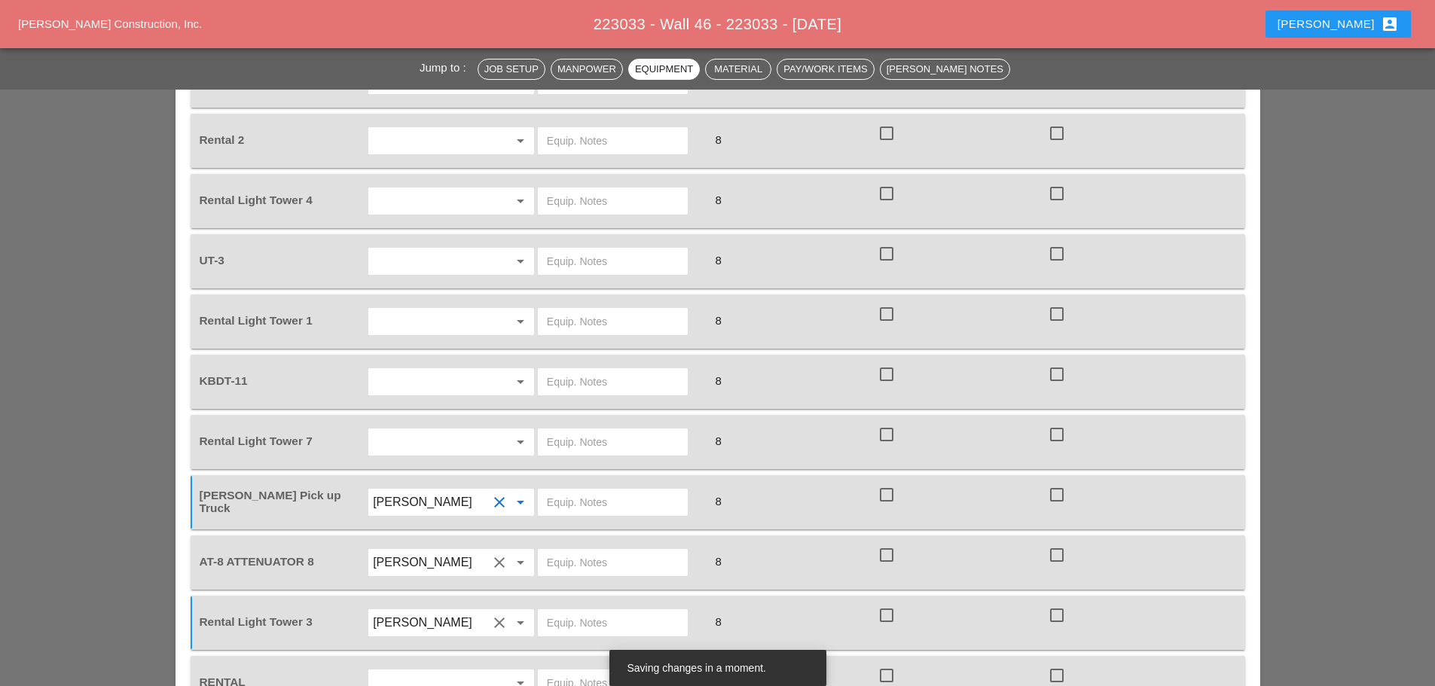
scroll to position [1431, 0]
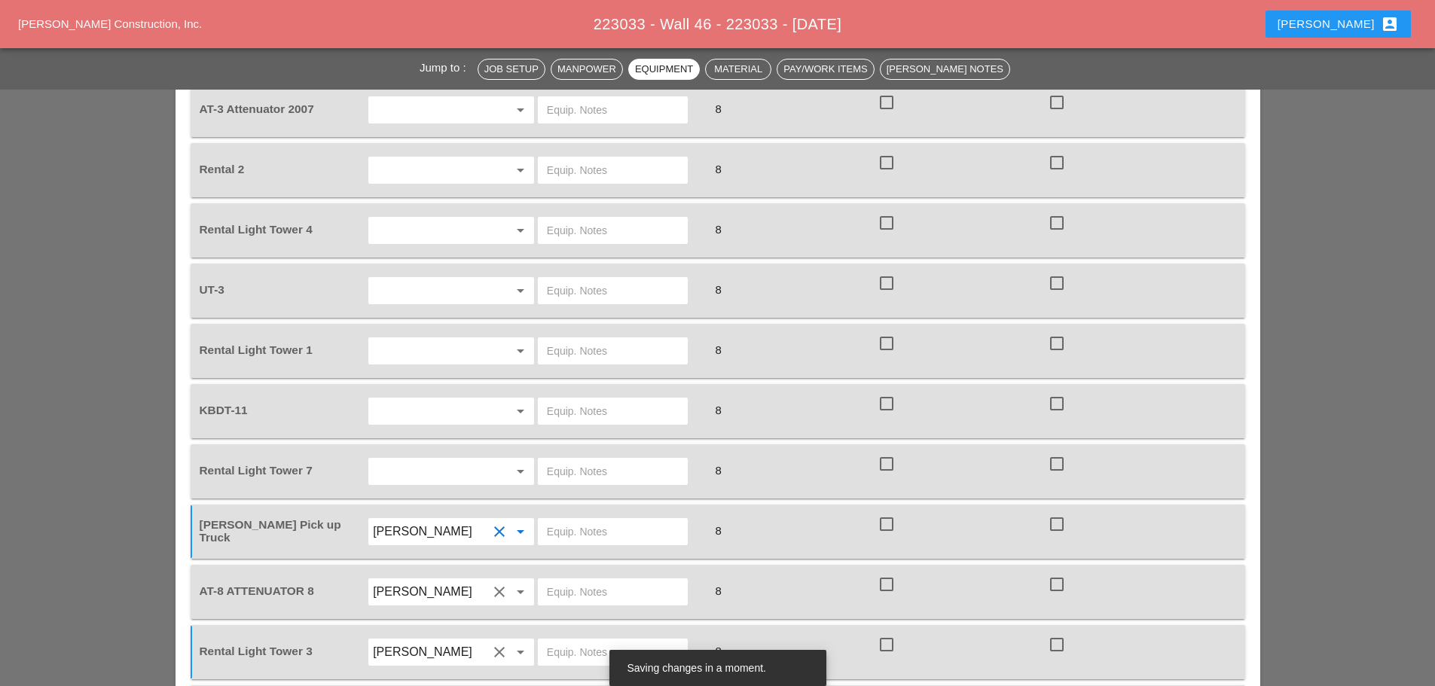
click at [411, 399] on input "text" at bounding box center [430, 411] width 114 height 24
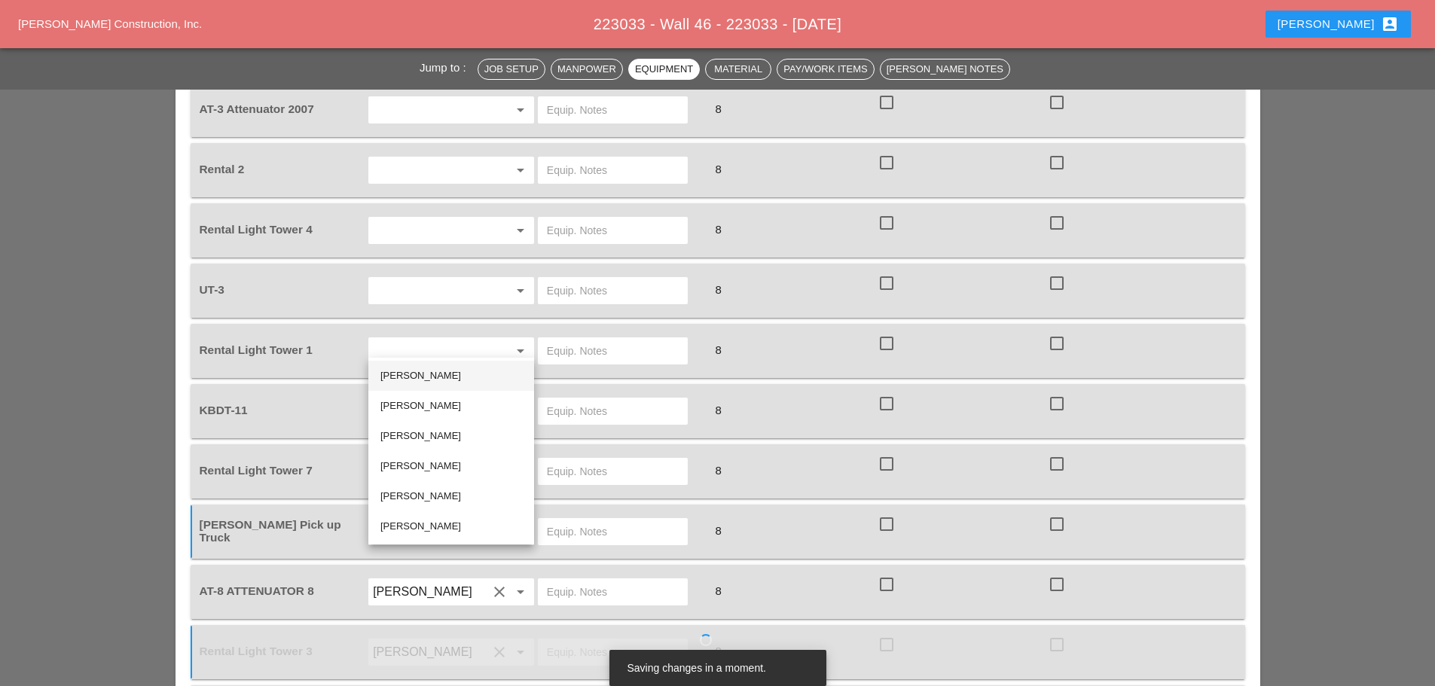
click at [407, 380] on div "Joshua Baker" at bounding box center [451, 376] width 142 height 18
type input "Joshua Baker"
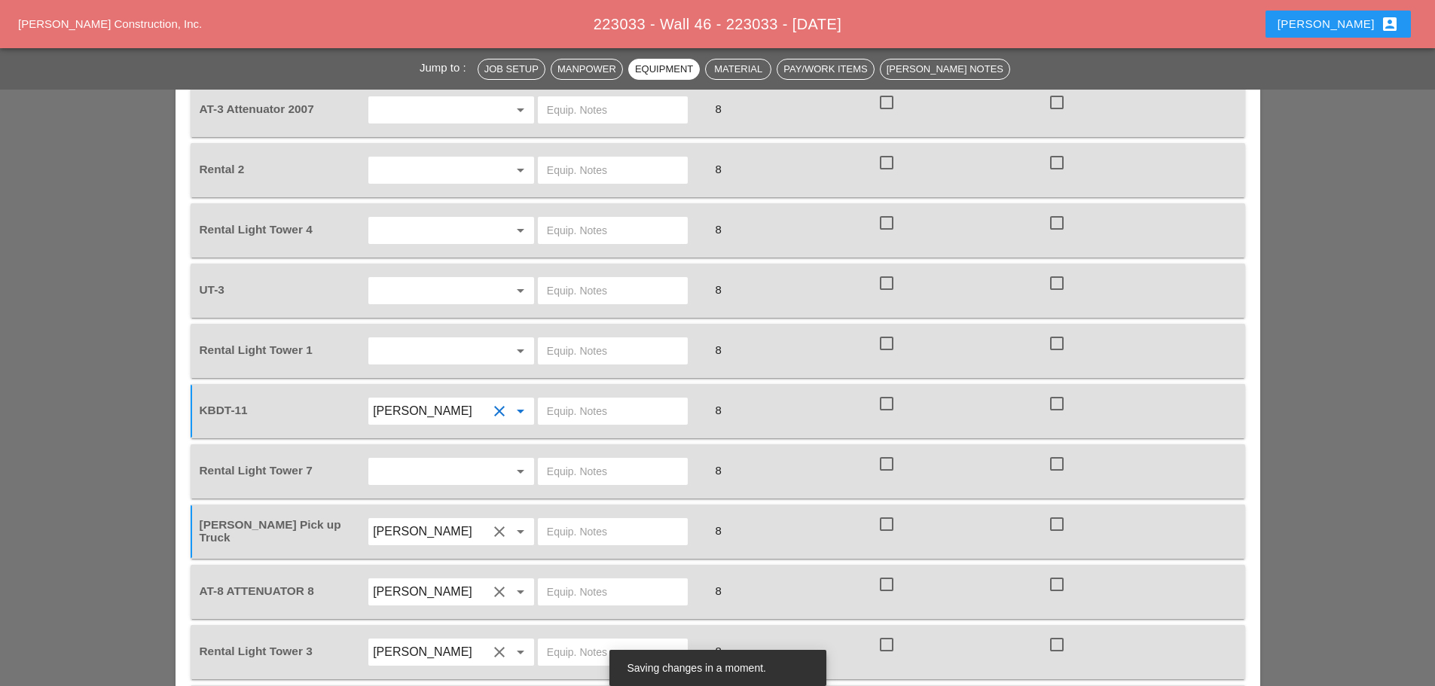
click at [601, 399] on input "text" at bounding box center [613, 411] width 132 height 24
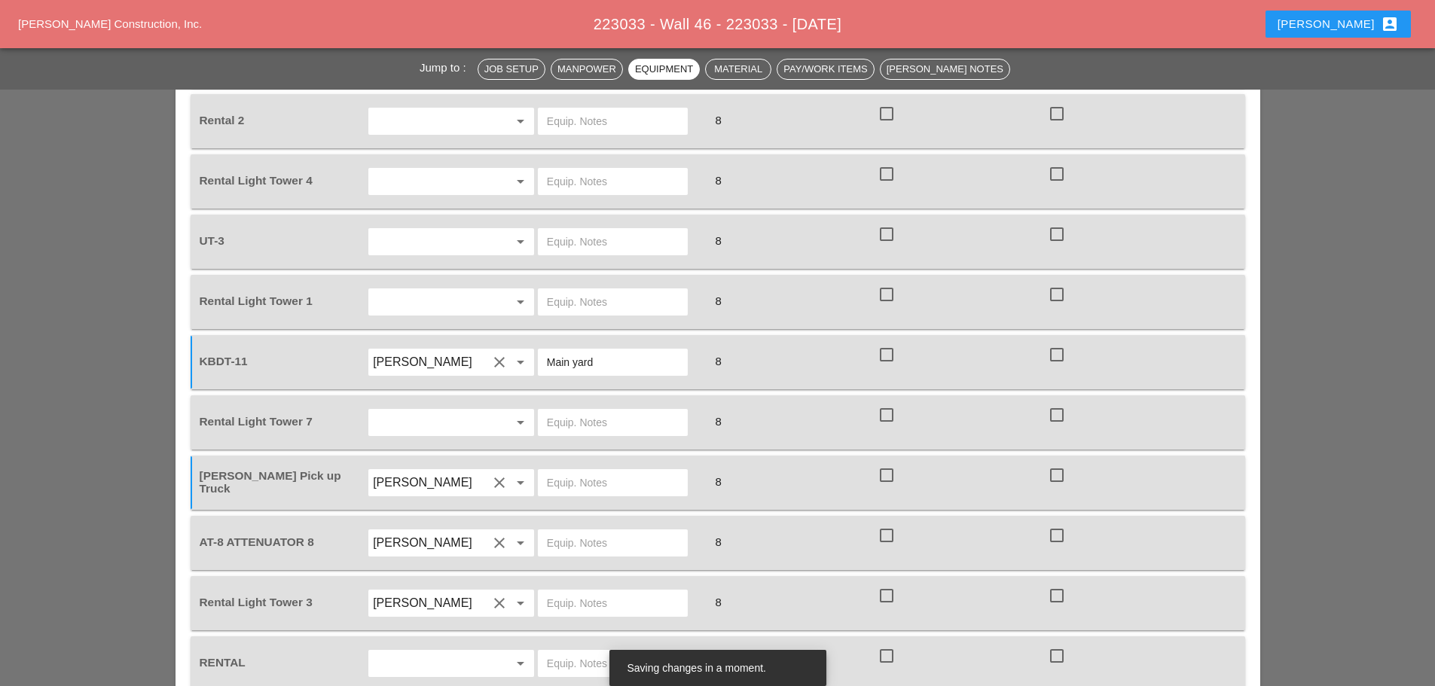
scroll to position [1506, 0]
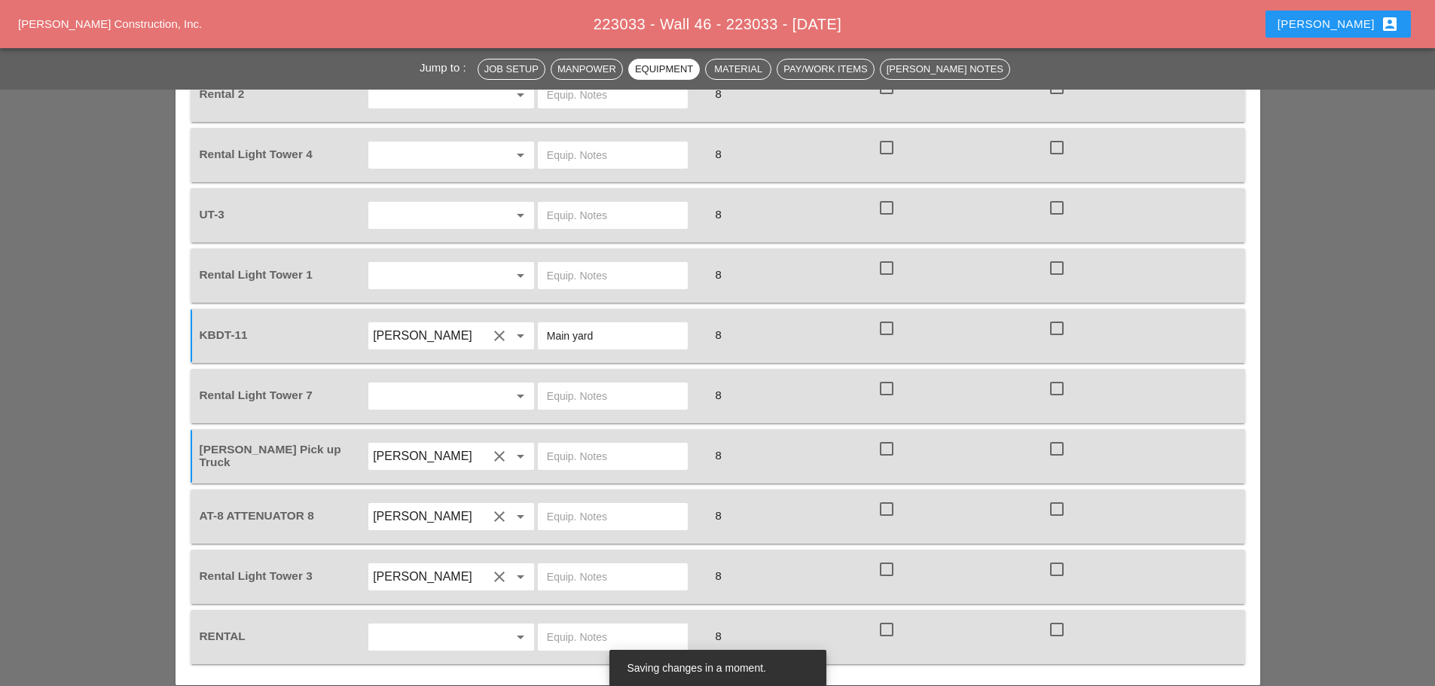
type input "Main yard"
click at [435, 203] on input "text" at bounding box center [430, 215] width 114 height 24
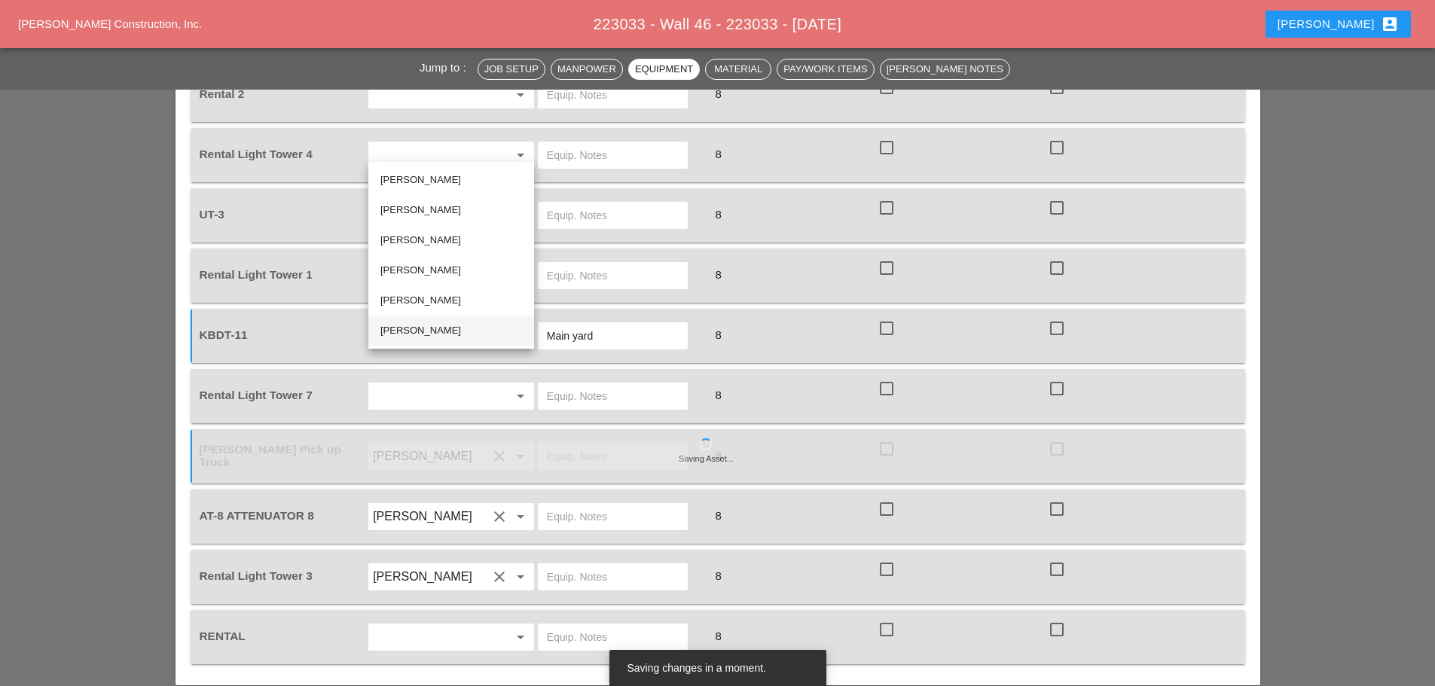
click at [395, 322] on div "Freddie Rodas Torres" at bounding box center [451, 331] width 142 height 18
type input "Freddie Rodas Torres"
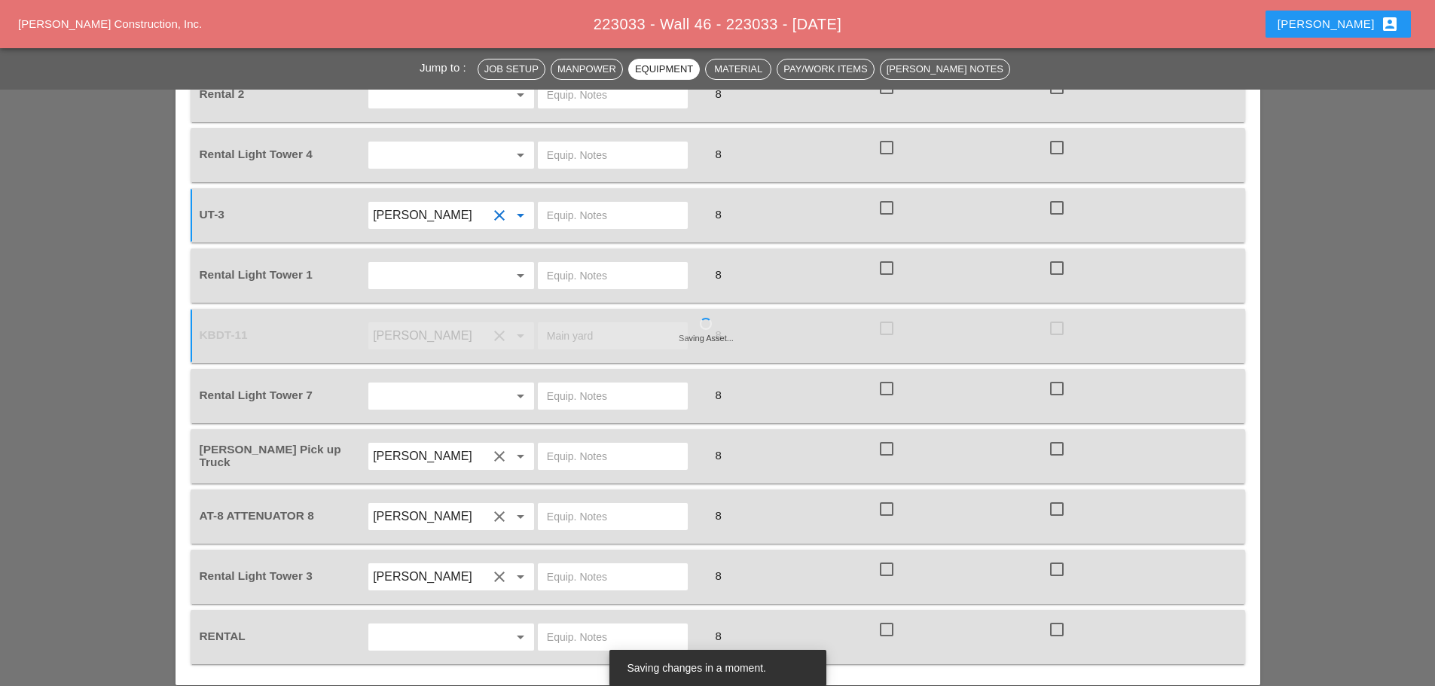
click at [591, 203] on input "text" at bounding box center [613, 215] width 132 height 24
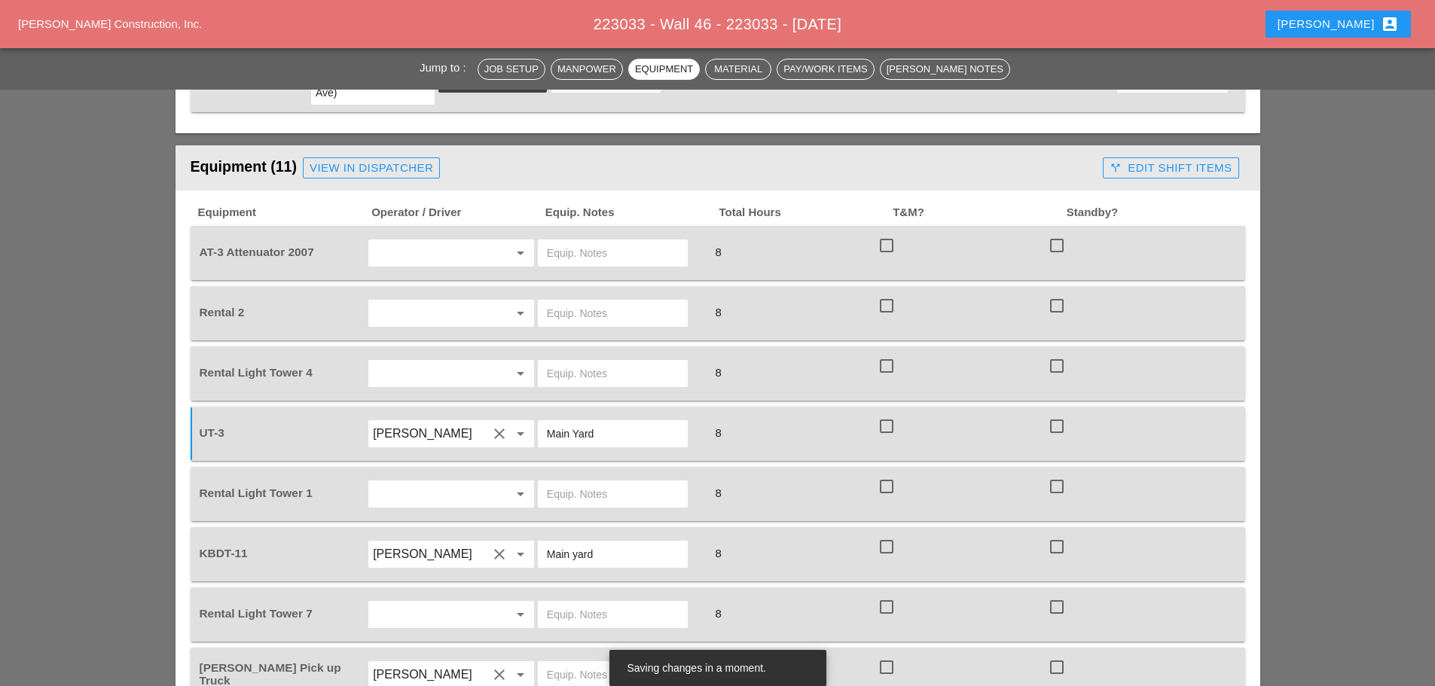
scroll to position [1280, 0]
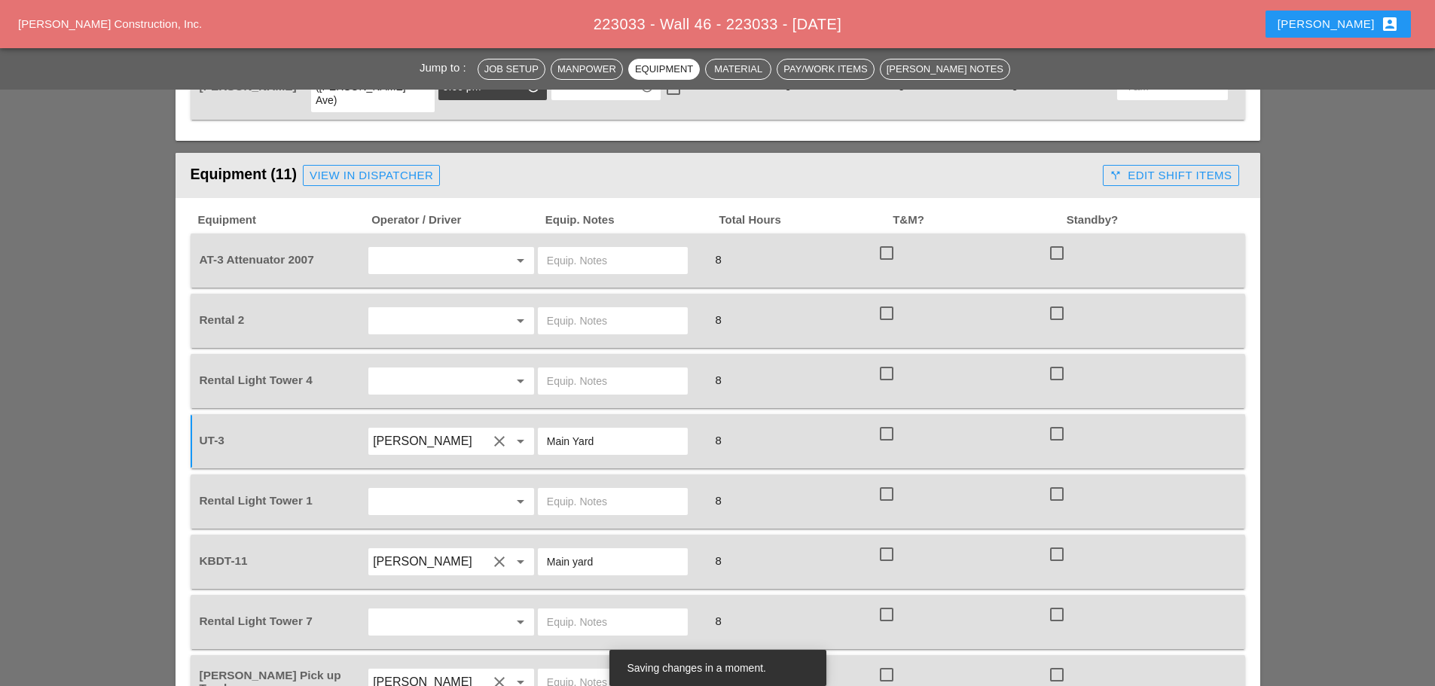
type input "Main Yard"
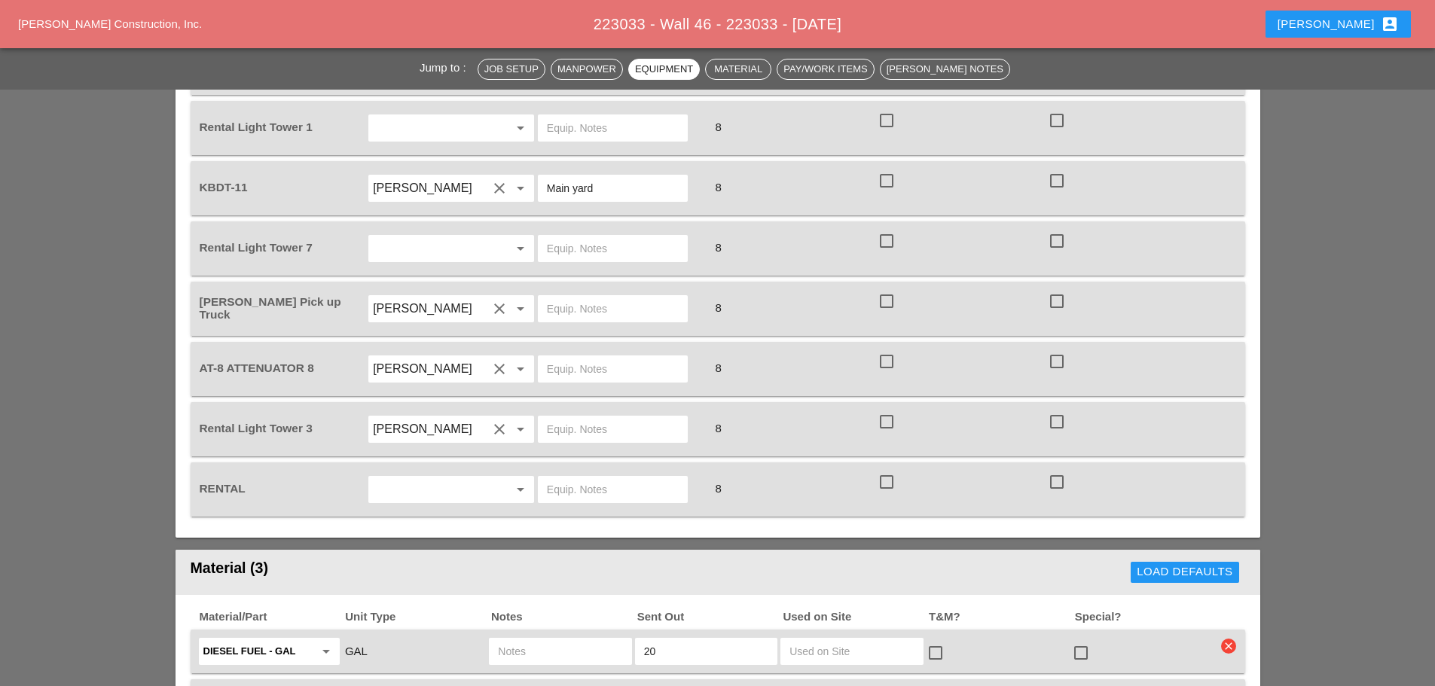
scroll to position [1657, 0]
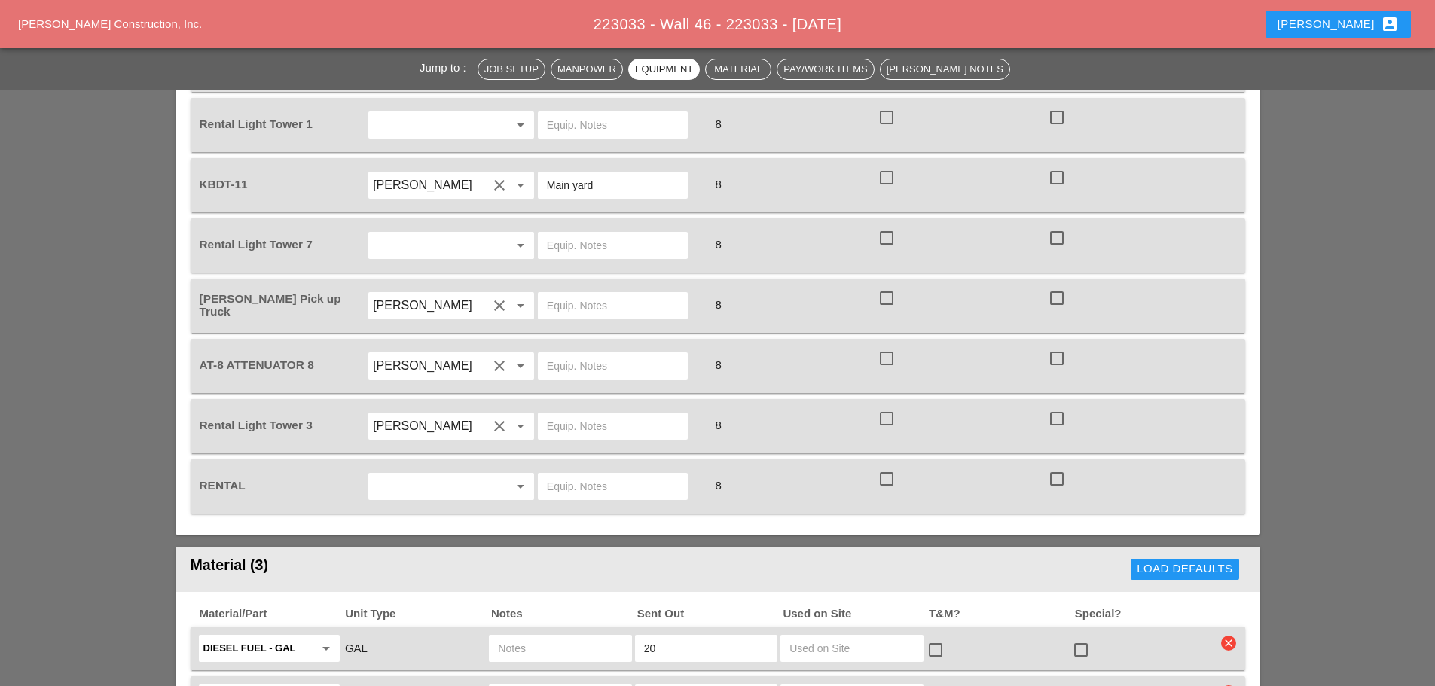
click at [636, 354] on input "text" at bounding box center [613, 366] width 132 height 24
type input "Bruckner yard"
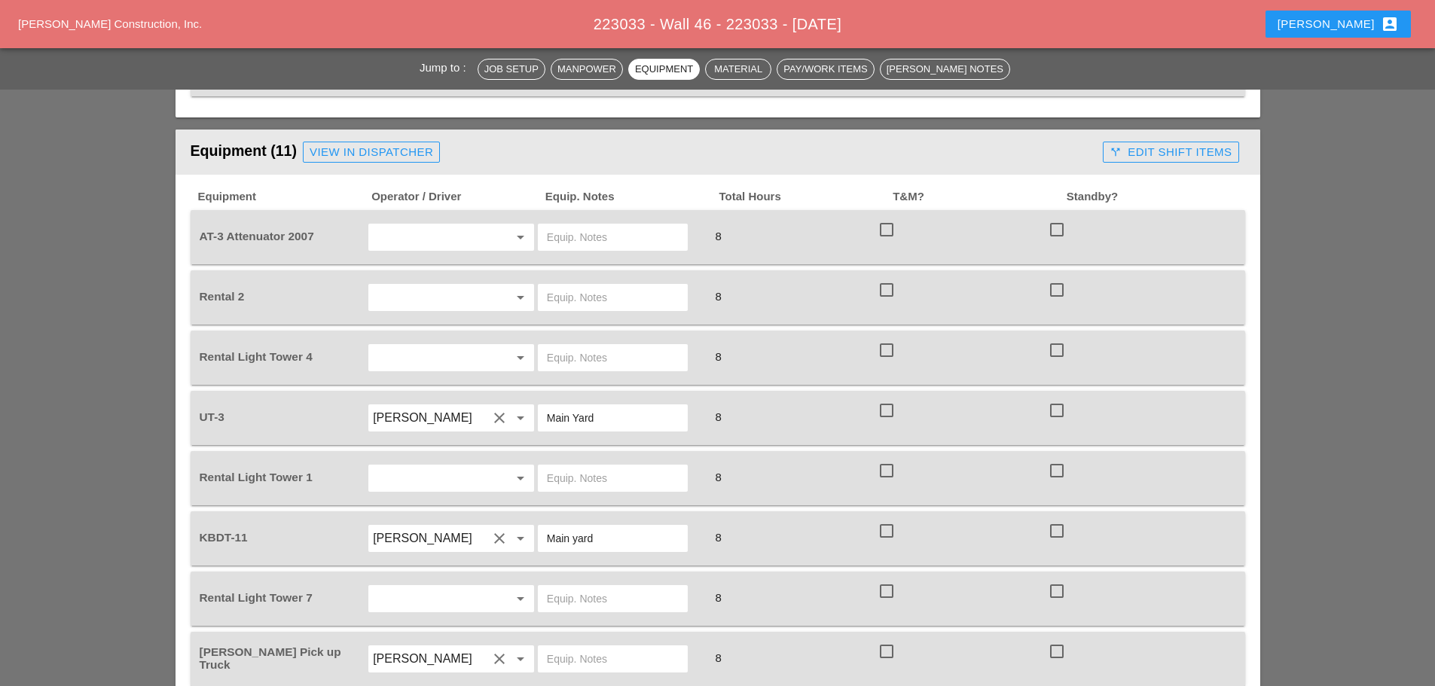
scroll to position [1280, 0]
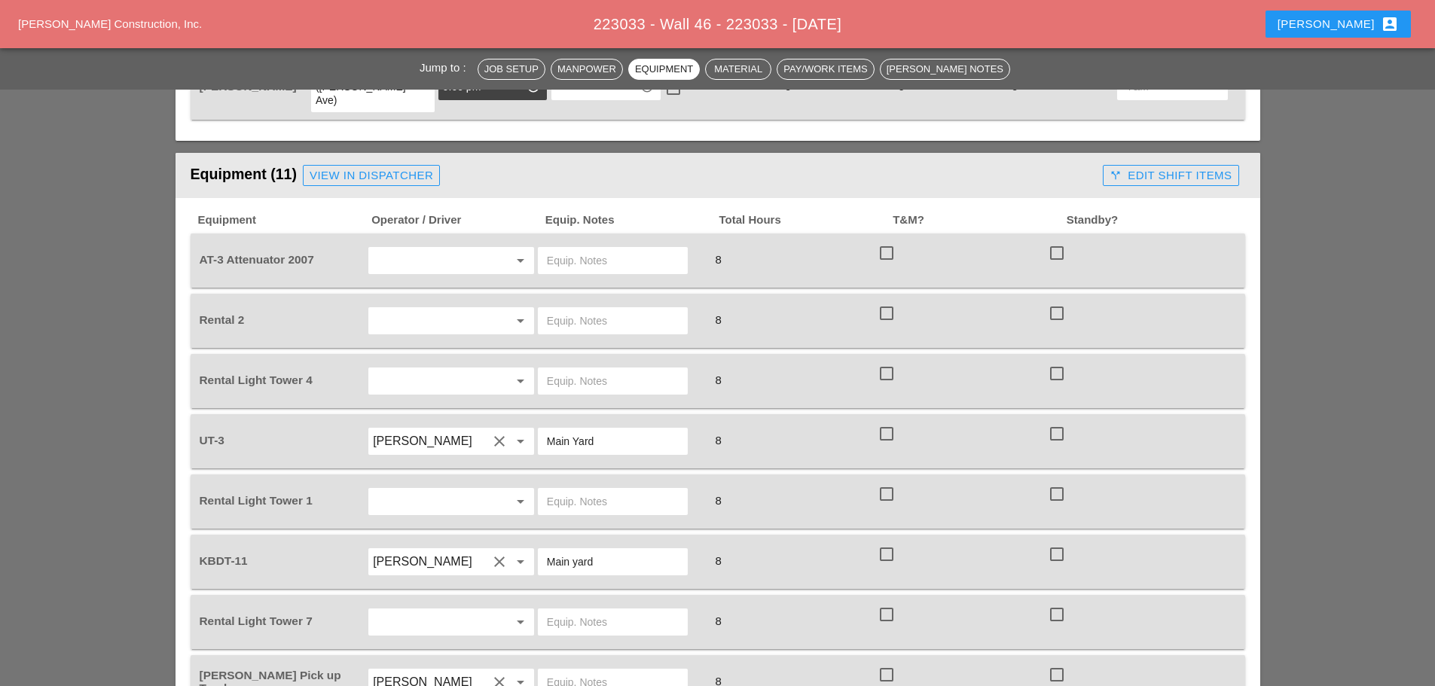
click at [586, 309] on input "text" at bounding box center [613, 321] width 132 height 24
click at [588, 309] on input "Scissorl ift onsite" at bounding box center [613, 321] width 132 height 24
click at [583, 309] on input "Scissorl ift onsite" at bounding box center [613, 321] width 132 height 24
click at [585, 309] on input "Scissorl ift onsite" at bounding box center [613, 321] width 132 height 24
click at [582, 309] on input "Scissorl lift onsite" at bounding box center [613, 321] width 132 height 24
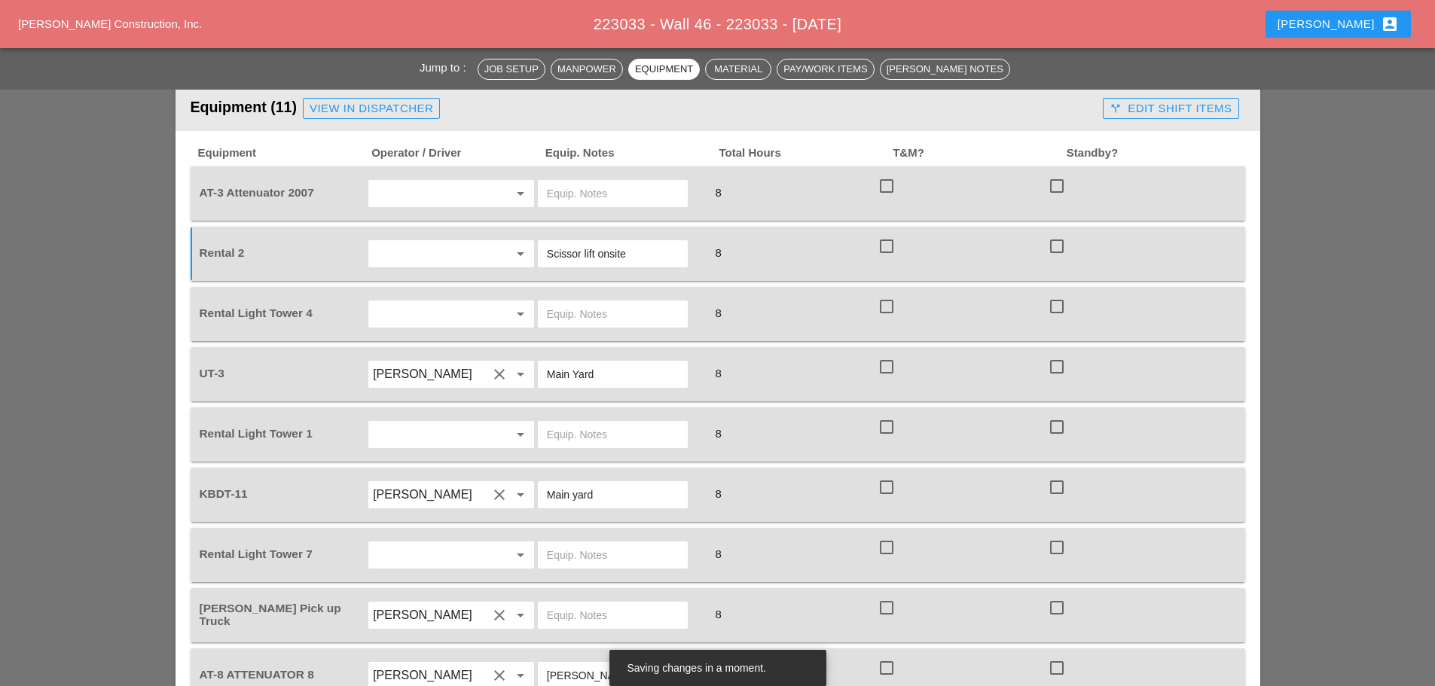
scroll to position [1431, 0]
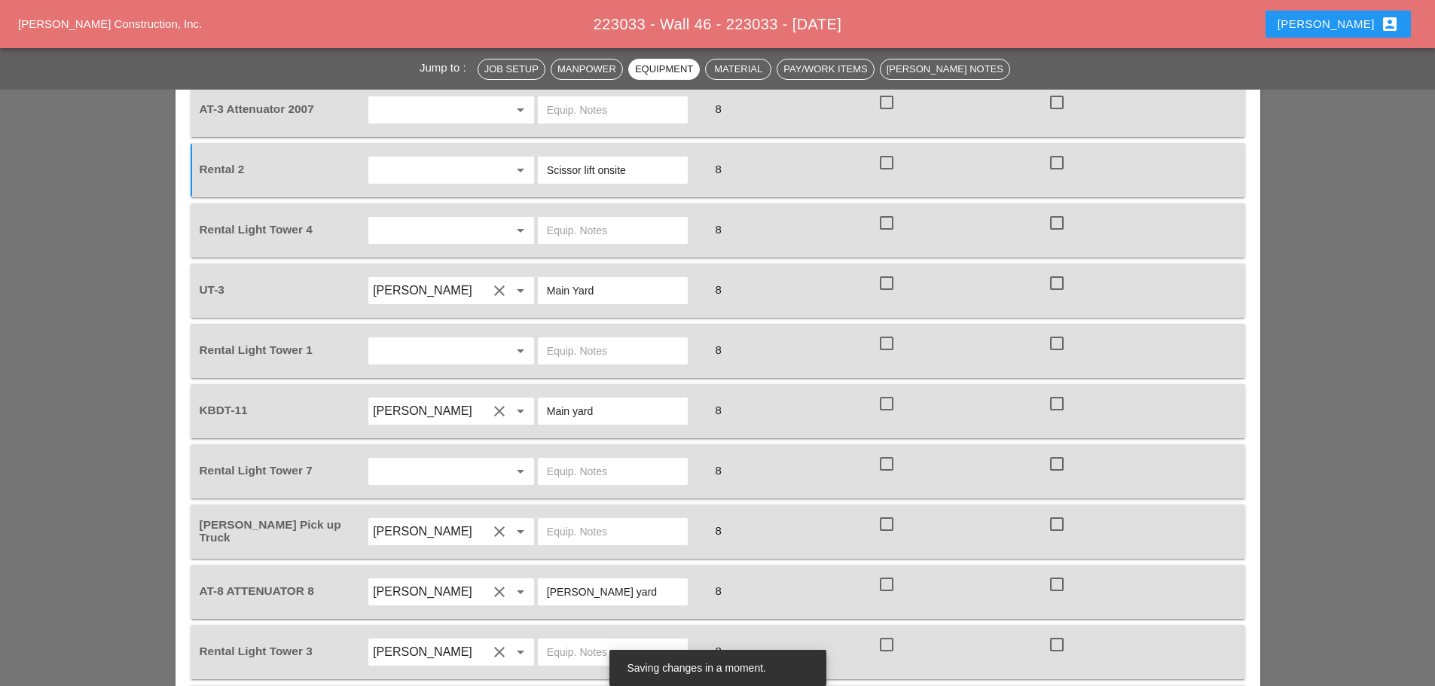
type input "Scissor lift onsite"
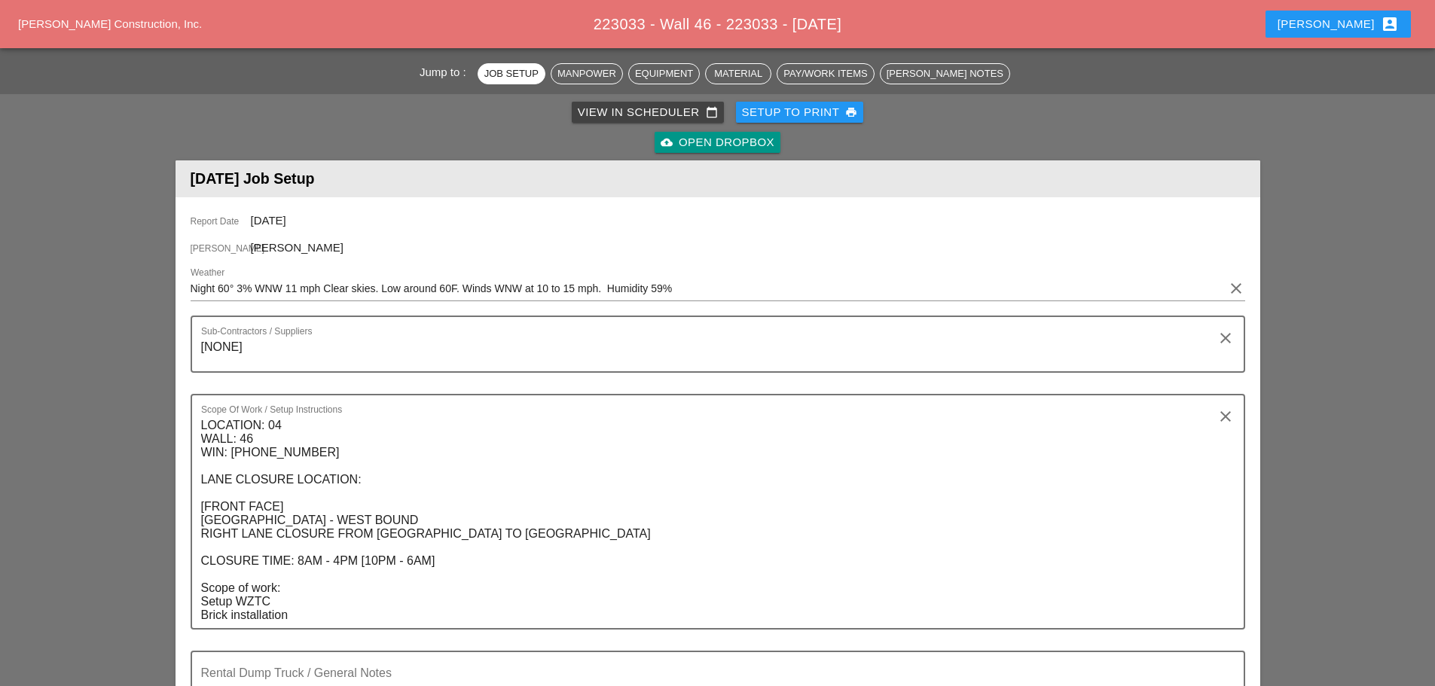
scroll to position [0, 0]
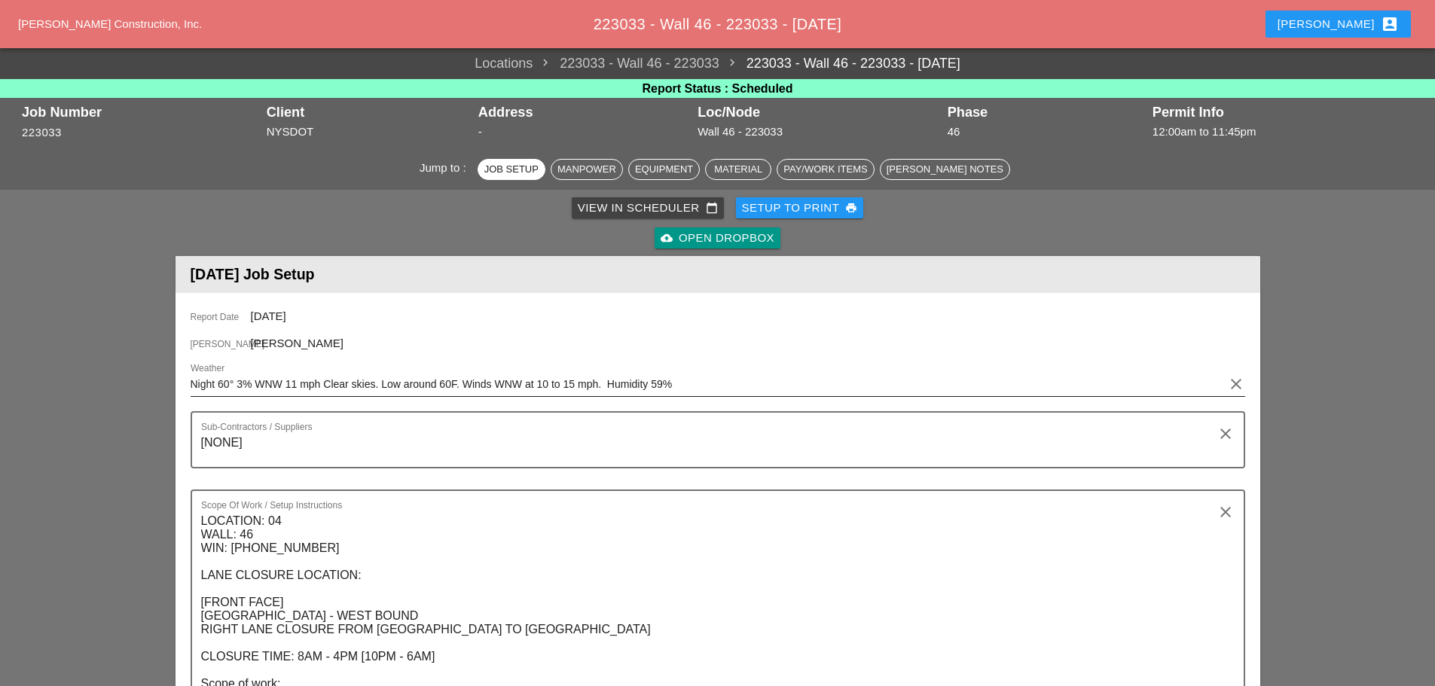
click at [357, 376] on input "Night 60° 3% WNW 11 mph Clear skies. Low around 60F. Winds WNW at 10 to 15 mph.…" at bounding box center [707, 384] width 1033 height 24
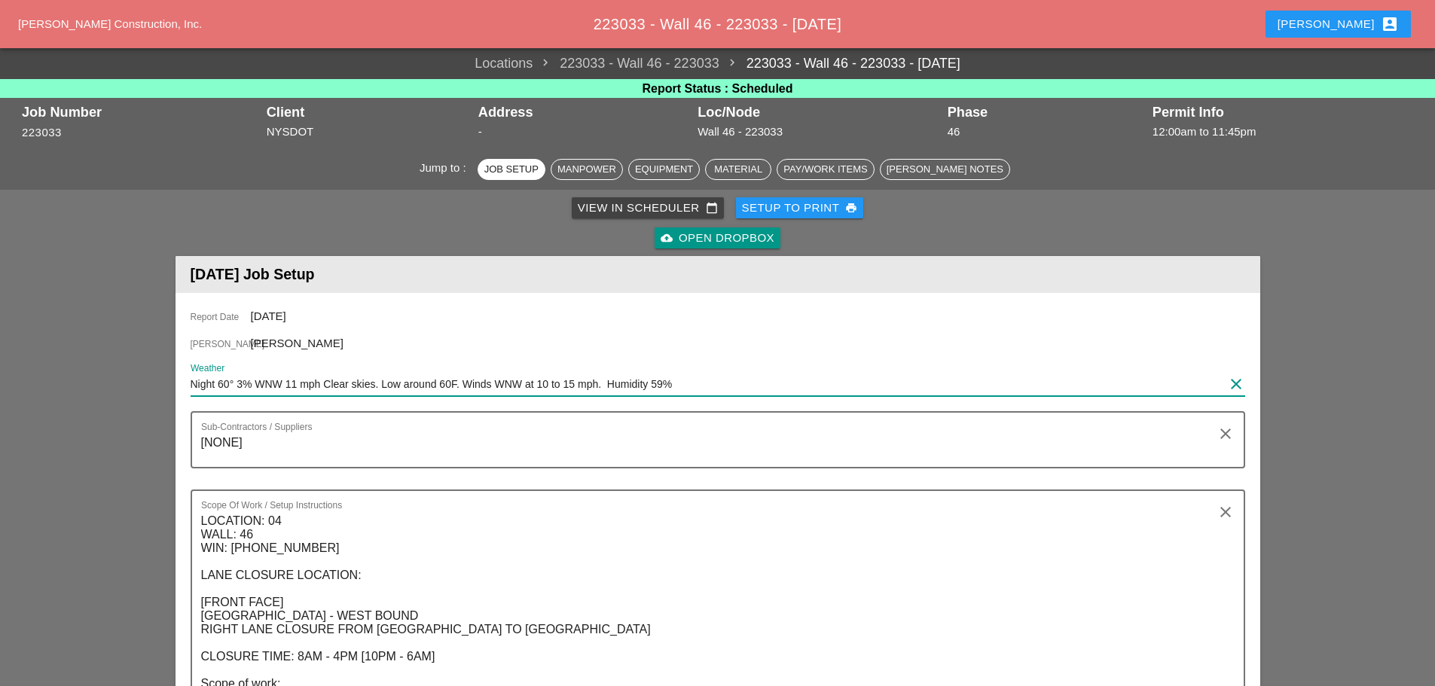
click at [698, 398] on div "Weather Night 60° 3% WNW 11 mph Clear skies. Low around 60F. Winds WNW at 10 to…" at bounding box center [718, 391] width 1055 height 39
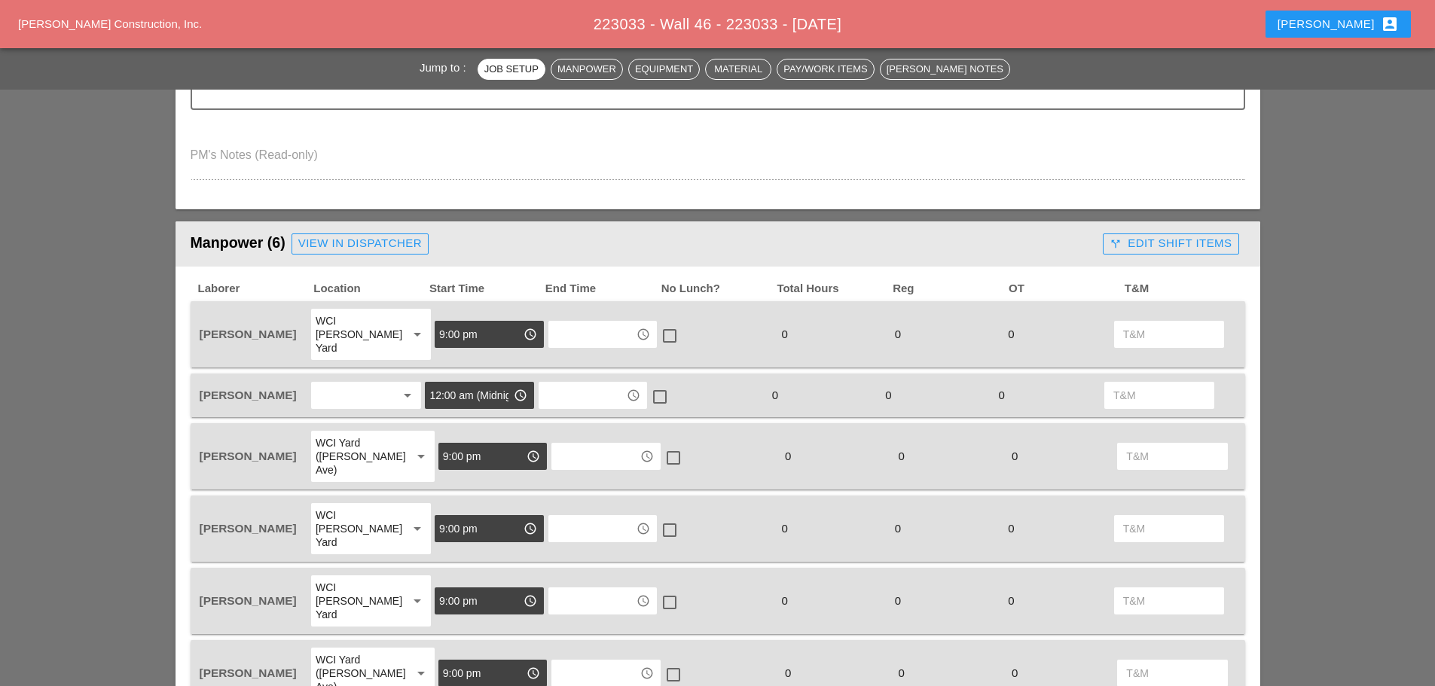
scroll to position [753, 0]
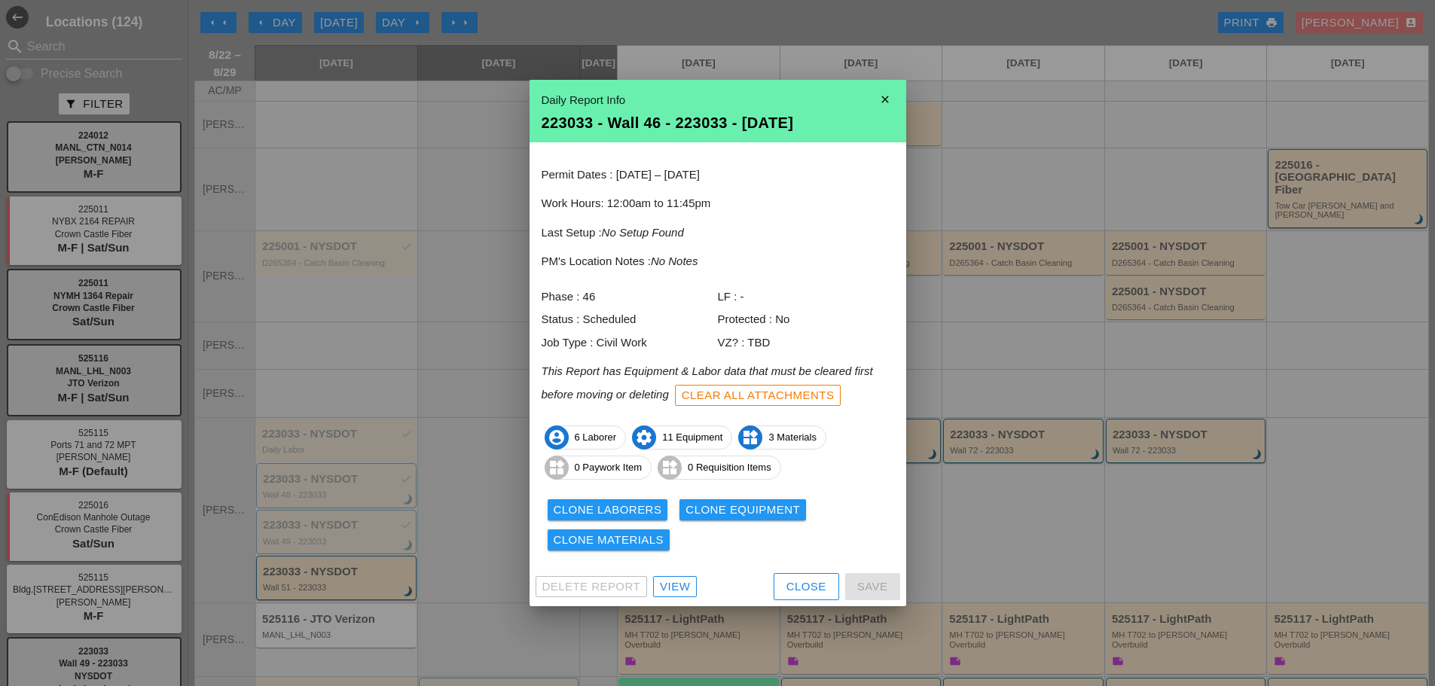
scroll to position [75, 0]
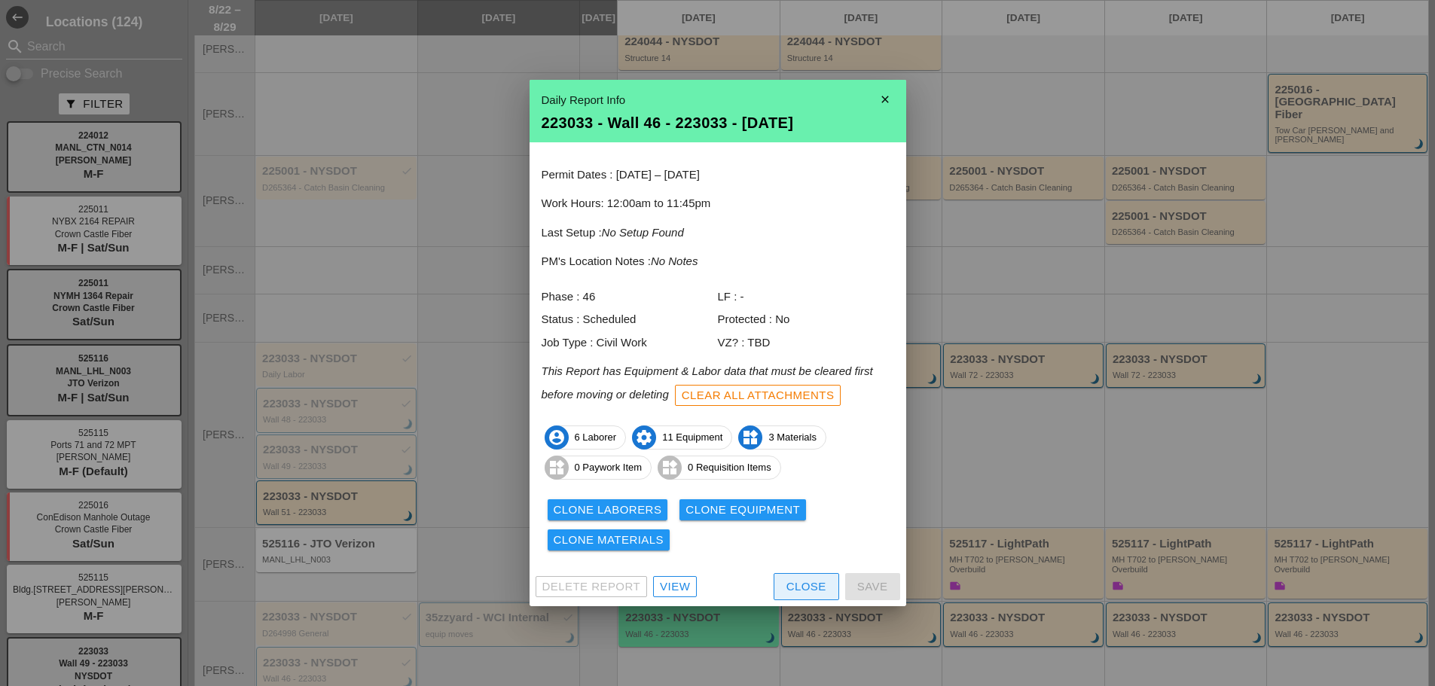
click at [791, 584] on div "Close" at bounding box center [806, 586] width 40 height 17
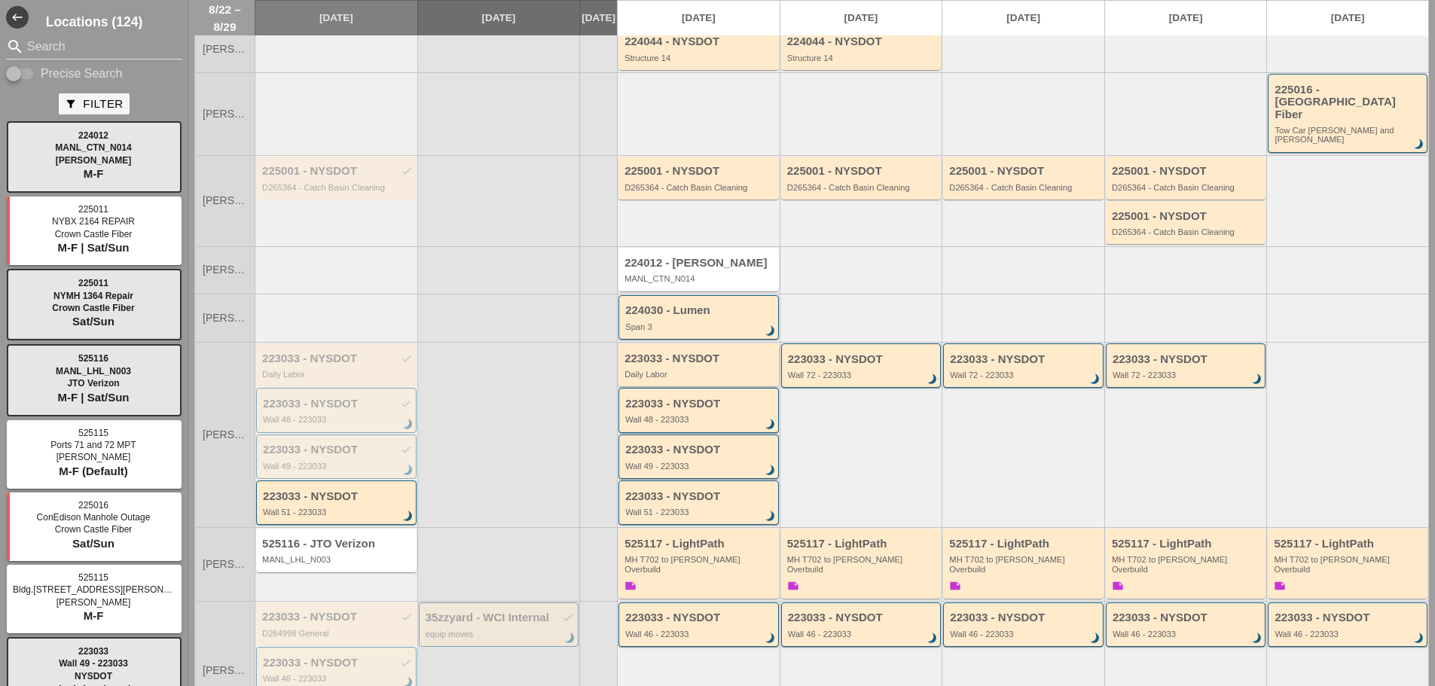
click at [730, 370] on div "Daily Labor" at bounding box center [699, 374] width 151 height 9
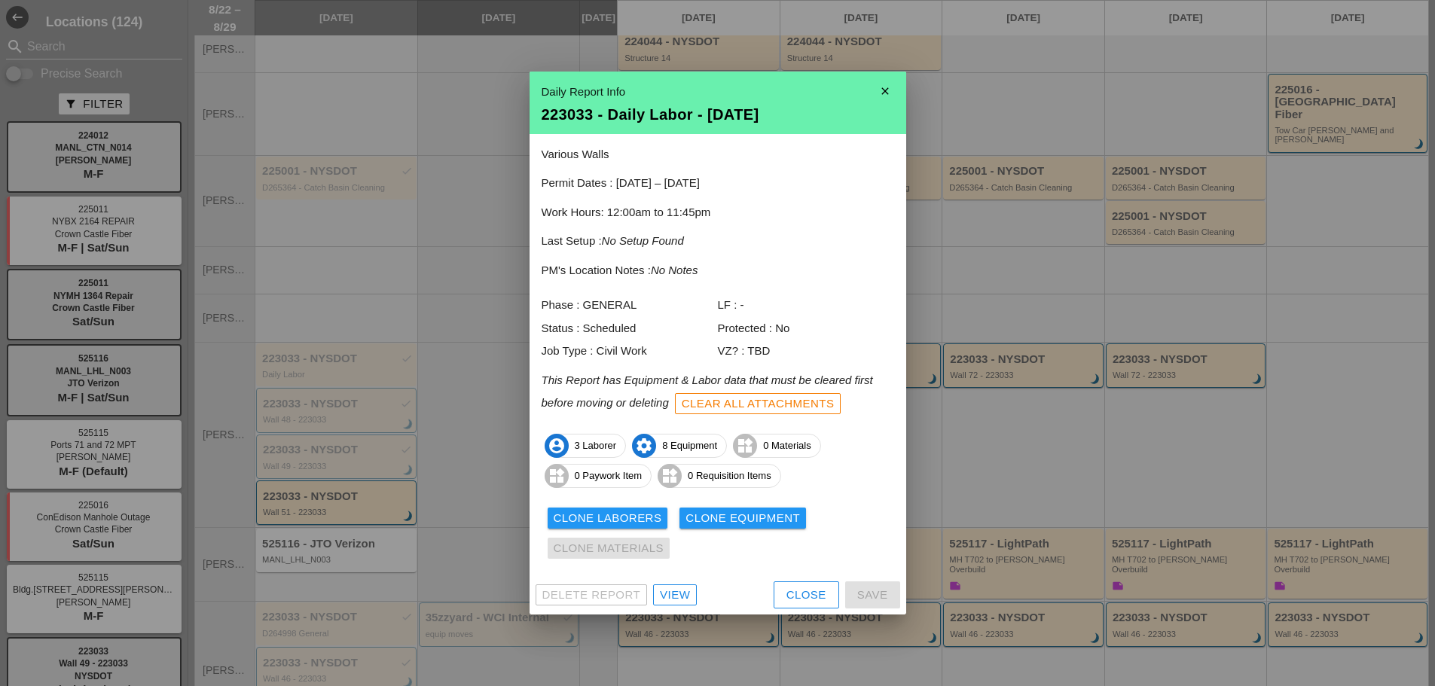
click at [816, 593] on div "Close" at bounding box center [806, 595] width 40 height 17
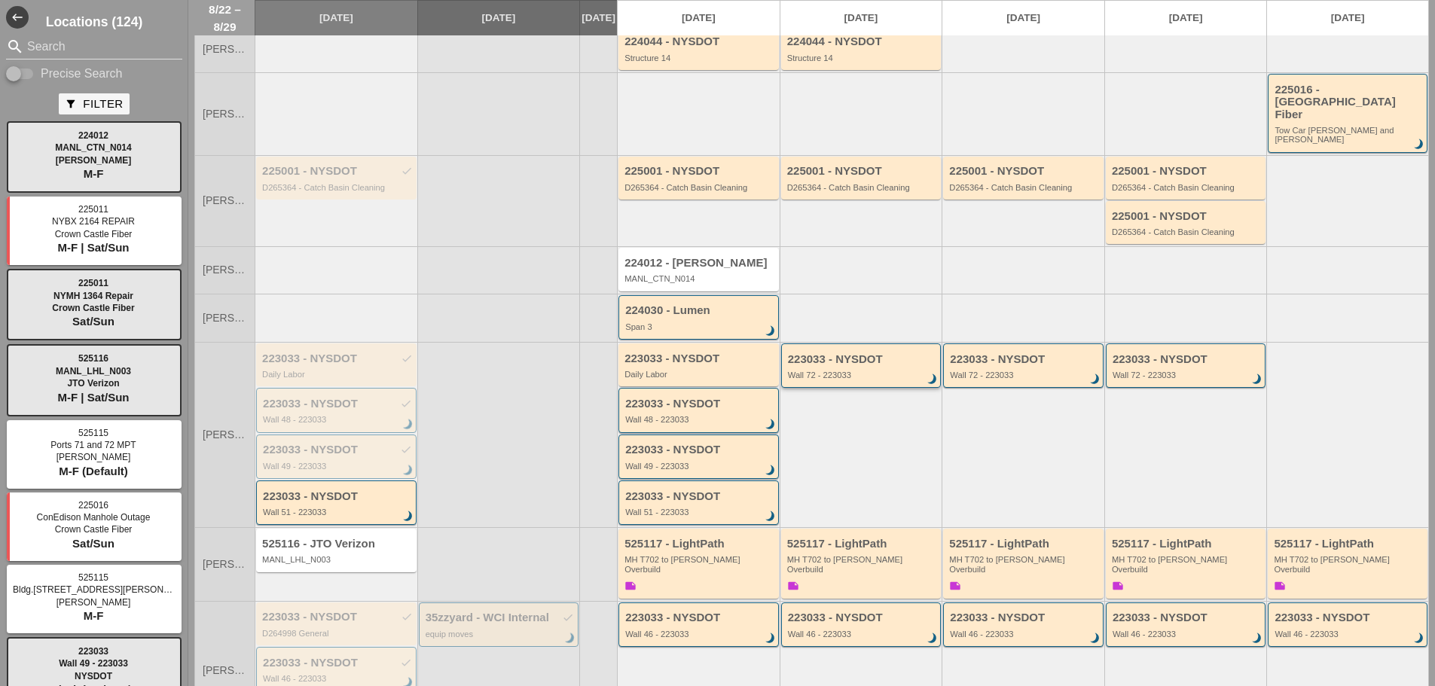
click at [820, 353] on div "223033 - NYSDOT" at bounding box center [862, 359] width 149 height 13
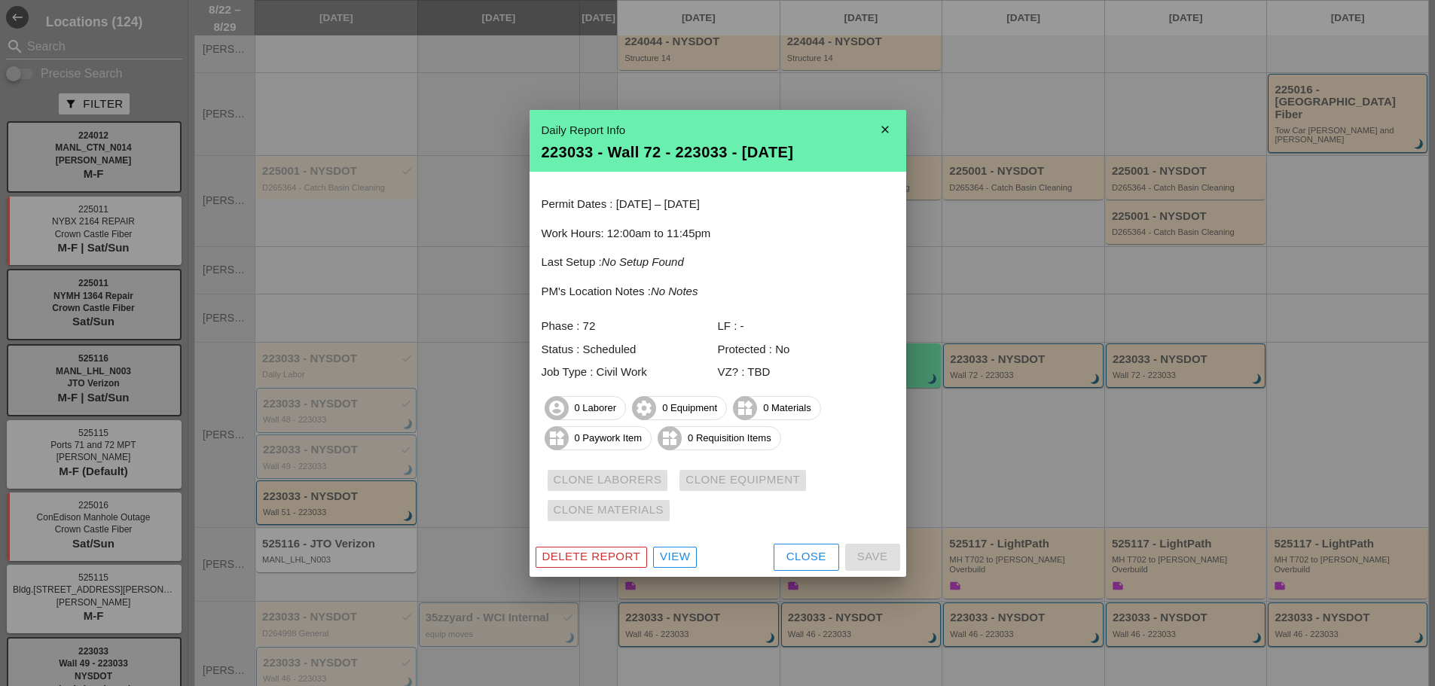
click at [816, 559] on div "Close" at bounding box center [806, 556] width 40 height 17
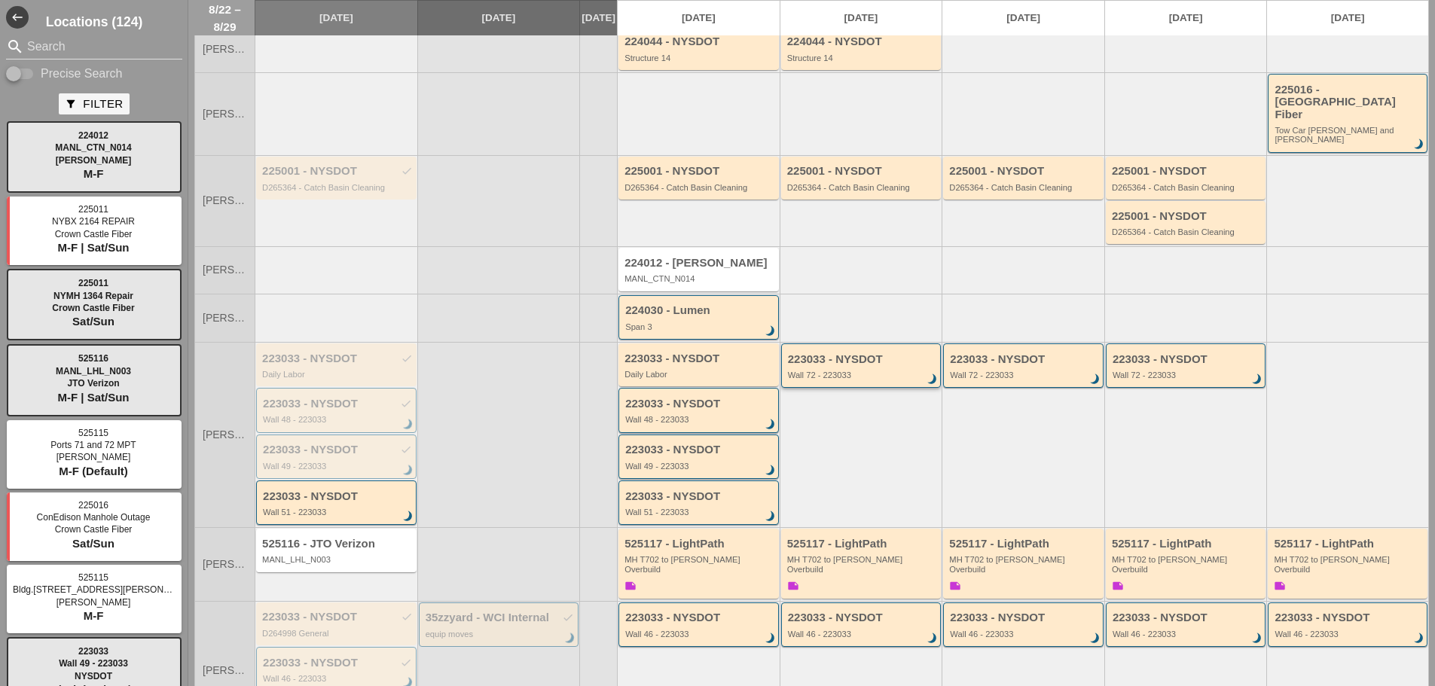
click at [788, 371] on div "Wall 72 - 223033" at bounding box center [862, 375] width 149 height 9
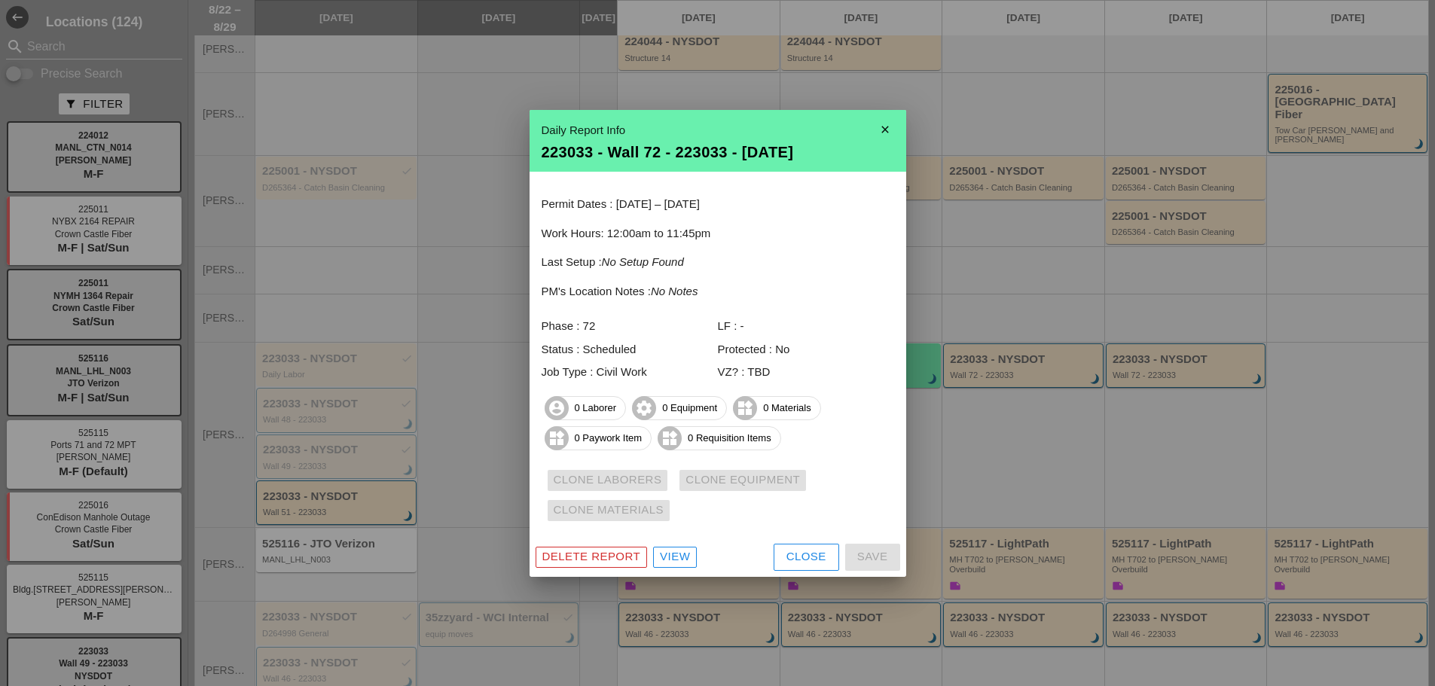
click at [787, 555] on div "Close" at bounding box center [806, 556] width 40 height 17
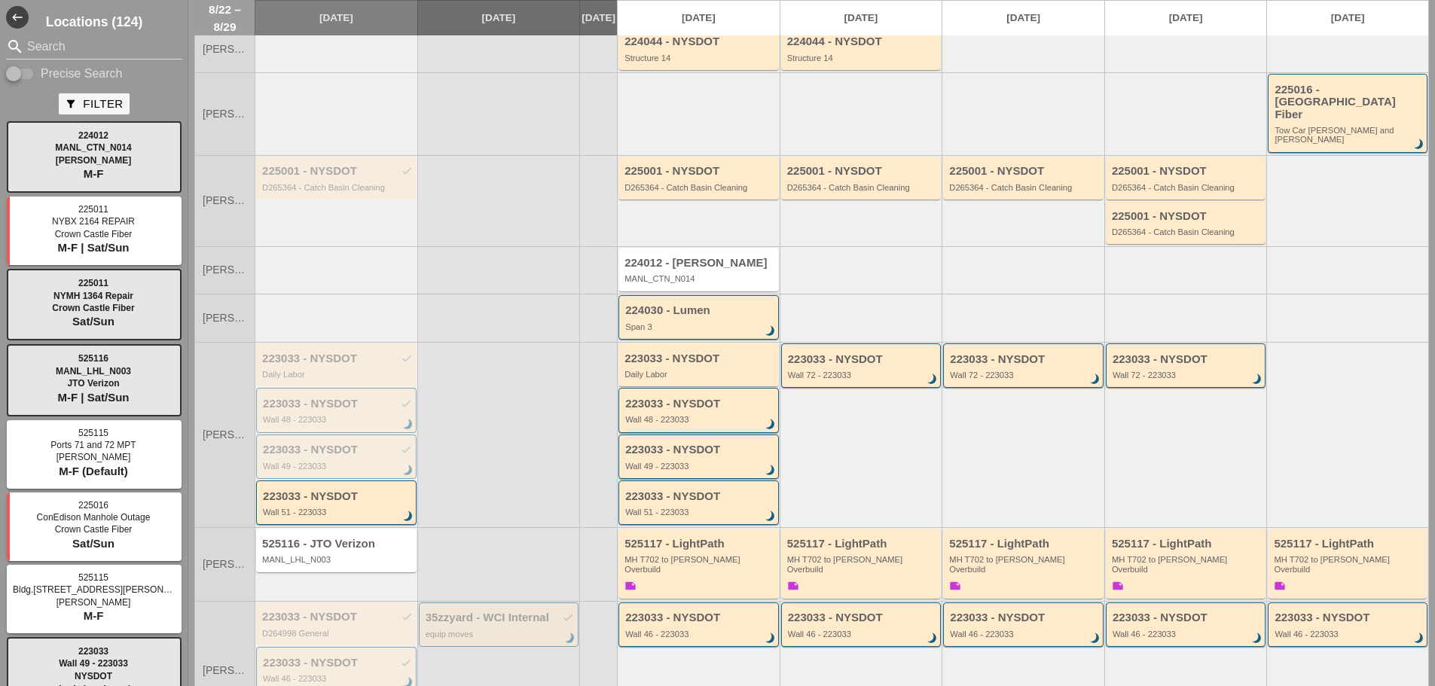
scroll to position [0, 0]
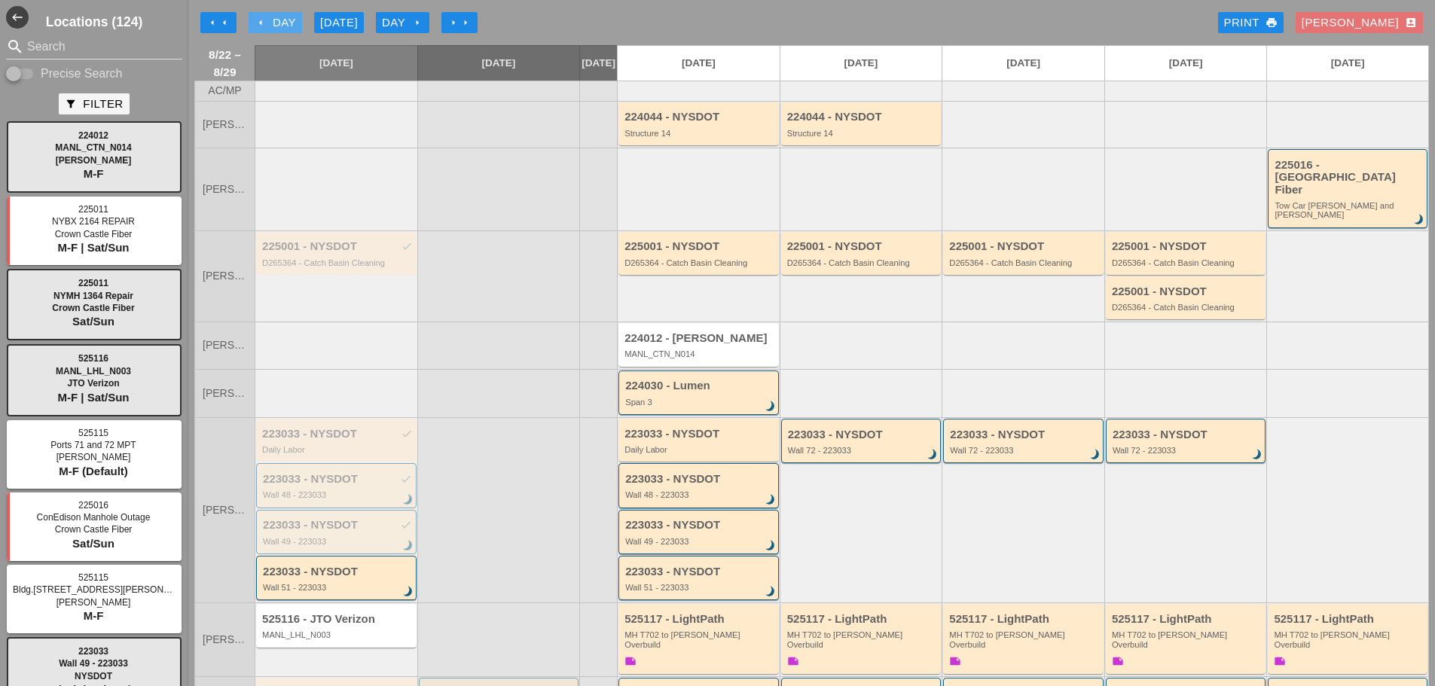
click at [276, 21] on div "arrow_left Day" at bounding box center [275, 22] width 41 height 17
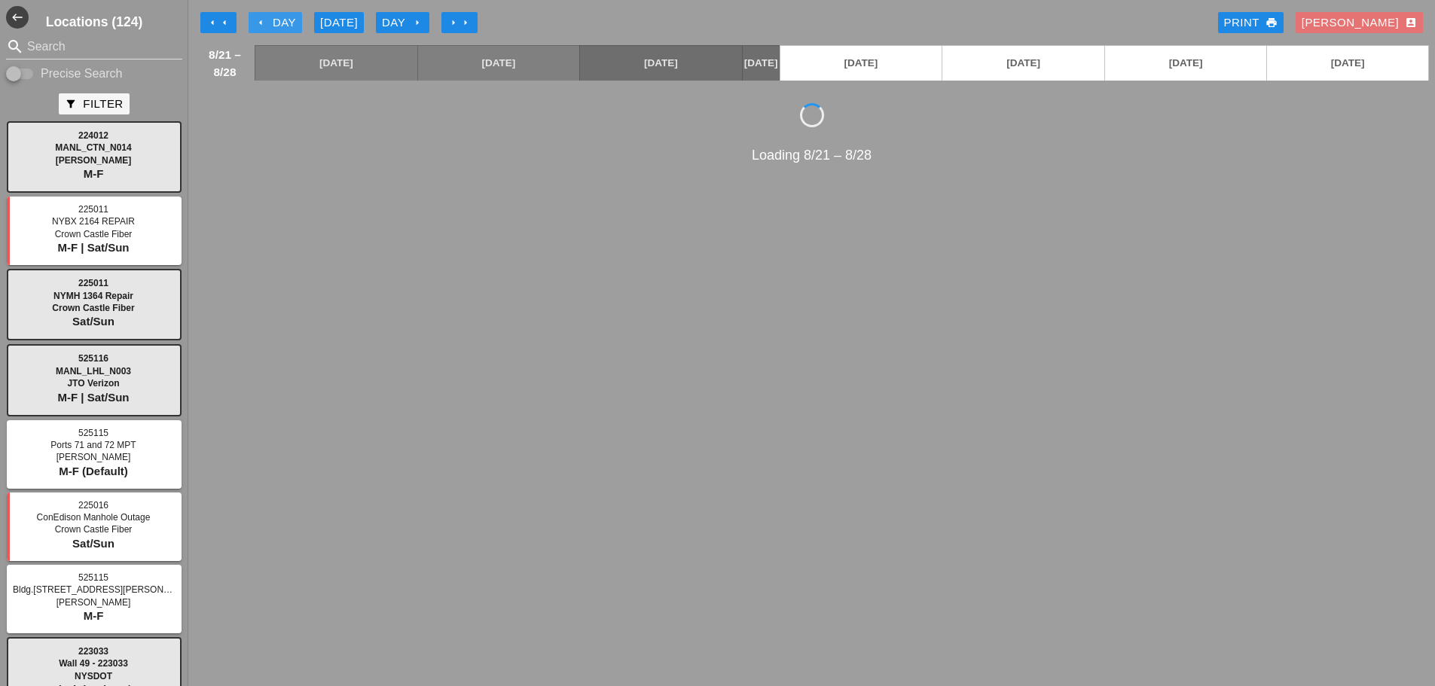
click at [276, 21] on div "arrow_left Day" at bounding box center [275, 22] width 41 height 17
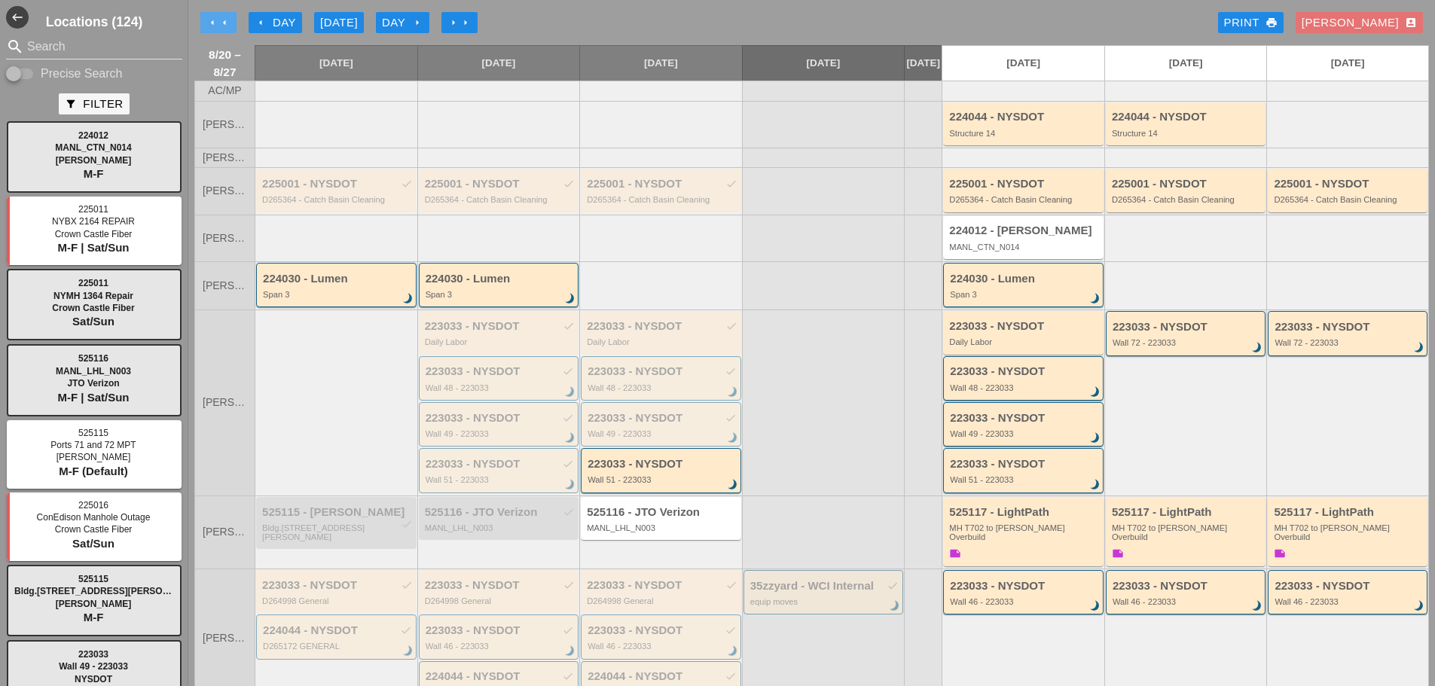
click at [206, 17] on icon "arrow_left" at bounding box center [212, 23] width 12 height 12
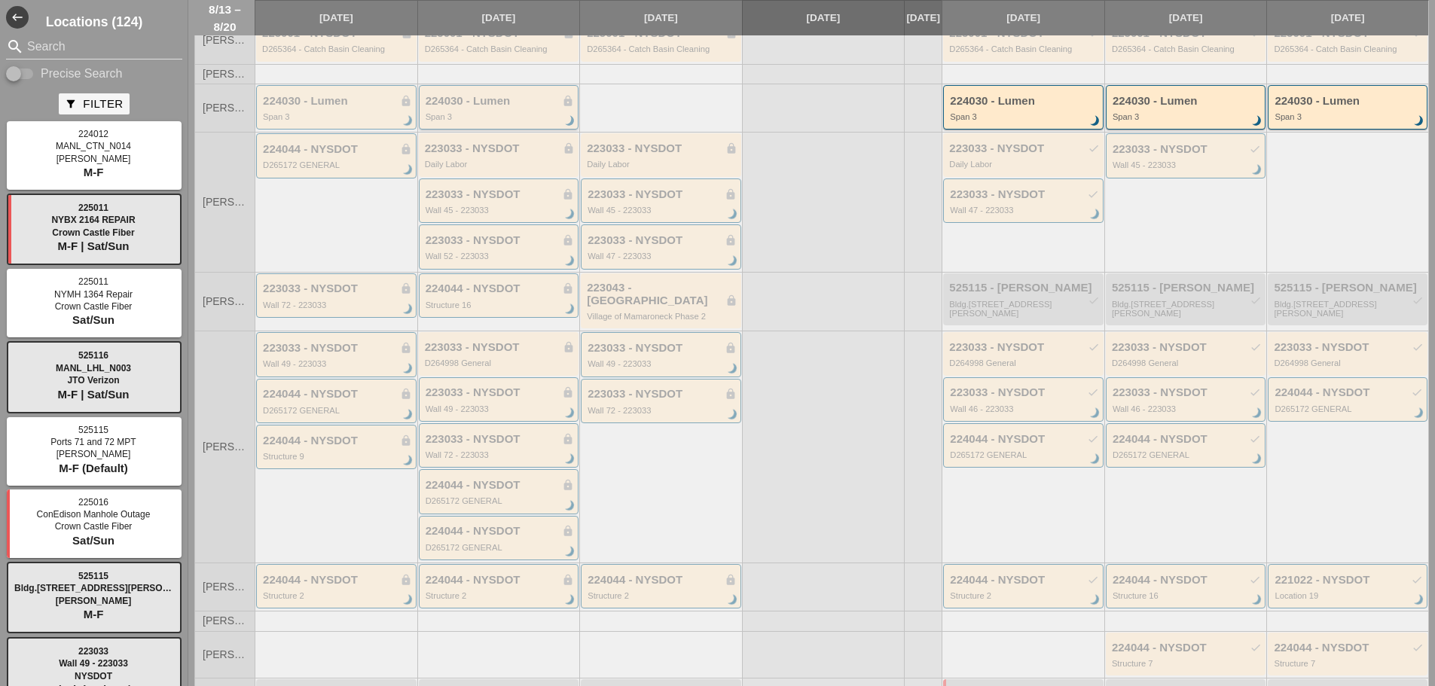
scroll to position [151, 0]
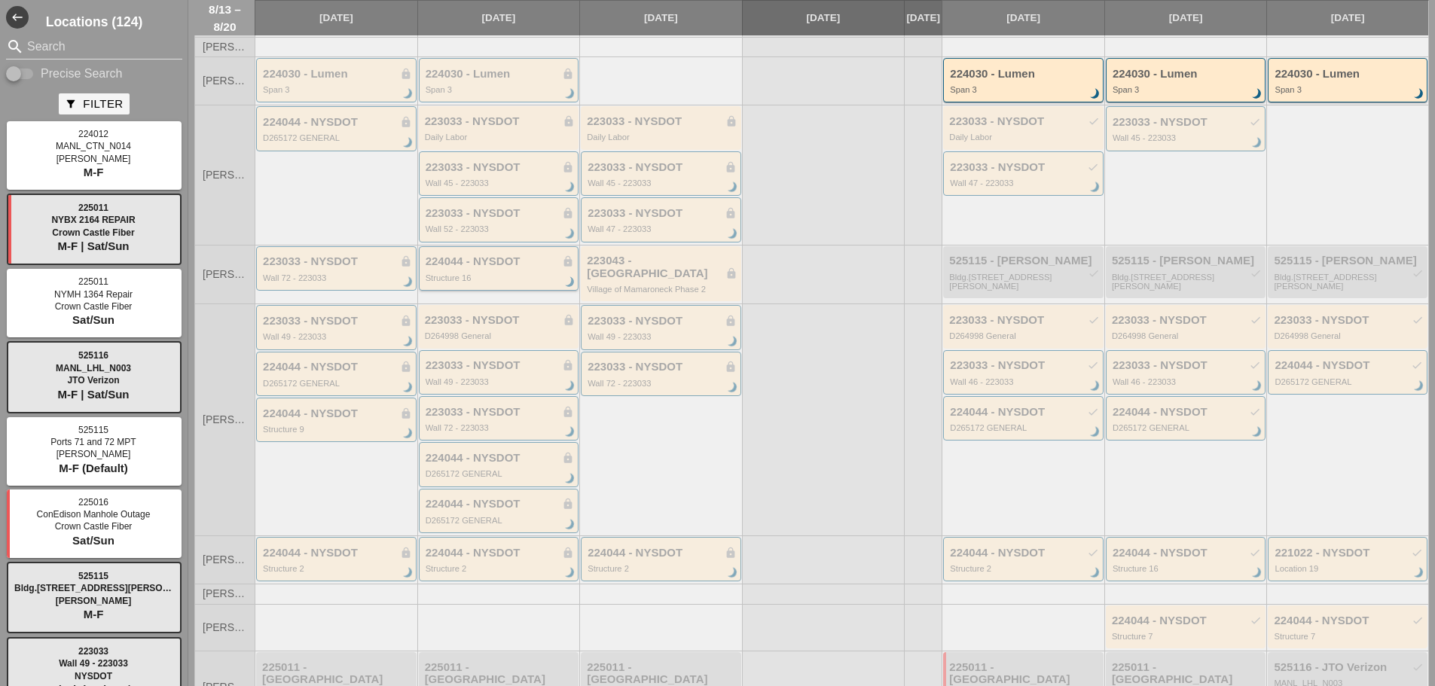
click at [503, 268] on div "224044 - NYSDOT lock" at bounding box center [500, 261] width 149 height 13
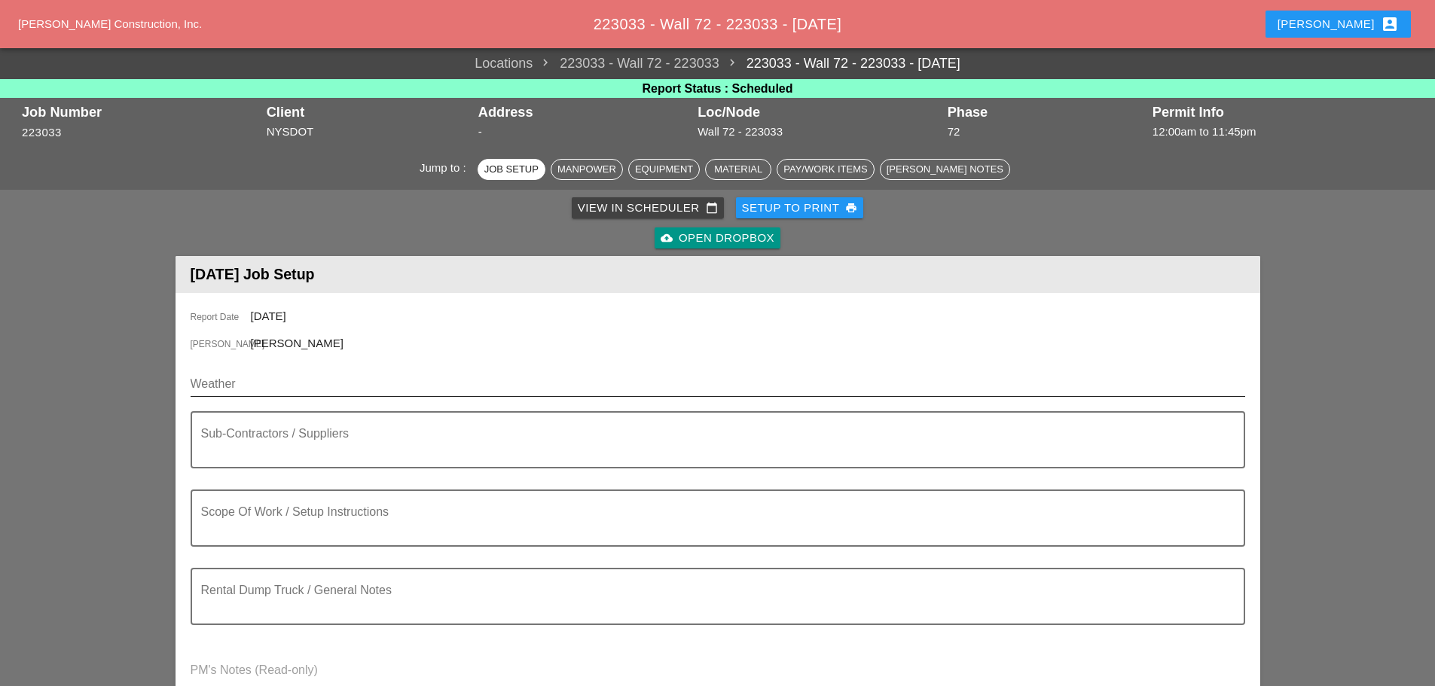
drag, startPoint x: 250, startPoint y: 401, endPoint x: 250, endPoint y: 385, distance: 16.6
click at [250, 401] on div "Weather" at bounding box center [718, 391] width 1055 height 39
click at [250, 385] on input "Weather" at bounding box center [707, 384] width 1033 height 24
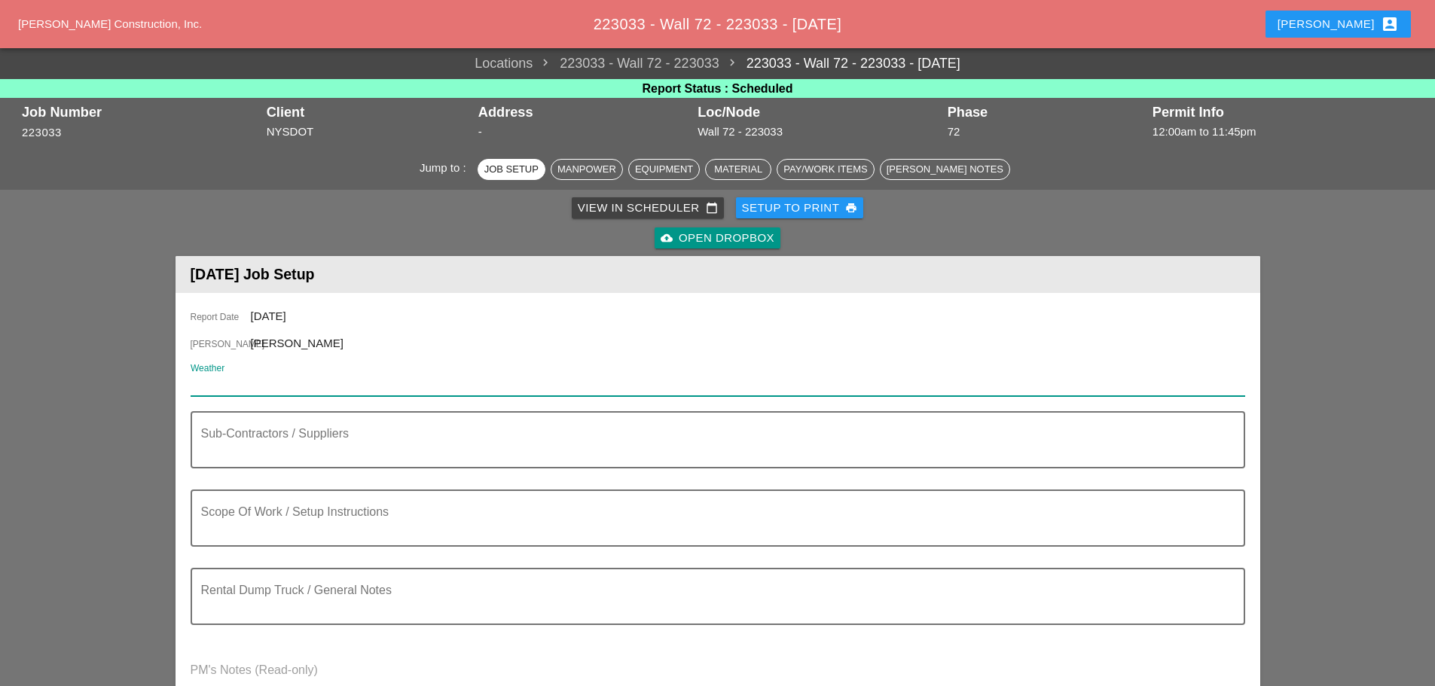
paste input "Day 85° 5% W 12 mph Sunshine and clouds mixed. High near 85F. Winds W at 10 to …"
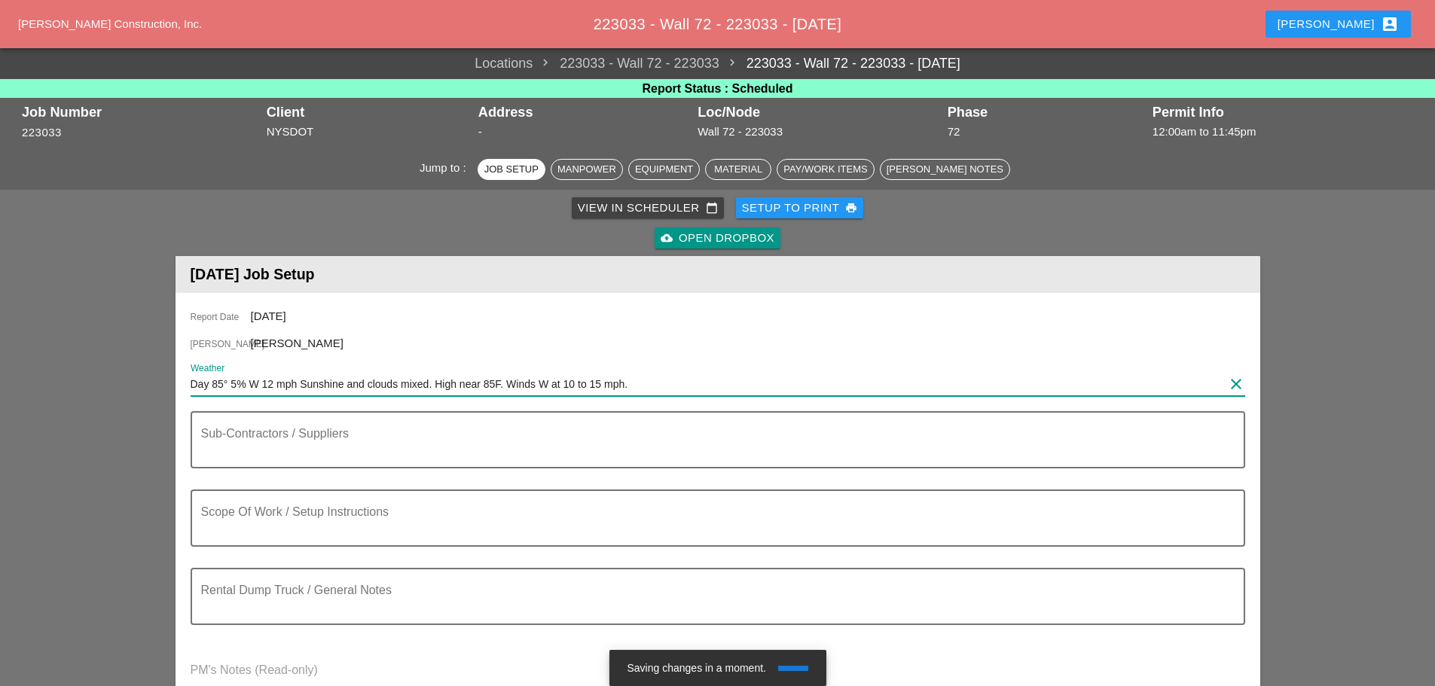
paste input "Humidity 53%"
type input "Day 85° 5% W 12 mph Sunshine and clouds mixed. High near 85F. Winds W at 10 to …"
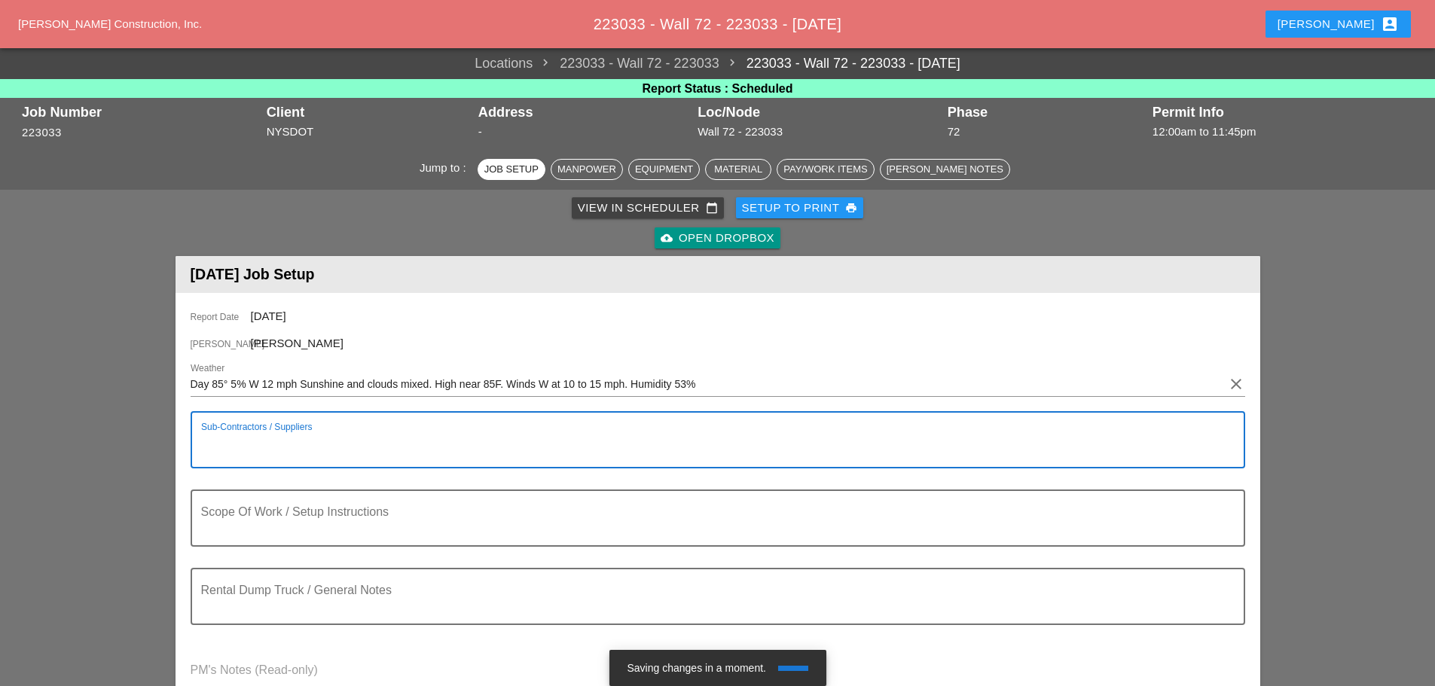
click at [328, 457] on textarea "Sub-Contractors / Suppliers" at bounding box center [711, 449] width 1021 height 36
type textarea "[D&C] - COLOR STAIN"
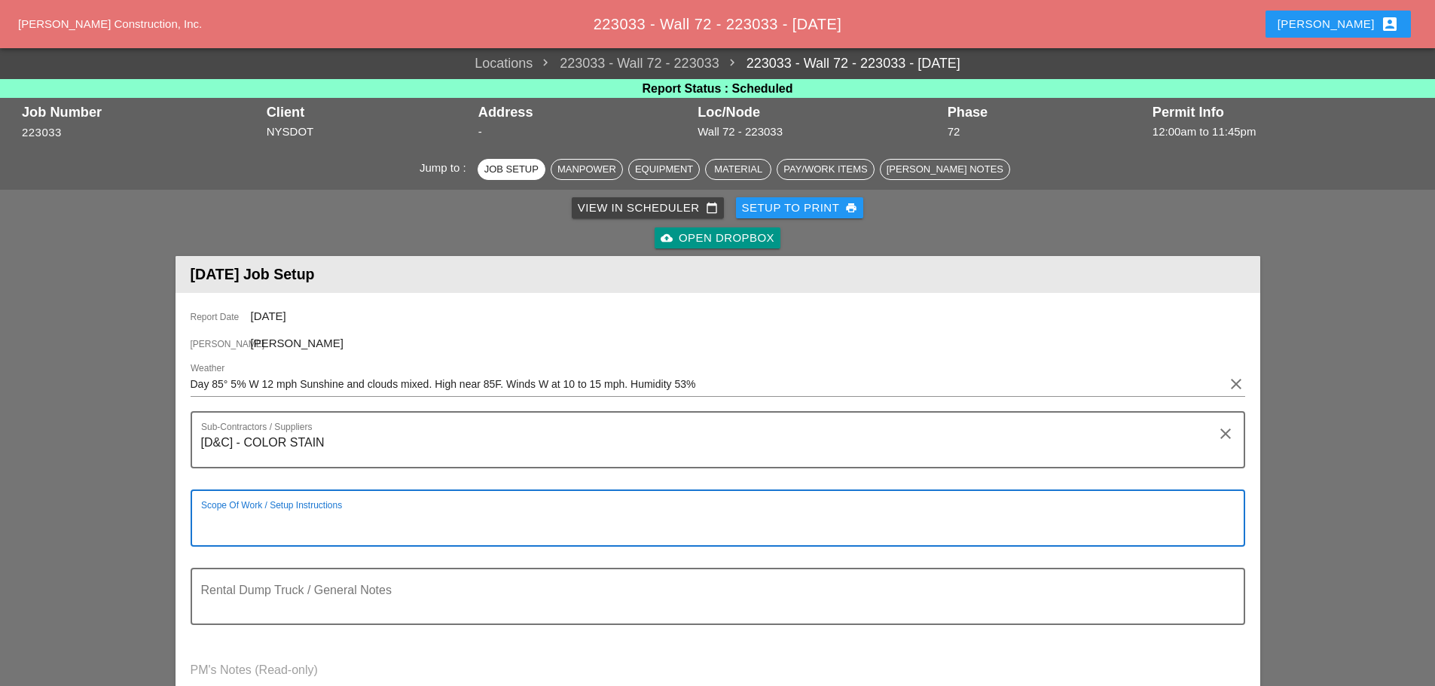
paste textarea "LOCATION: 09 WALL: 72 [FRONT FACE] WIN: [PHONE_NUMBER] LANE CLOSURE LOCATION: […"
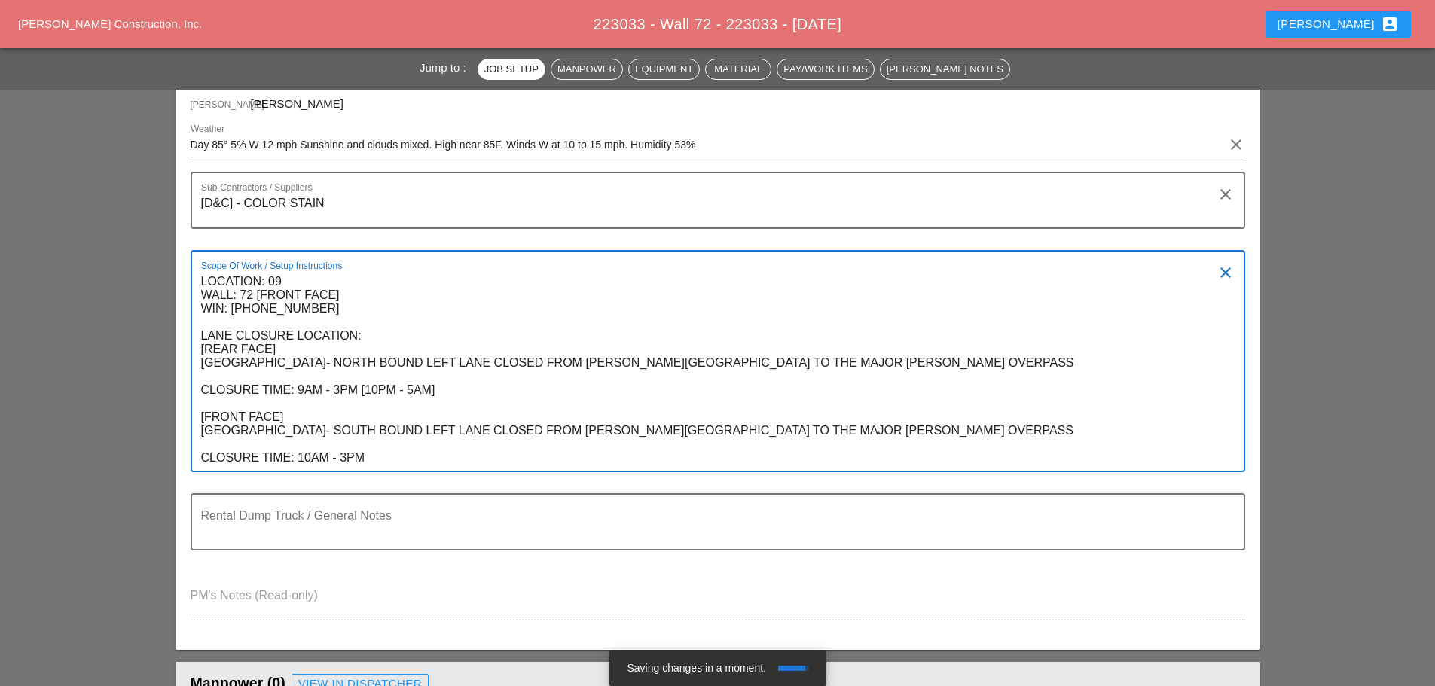
scroll to position [243, 0]
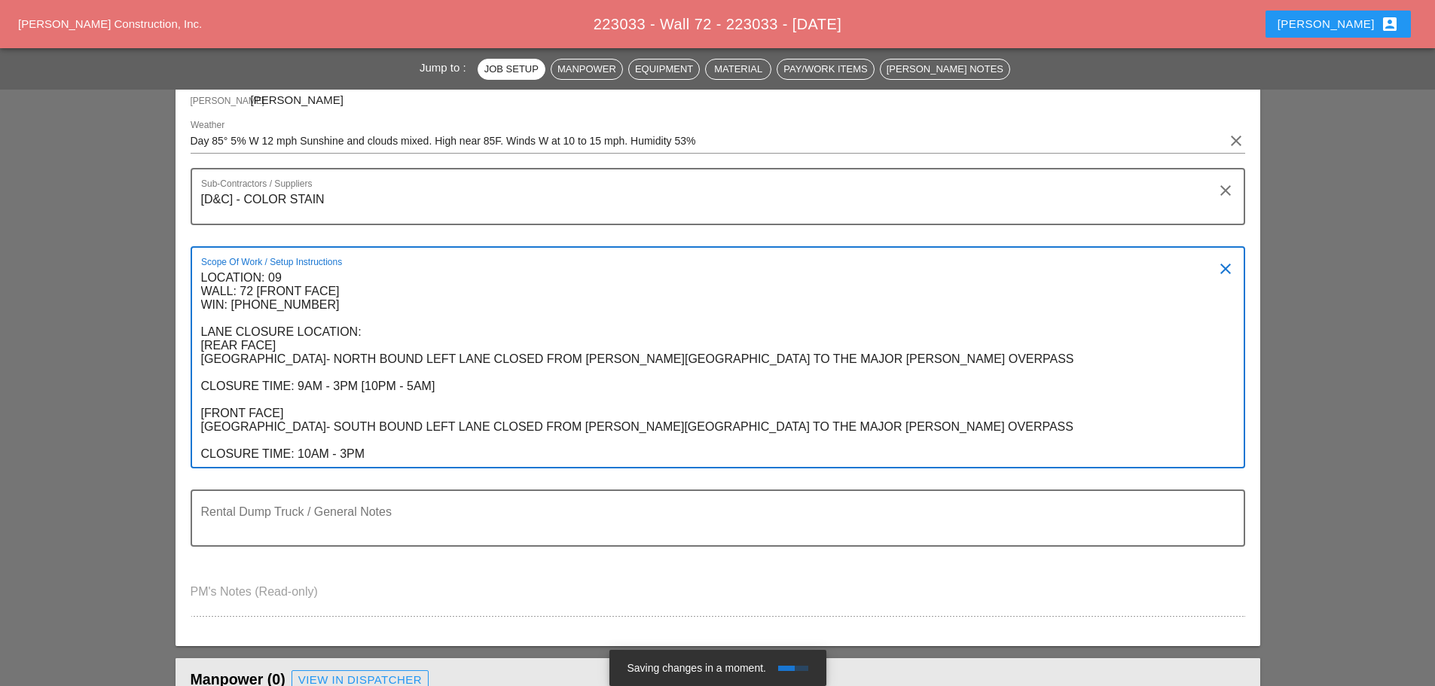
drag, startPoint x: 359, startPoint y: 386, endPoint x: 439, endPoint y: 388, distance: 79.9
click at [439, 388] on textarea "LOCATION: 09 WALL: 72 [FRONT FACE] WIN: [PHONE_NUMBER] LANE CLOSURE LOCATION: […" at bounding box center [711, 366] width 1021 height 201
click at [388, 453] on textarea "LOCATION: 09 WALL: 72 [FRONT FACE] WIN: [PHONE_NUMBER] LANE CLOSURE LOCATION: […" at bounding box center [711, 366] width 1021 height 201
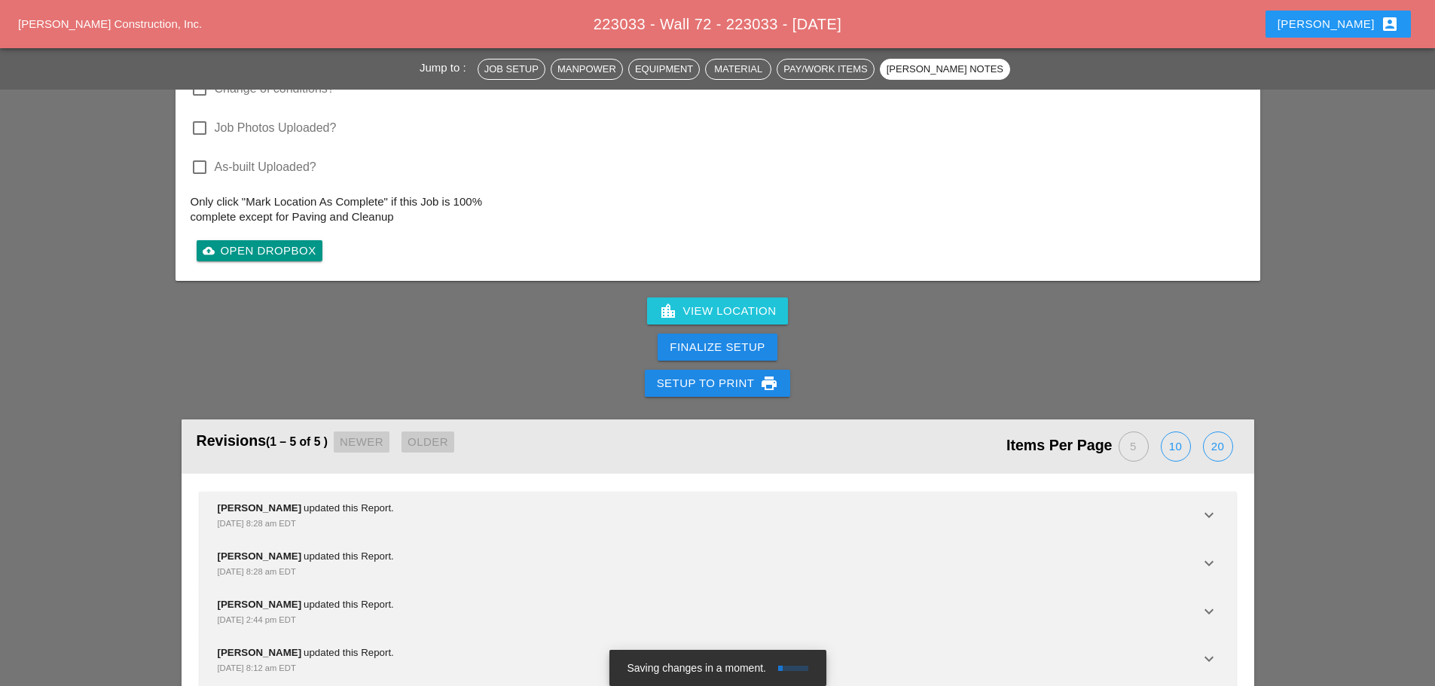
scroll to position [2054, 0]
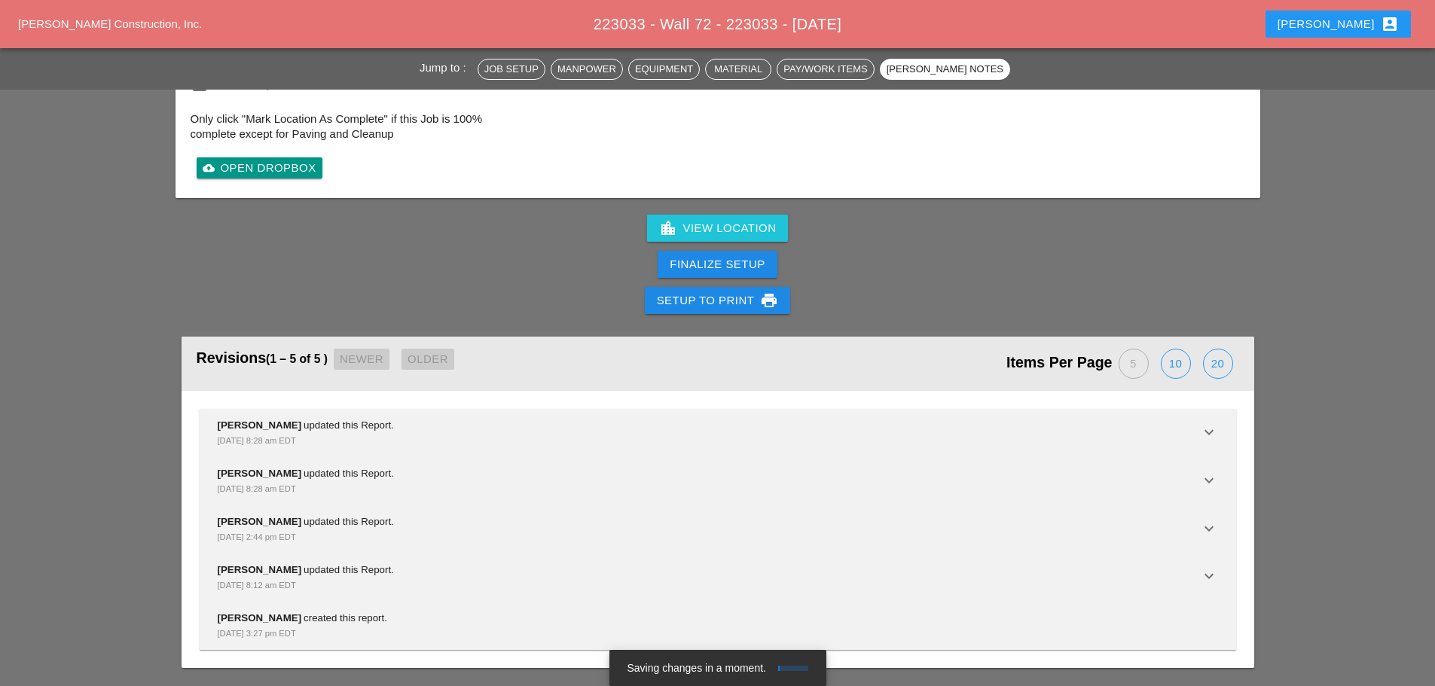
type textarea "LOCATION: 09 WALL: 72 [FRONT FACE] WIN: [PHONE_NUMBER] LANE CLOSURE LOCATION: […"
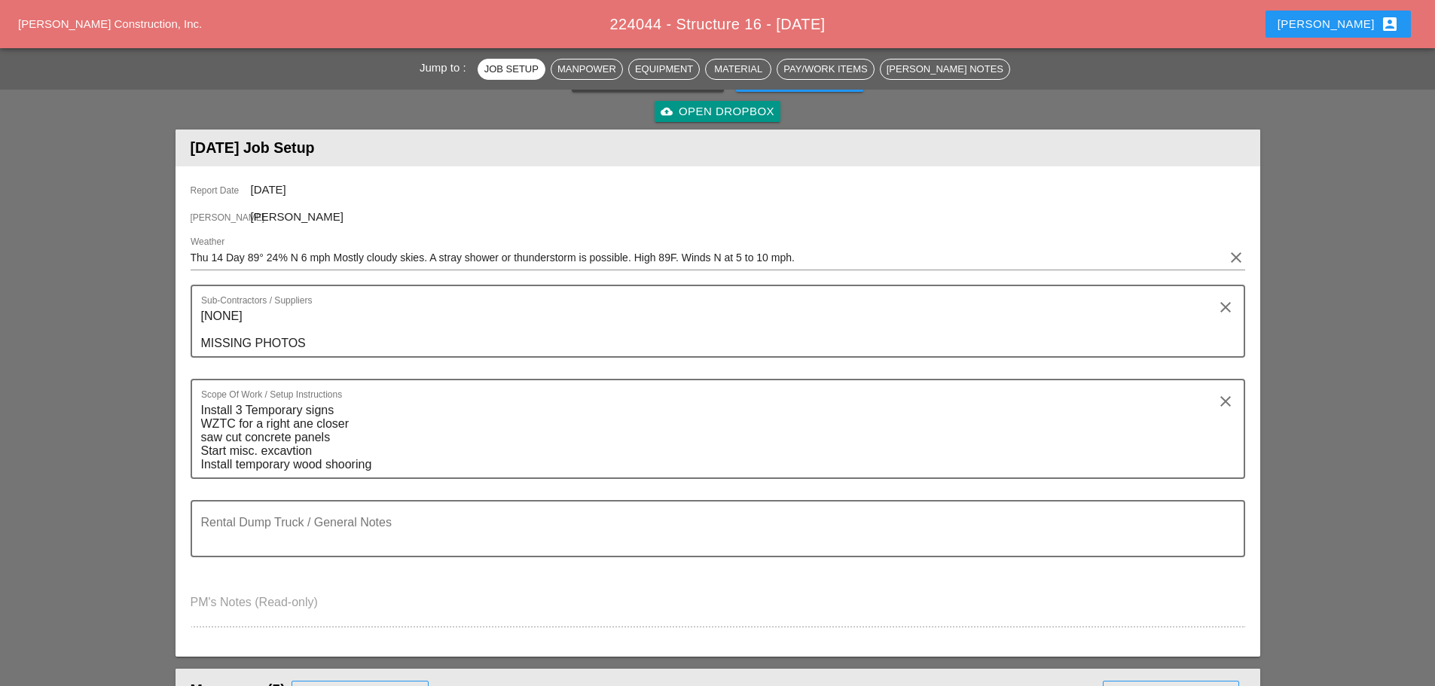
scroll to position [226, 0]
